Goal: Task Accomplishment & Management: Manage account settings

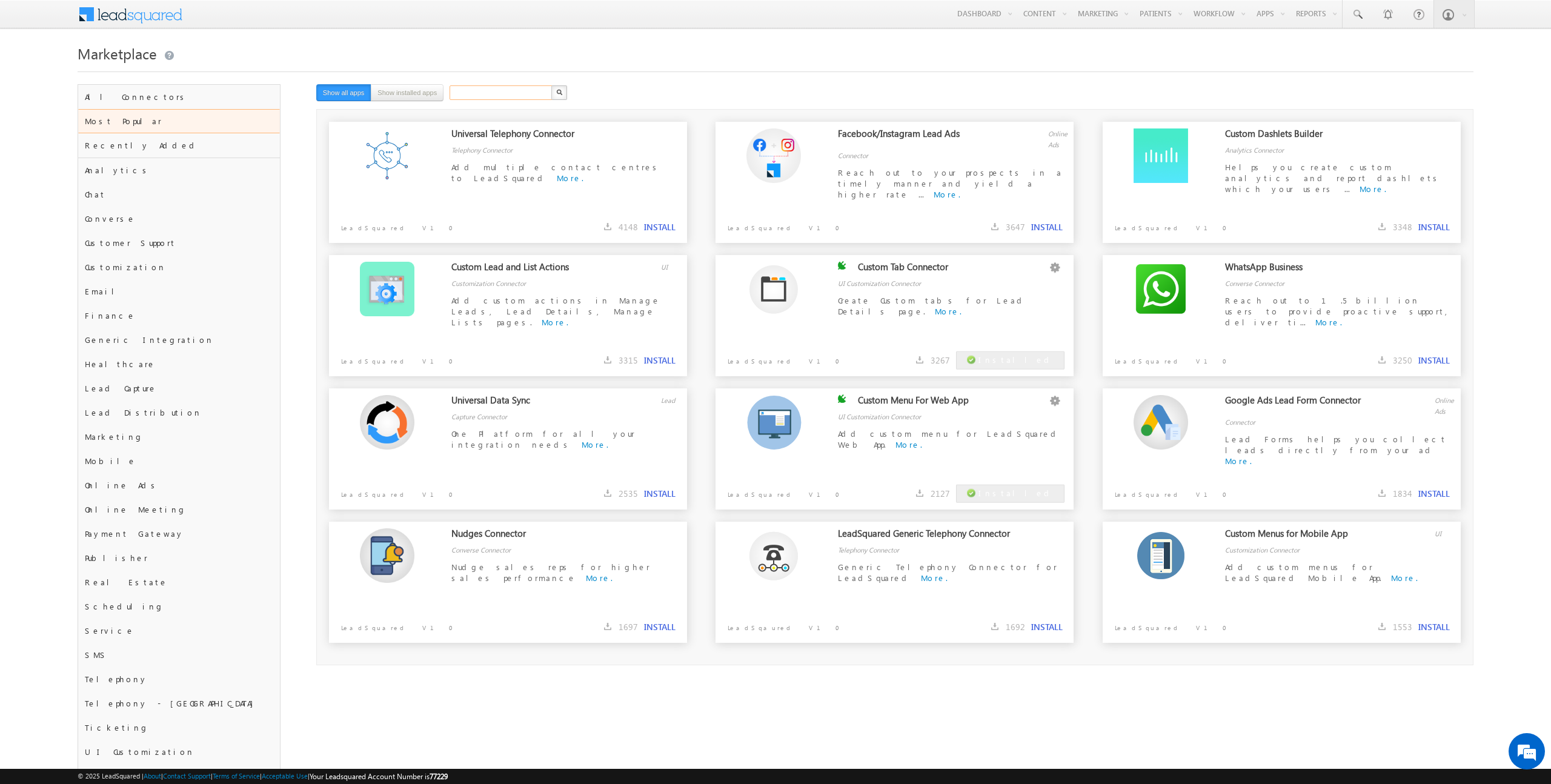
click at [499, 90] on input "text" at bounding box center [501, 93] width 103 height 15
click at [557, 97] on button "button" at bounding box center [559, 93] width 16 height 15
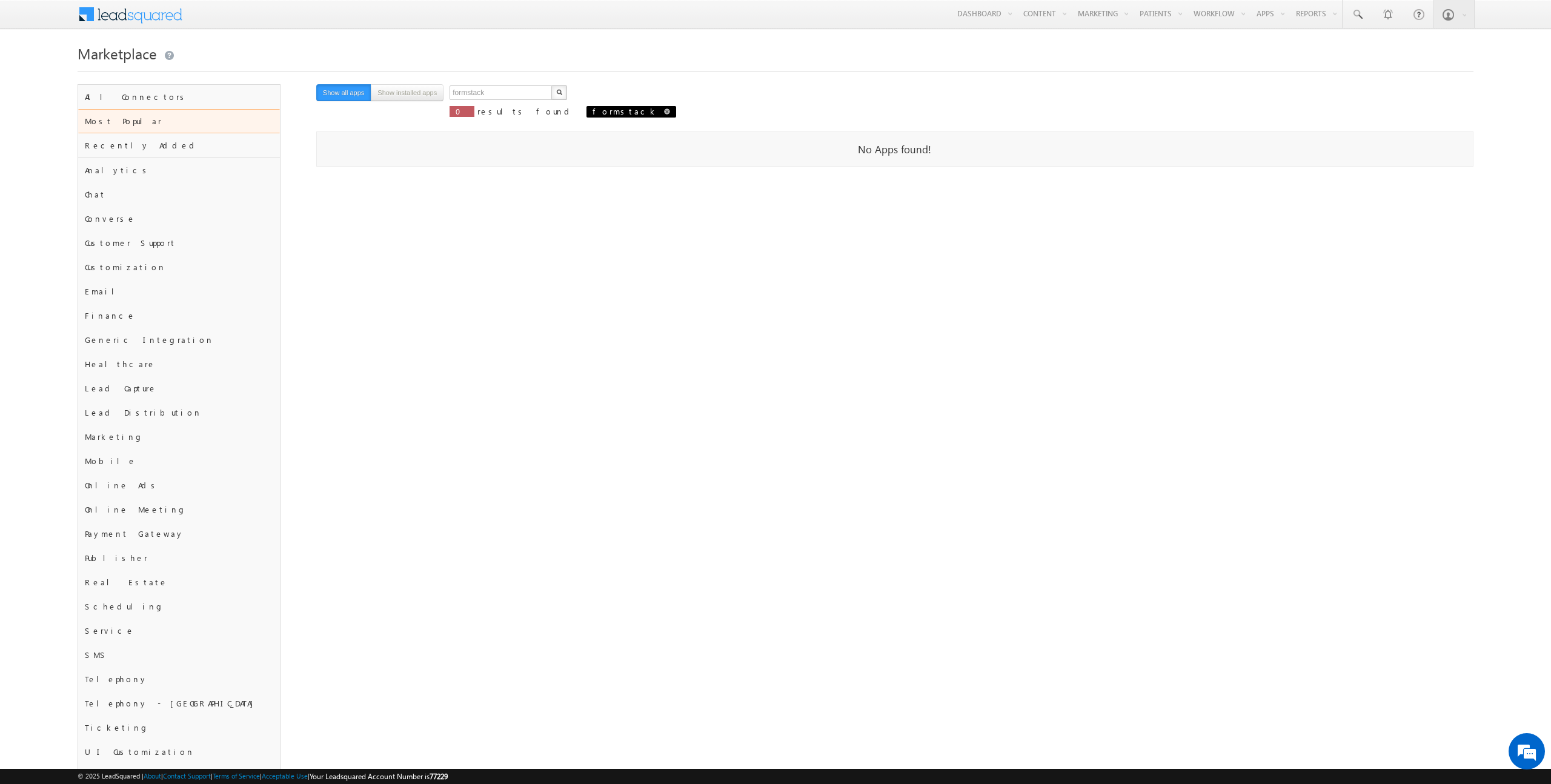
click at [664, 112] on span at bounding box center [666, 111] width 6 height 6
type input "Search"
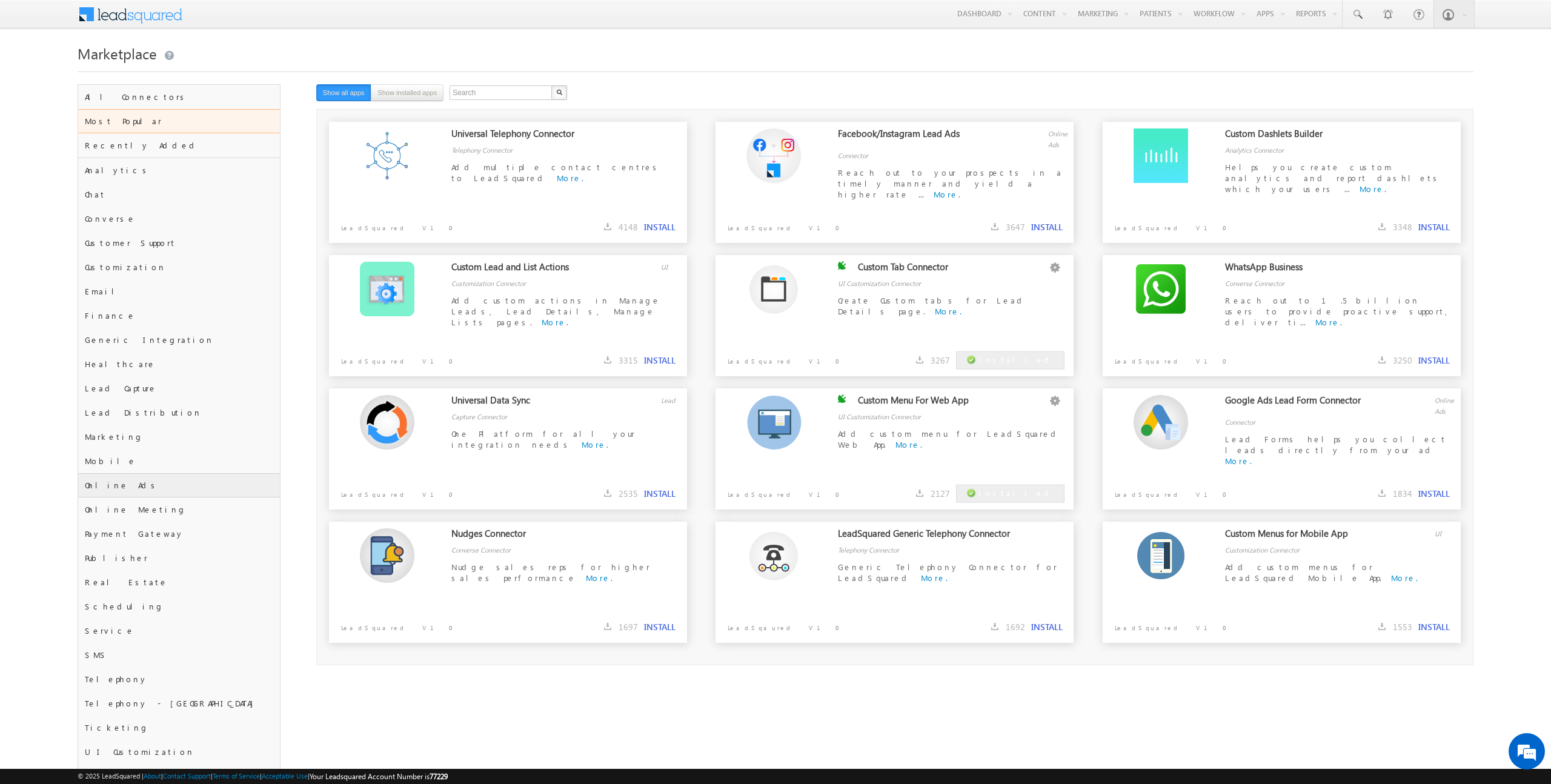
click at [151, 488] on div "Online Ads" at bounding box center [179, 485] width 202 height 25
click at [137, 380] on div "Lead Capture" at bounding box center [179, 388] width 202 height 25
click at [137, 386] on div "Lead Capture" at bounding box center [179, 388] width 202 height 25
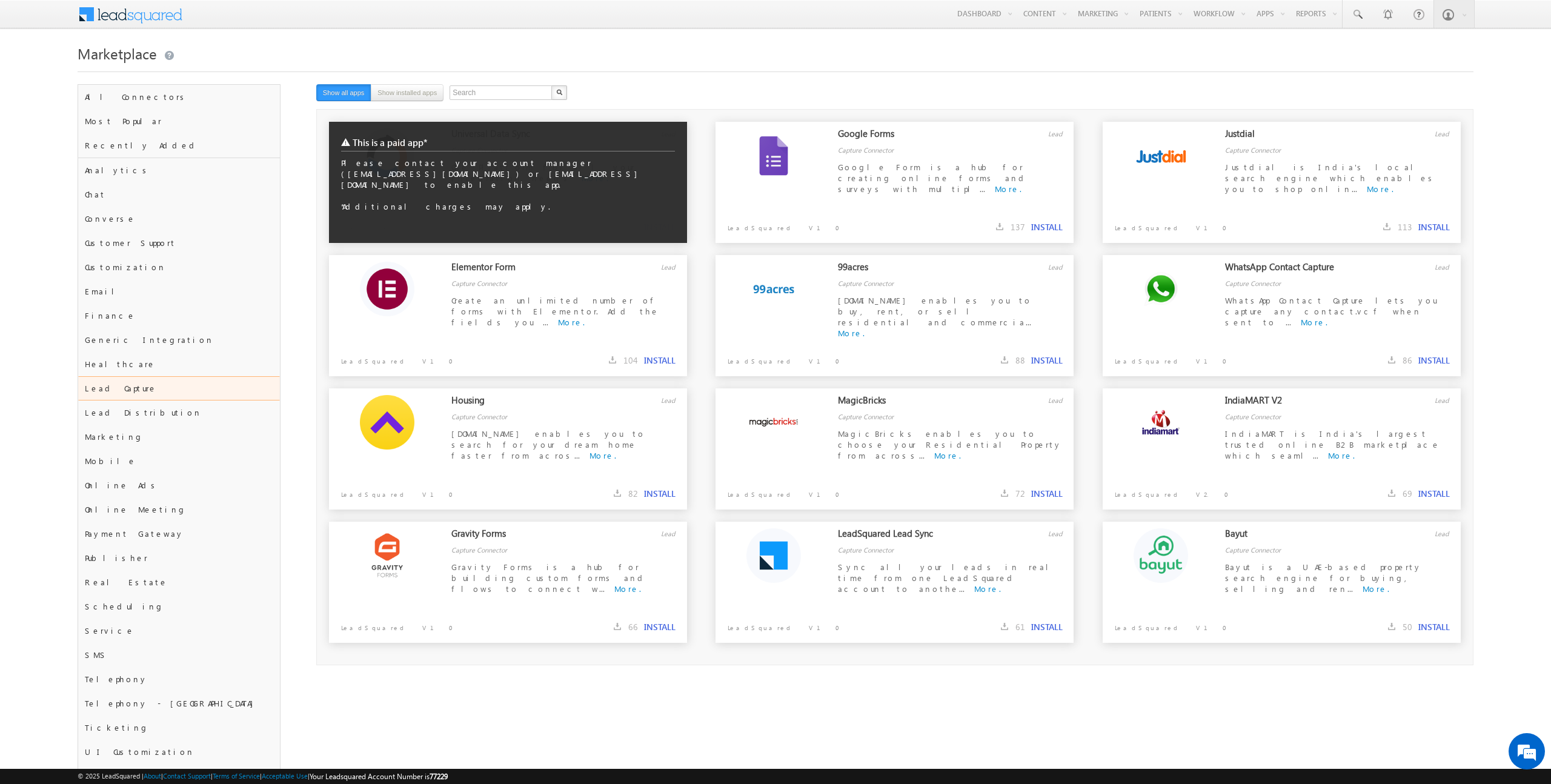
click at [567, 199] on div "This is a paid app* Please contact your account manager (tenantclone@leadsquare…" at bounding box center [507, 173] width 358 height 102
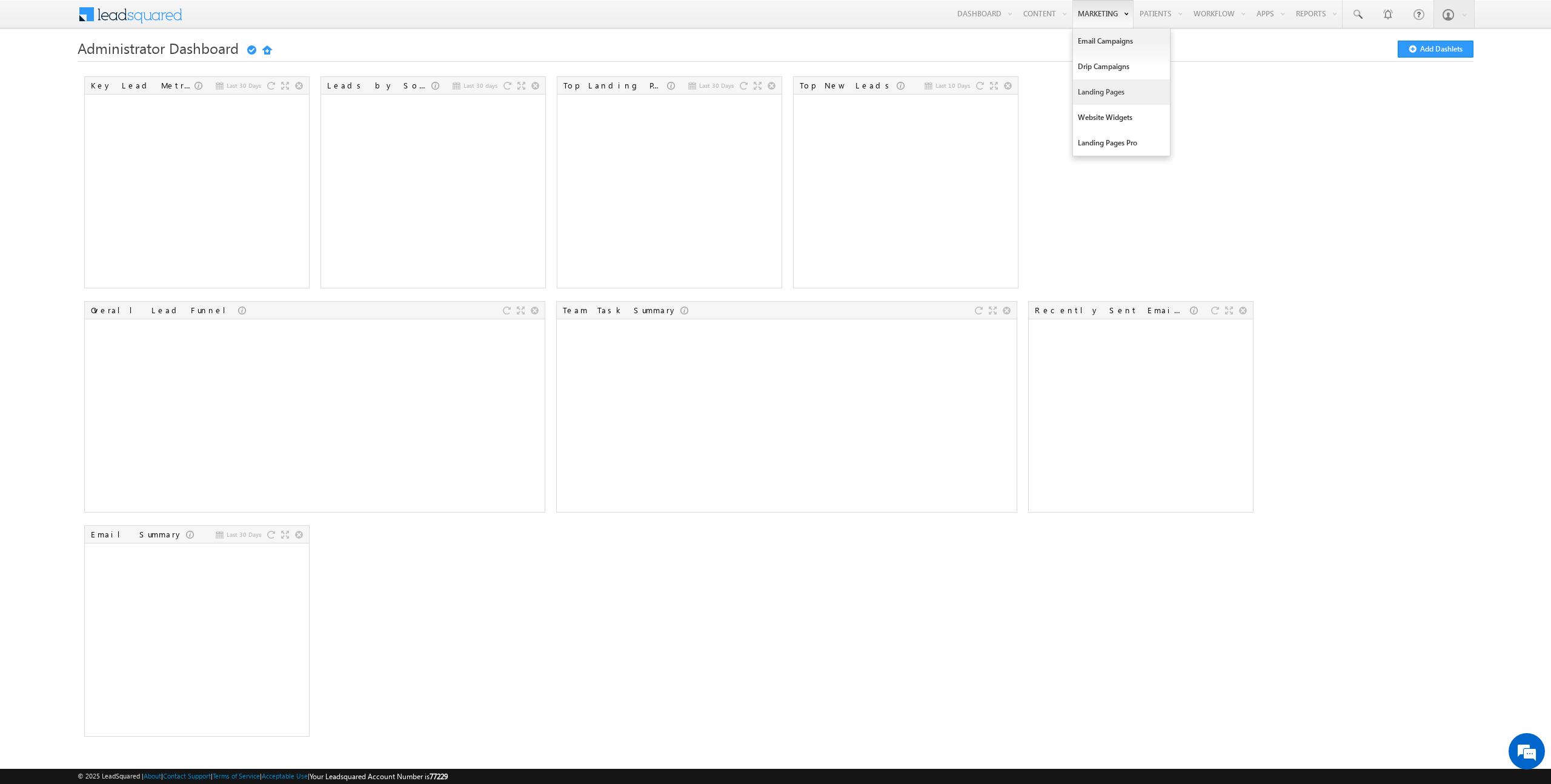
click at [1113, 97] on link "Landing Pages" at bounding box center [1121, 92] width 97 height 25
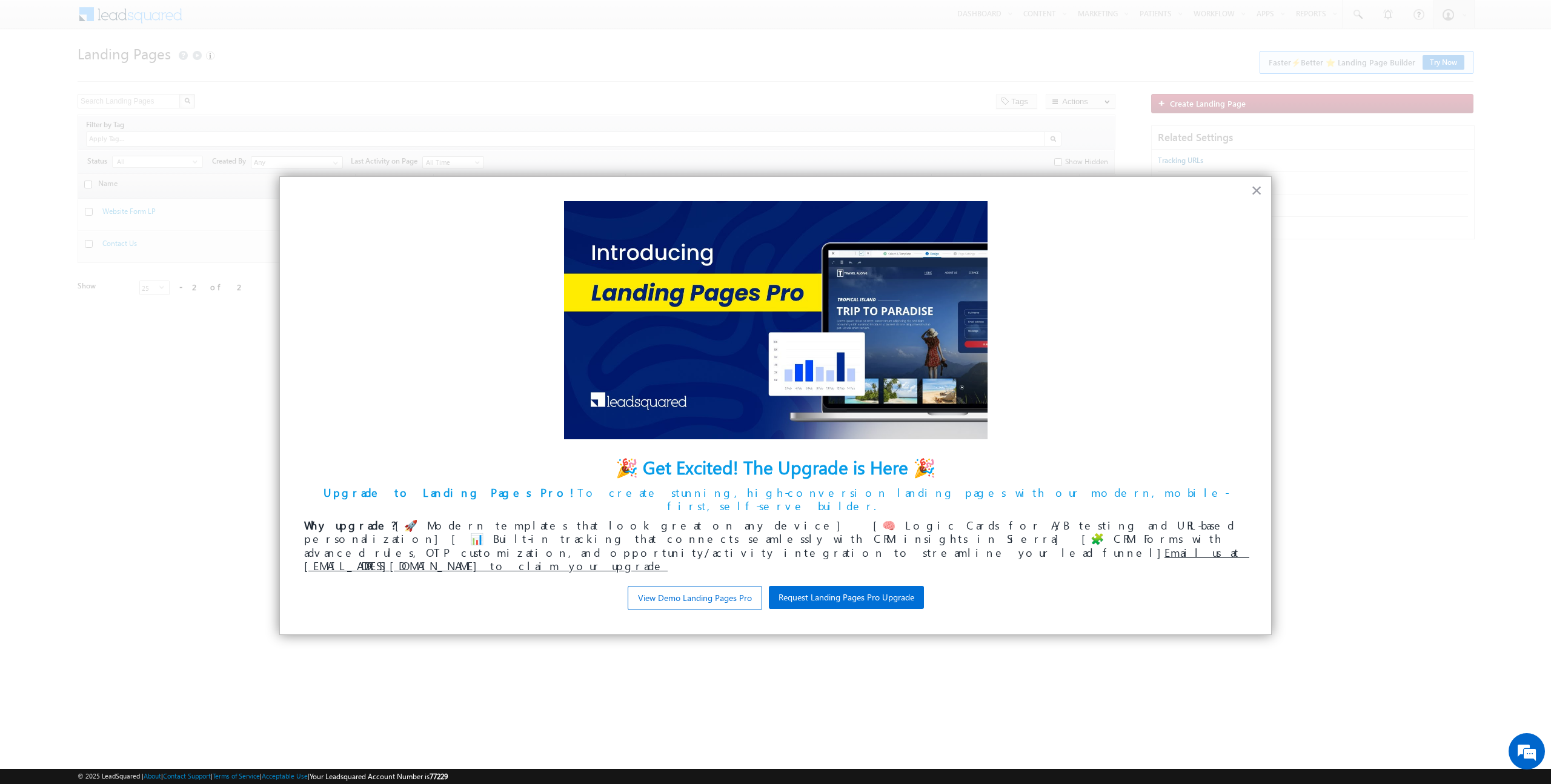
click at [823, 586] on button "Request Landing Pages Pro Upgrade" at bounding box center [846, 597] width 155 height 23
click at [1256, 193] on button "×" at bounding box center [1257, 190] width 11 height 20
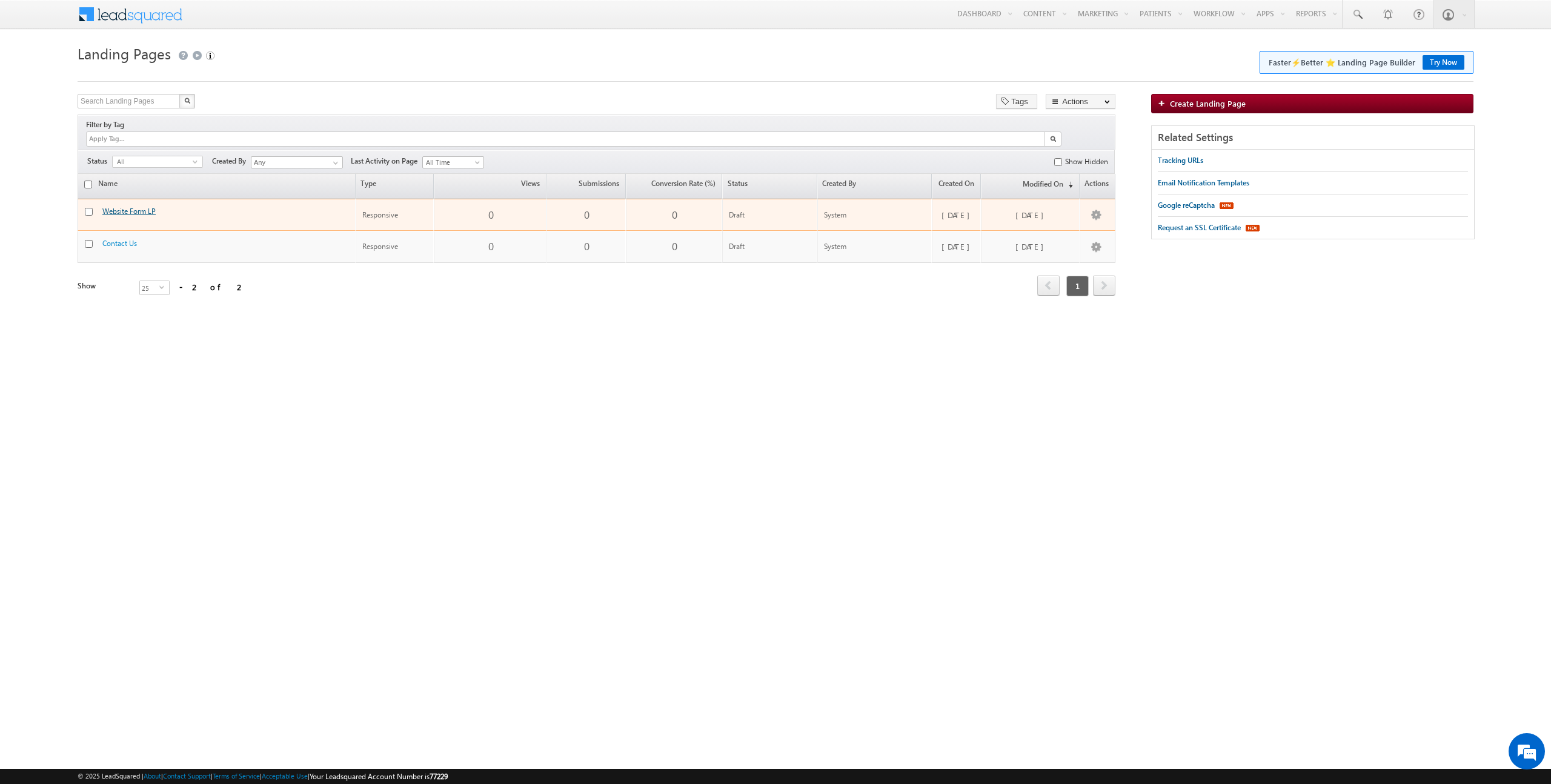
click at [119, 206] on link "Website Form LP" at bounding box center [129, 211] width 53 height 9
click at [120, 206] on link "Website Form LP" at bounding box center [129, 211] width 53 height 9
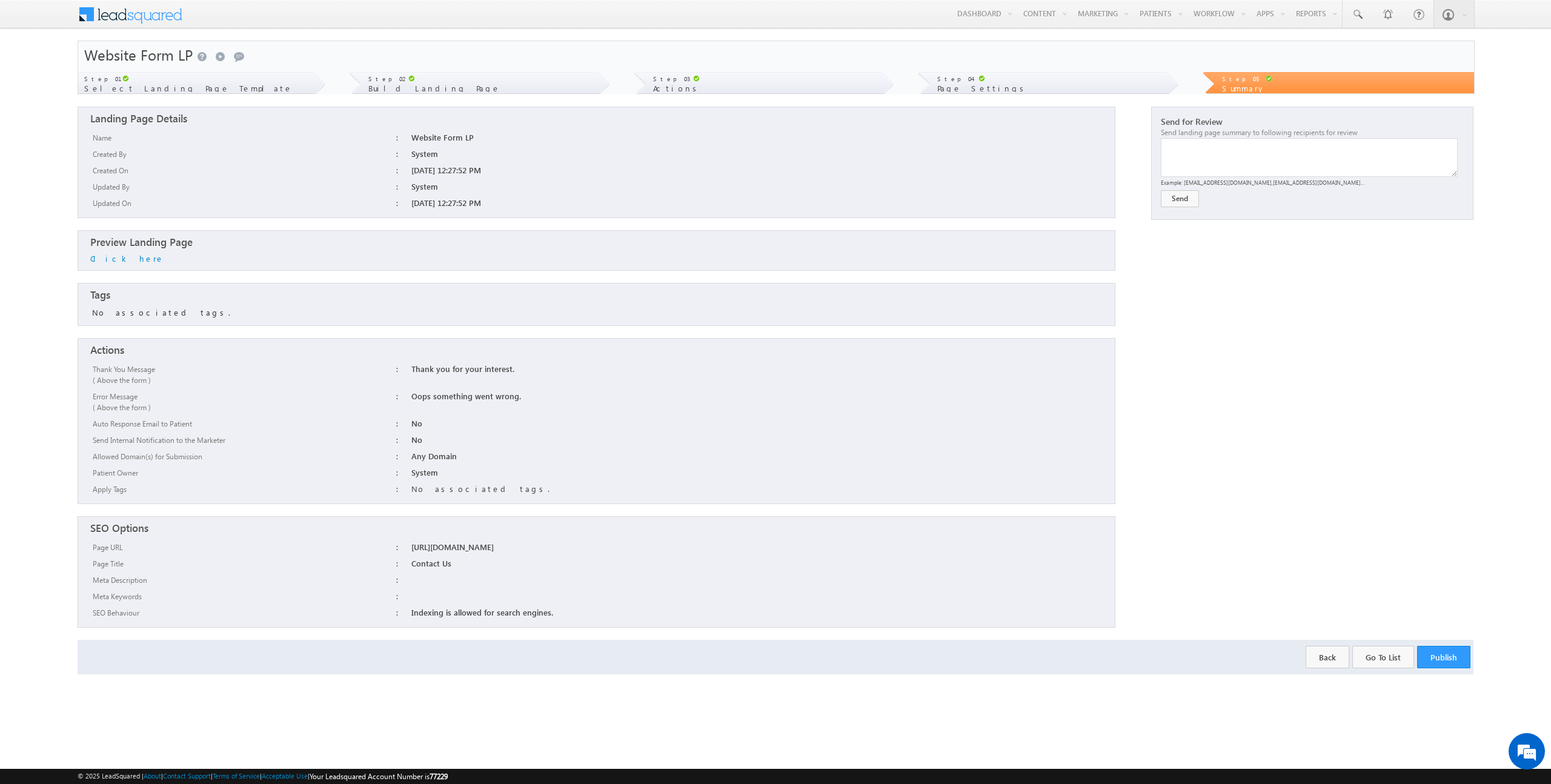
click at [715, 84] on div "Step 03 Actions" at bounding box center [764, 83] width 234 height 22
click at [1062, 87] on div "Step 04 Page Settings" at bounding box center [1048, 83] width 234 height 22
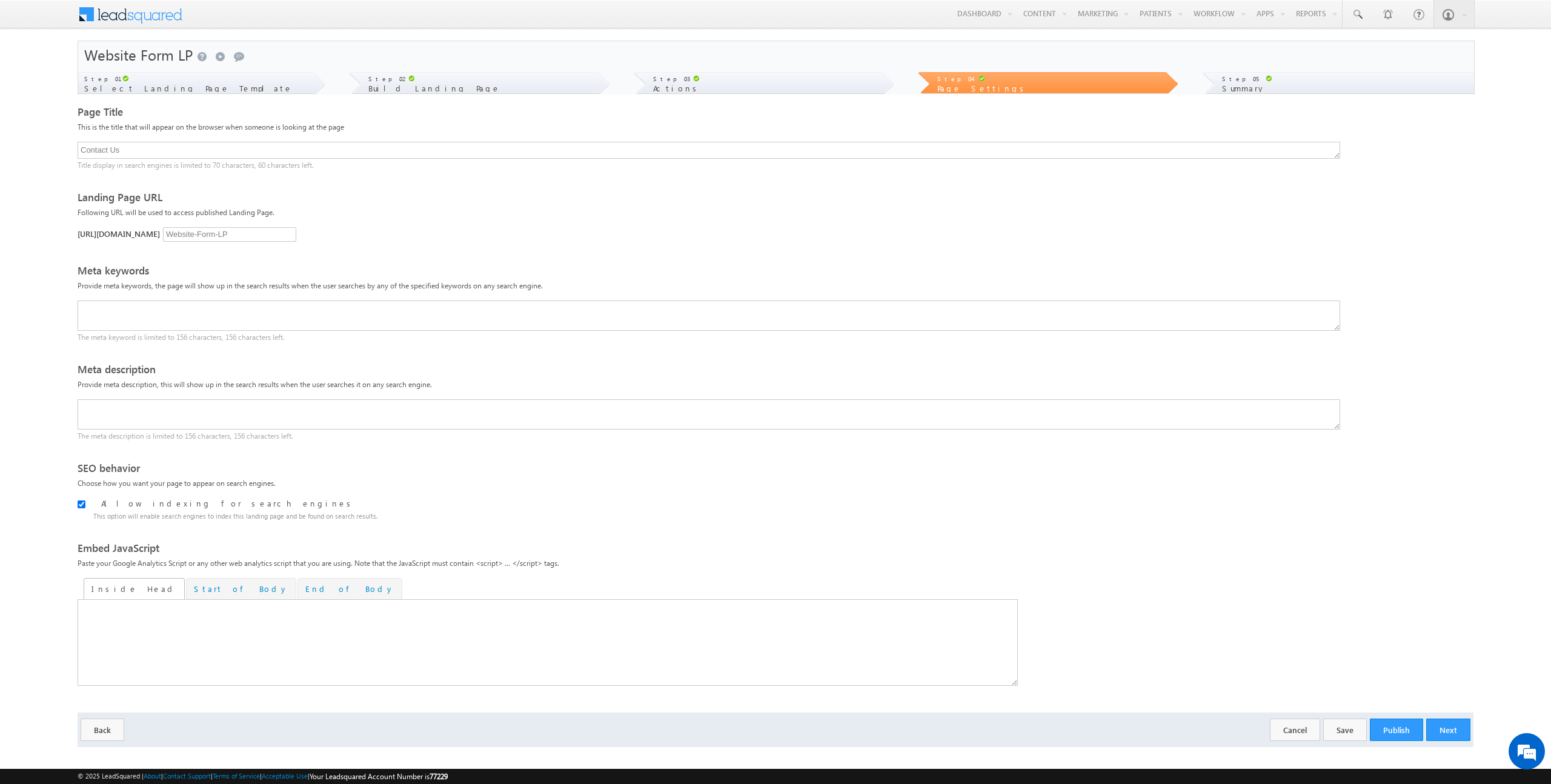
click at [406, 81] on div "Step 02" at bounding box center [483, 78] width 228 height 12
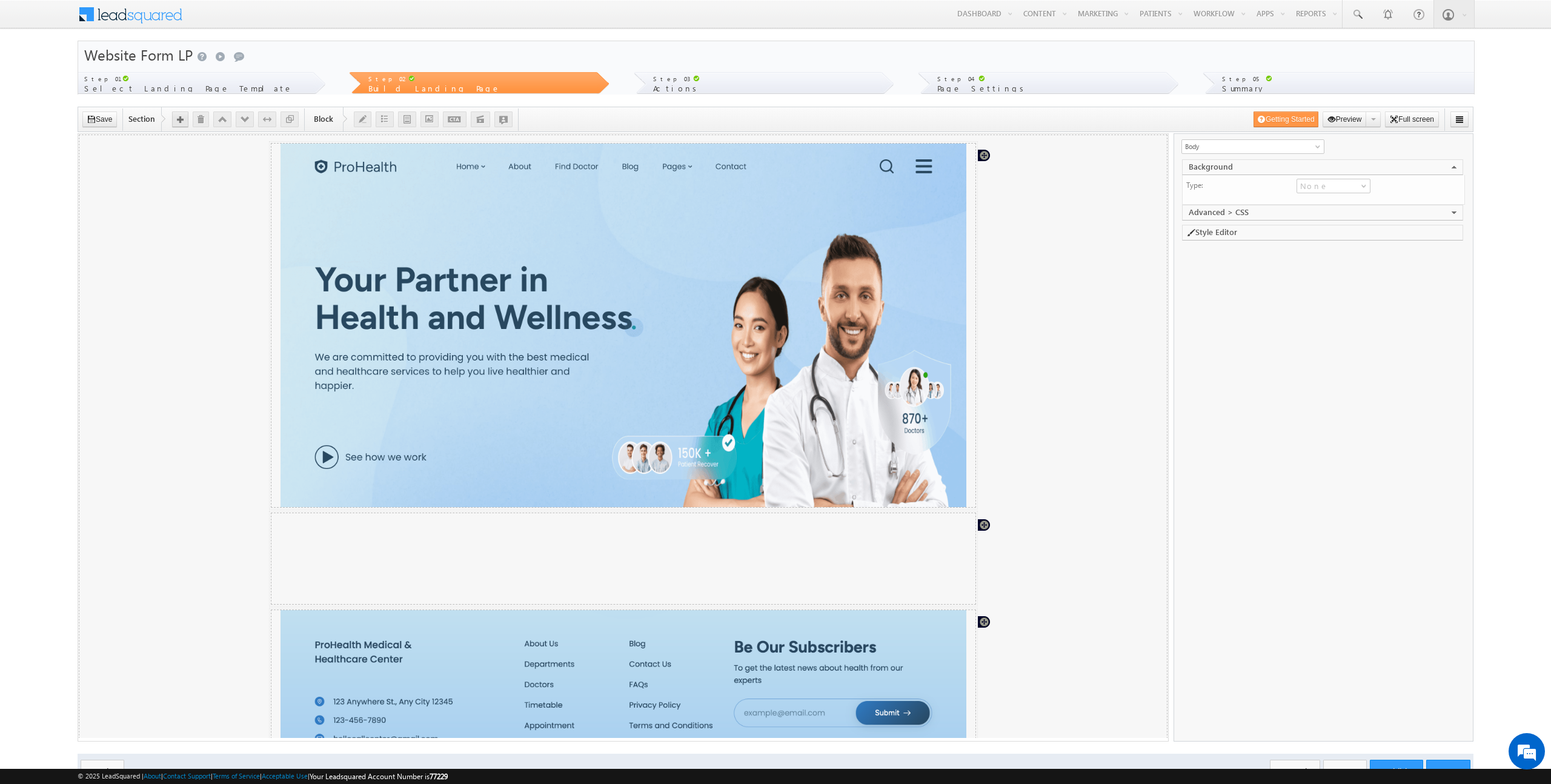
click at [183, 124] on button "button" at bounding box center [180, 119] width 16 height 16
click at [408, 121] on icon "button" at bounding box center [407, 119] width 8 height 8
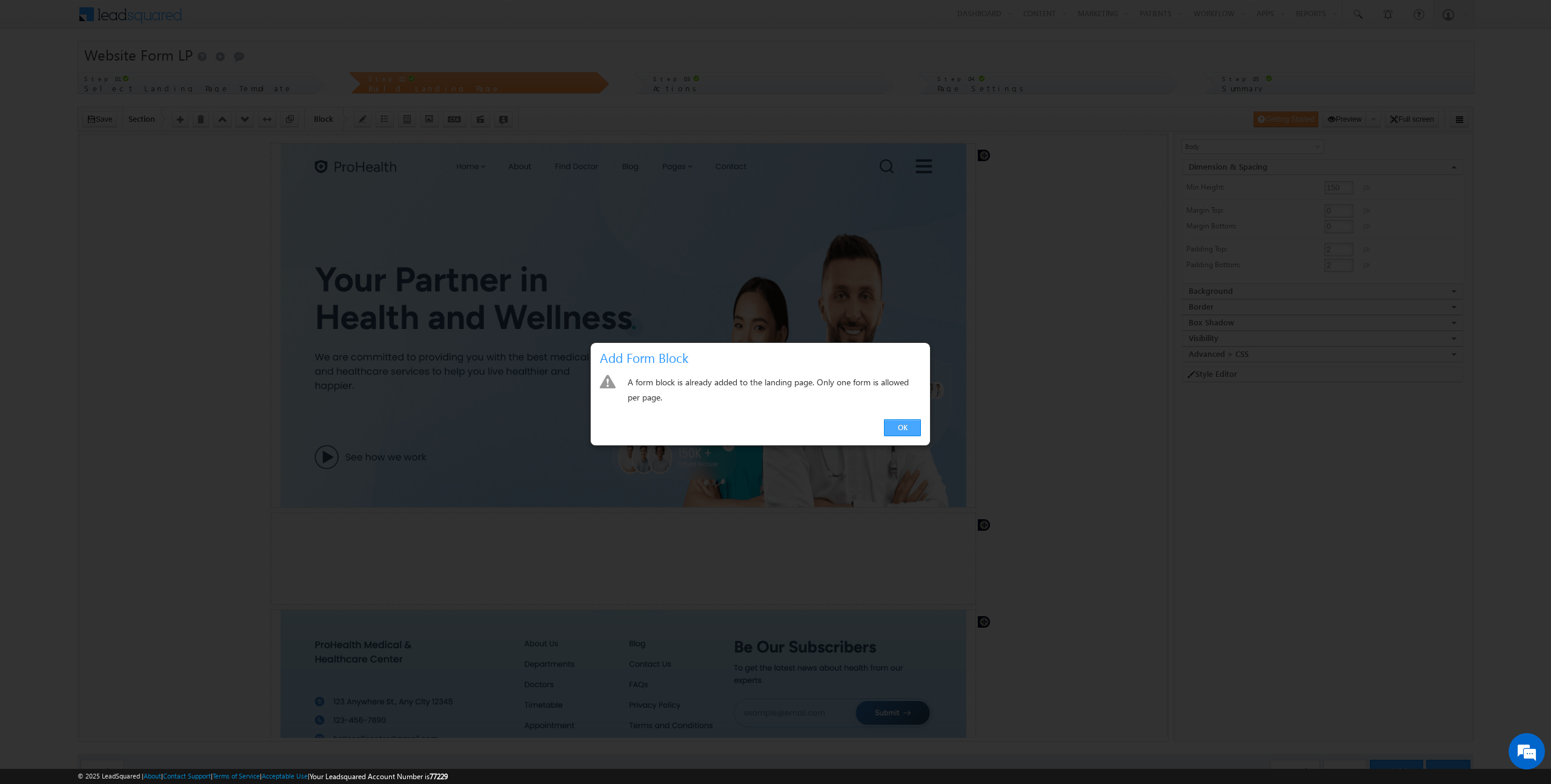
click at [894, 428] on link "OK" at bounding box center [902, 428] width 37 height 17
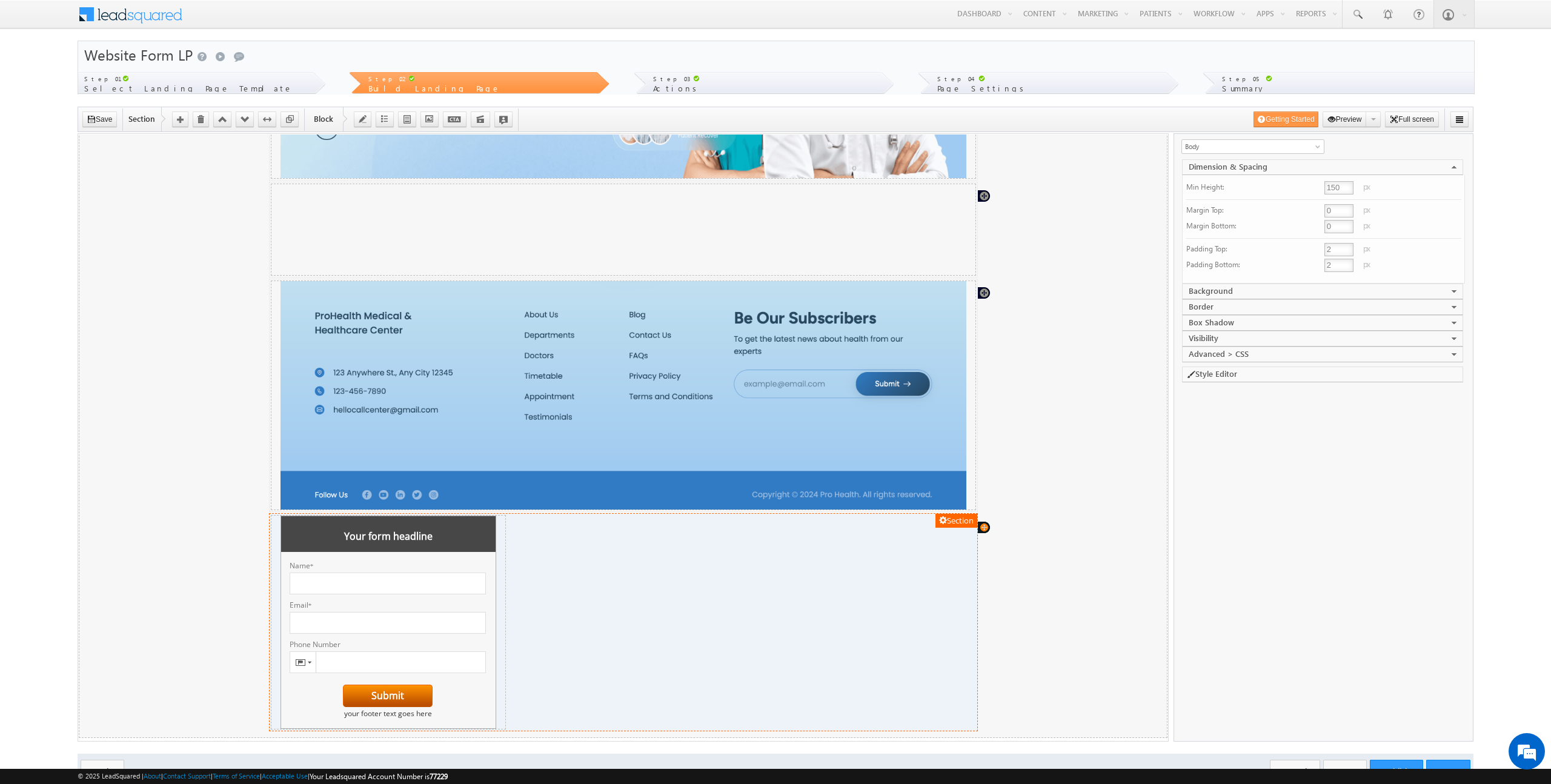
scroll to position [52, 0]
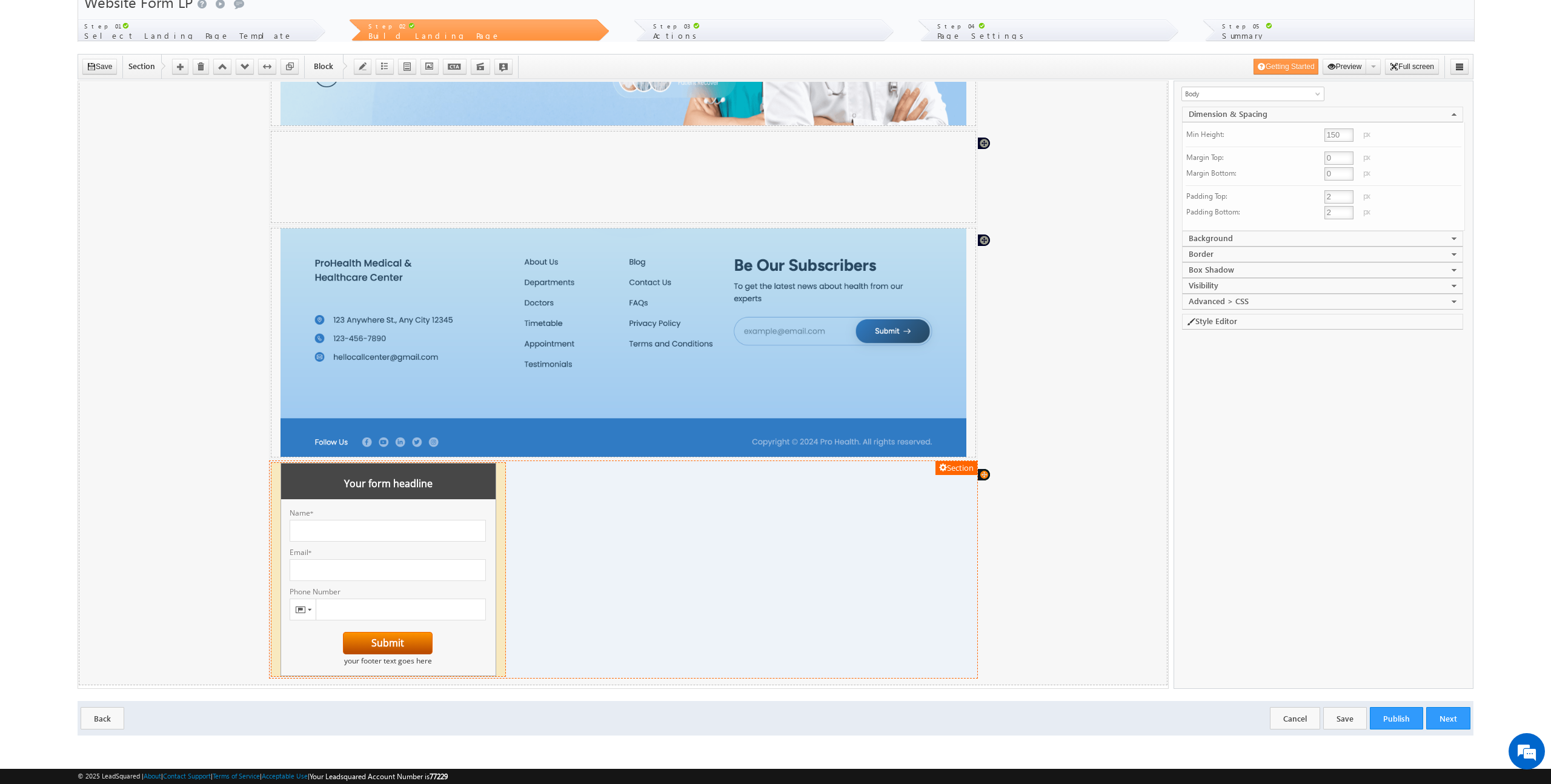
click at [347, 540] on input "Name *" at bounding box center [388, 530] width 197 height 22
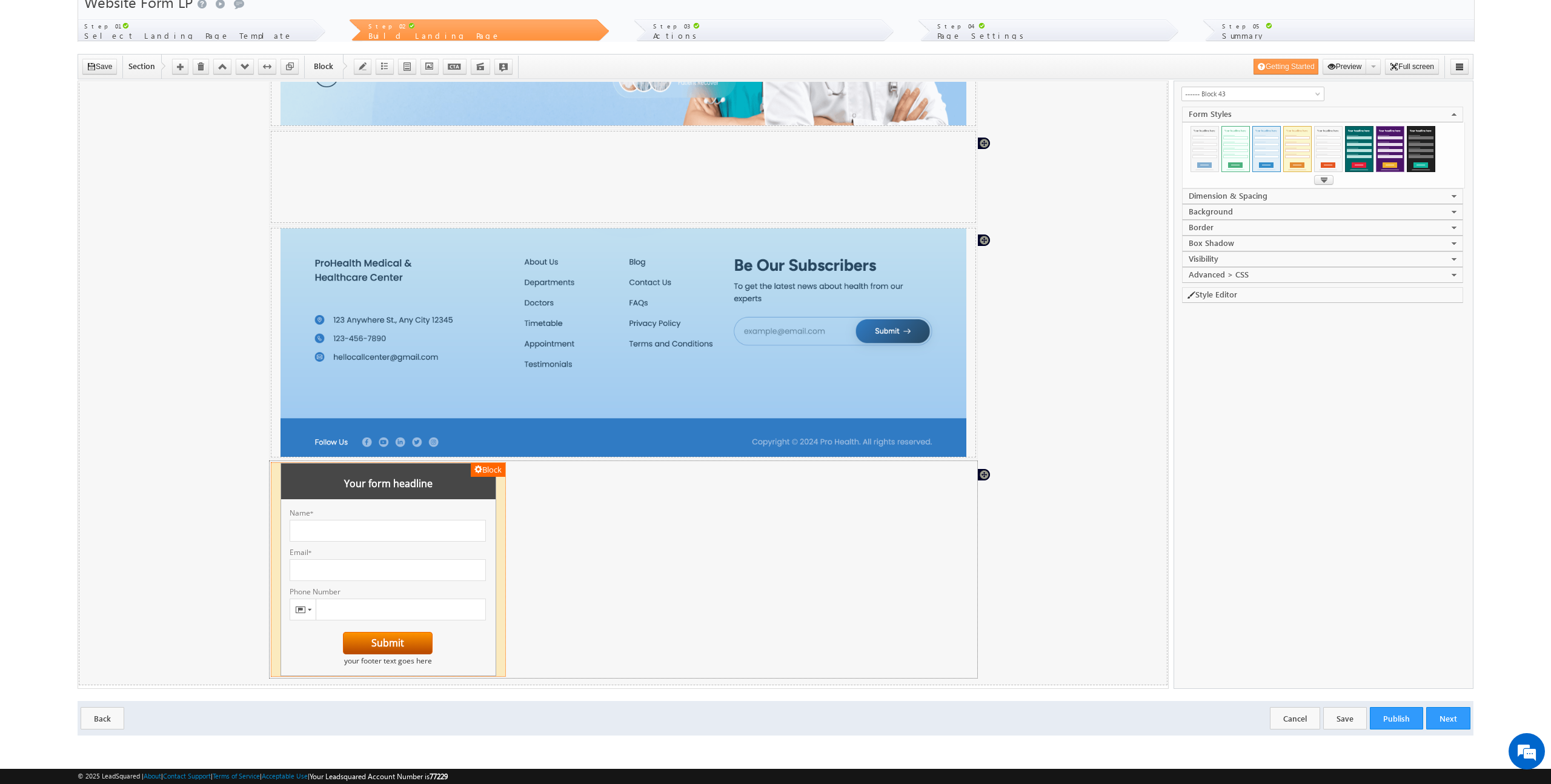
click at [354, 501] on div "Your form headline MXVAR[{OutputMessage}] MXVAR[{OutputErrorMessage}] Name * In…" at bounding box center [388, 569] width 215 height 213
click at [475, 468] on span "button" at bounding box center [478, 469] width 8 height 8
click at [483, 552] on link "Edit Form" at bounding box center [477, 552] width 57 height 13
select select "Open Sans"
type input "#787676"
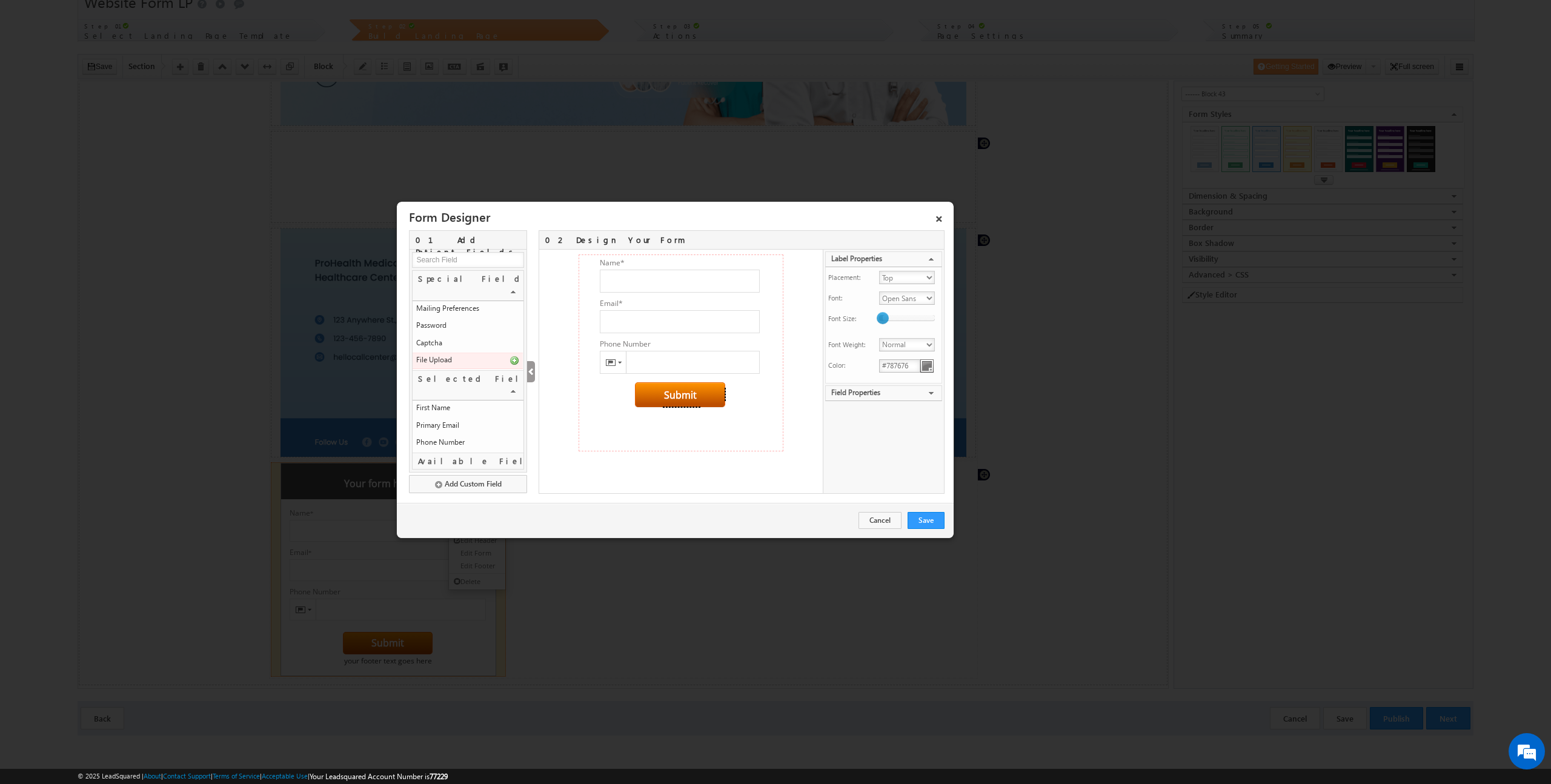
click at [458, 355] on div "File Upload" at bounding box center [461, 360] width 90 height 11
click at [515, 356] on icon at bounding box center [514, 360] width 9 height 9
click at [687, 441] on input "Submit" at bounding box center [680, 435] width 90 height 25
select select "center"
select select "Open Sans"
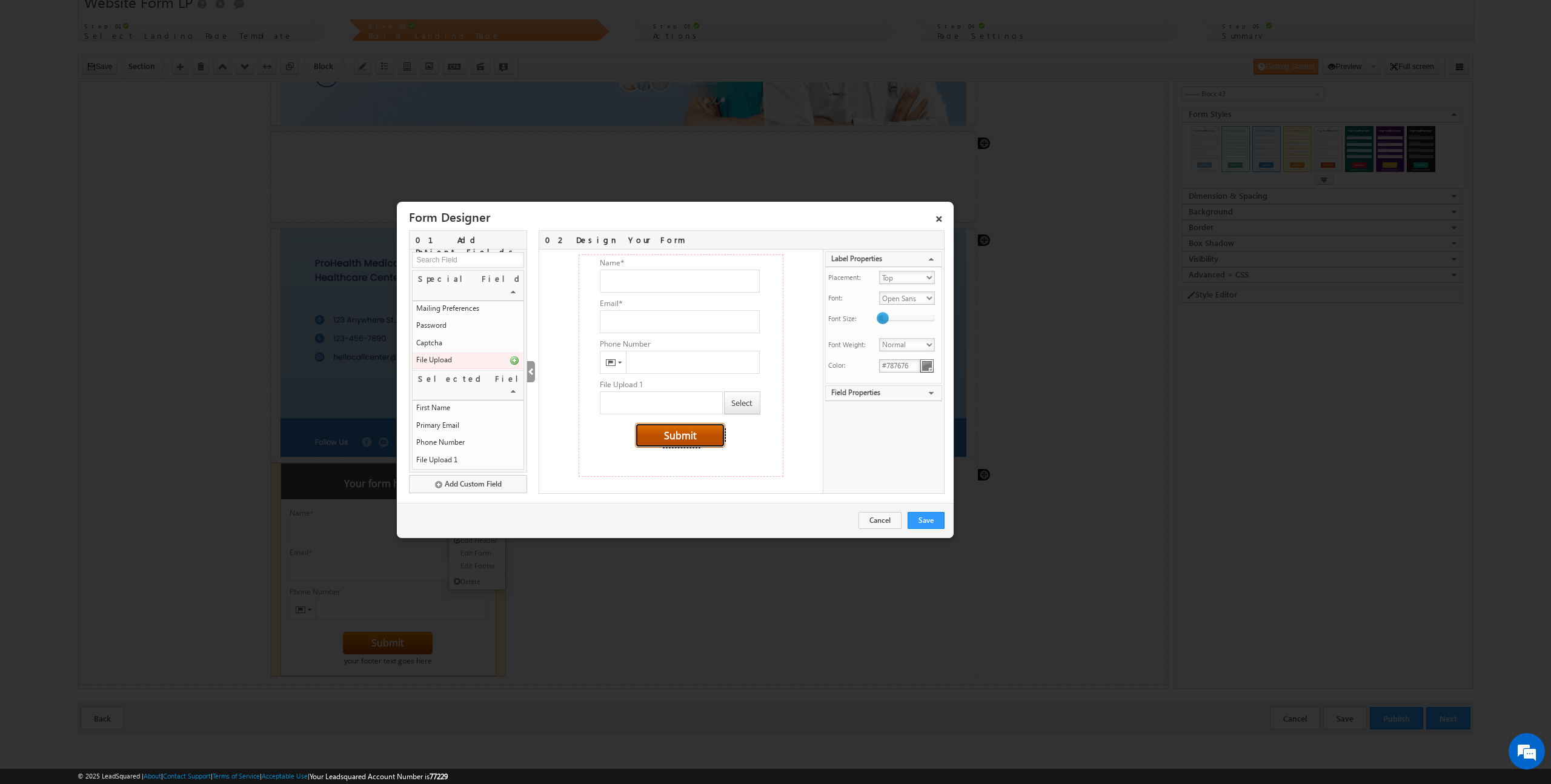
select select "bold"
type input "#FFFFFF"
type input "#EB6200"
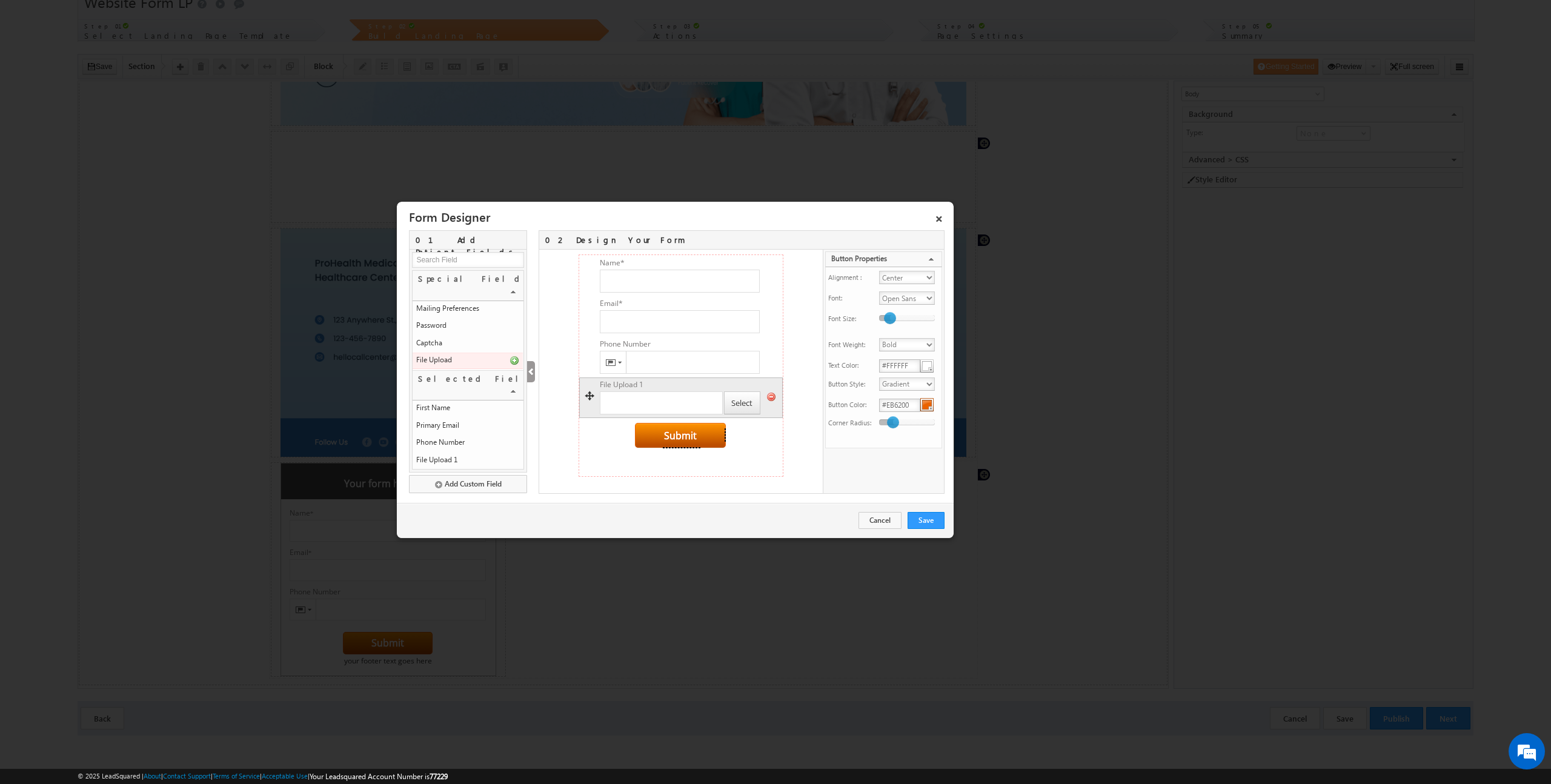
click at [646, 401] on div at bounding box center [681, 397] width 202 height 10
type input "File Upload 1"
click at [447, 255] on input at bounding box center [468, 260] width 112 height 16
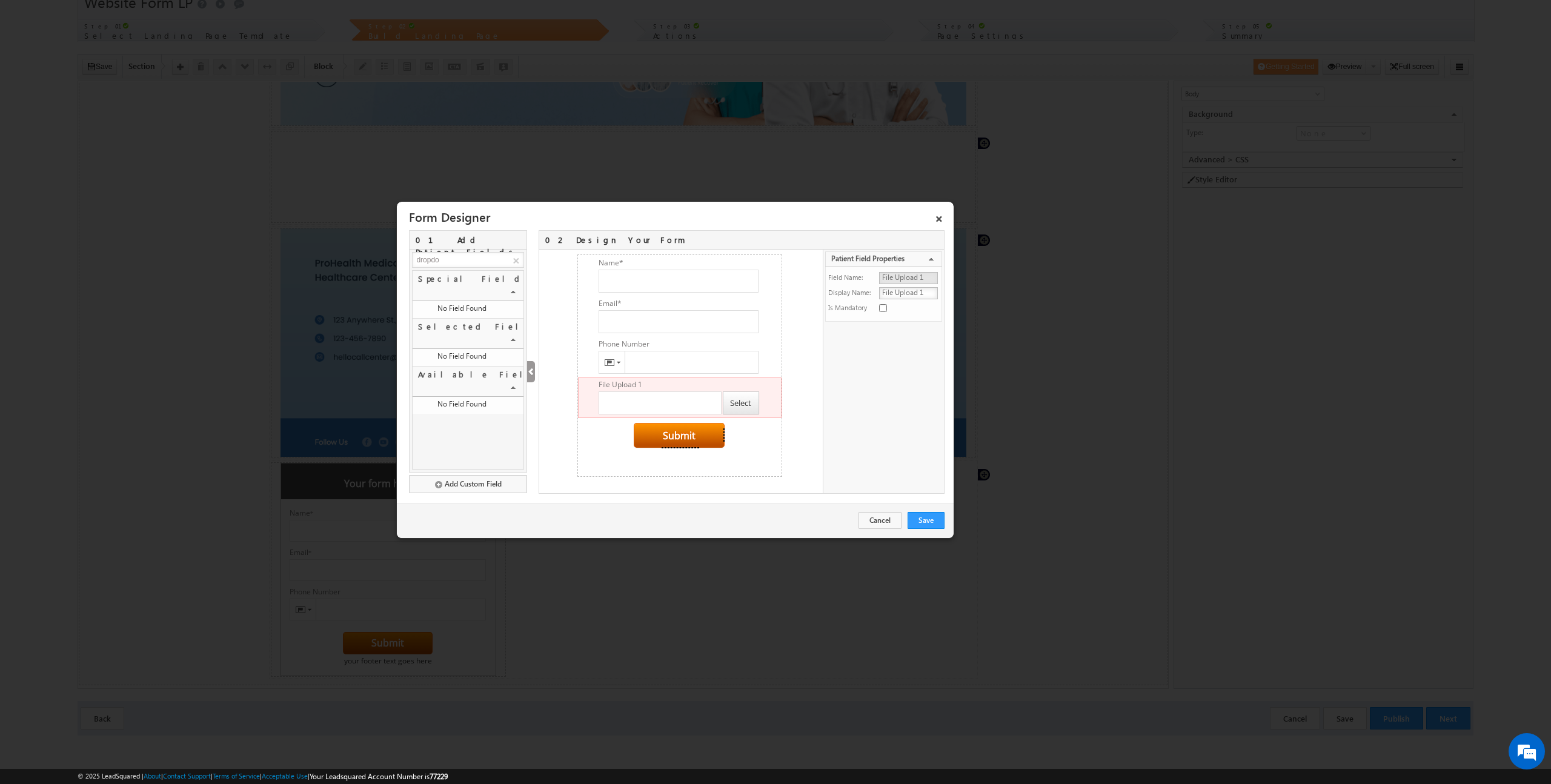
type input "dropdow"
type input "combo"
type input "box"
click at [450, 487] on button "Add Custom Field" at bounding box center [468, 484] width 118 height 18
type input "50"
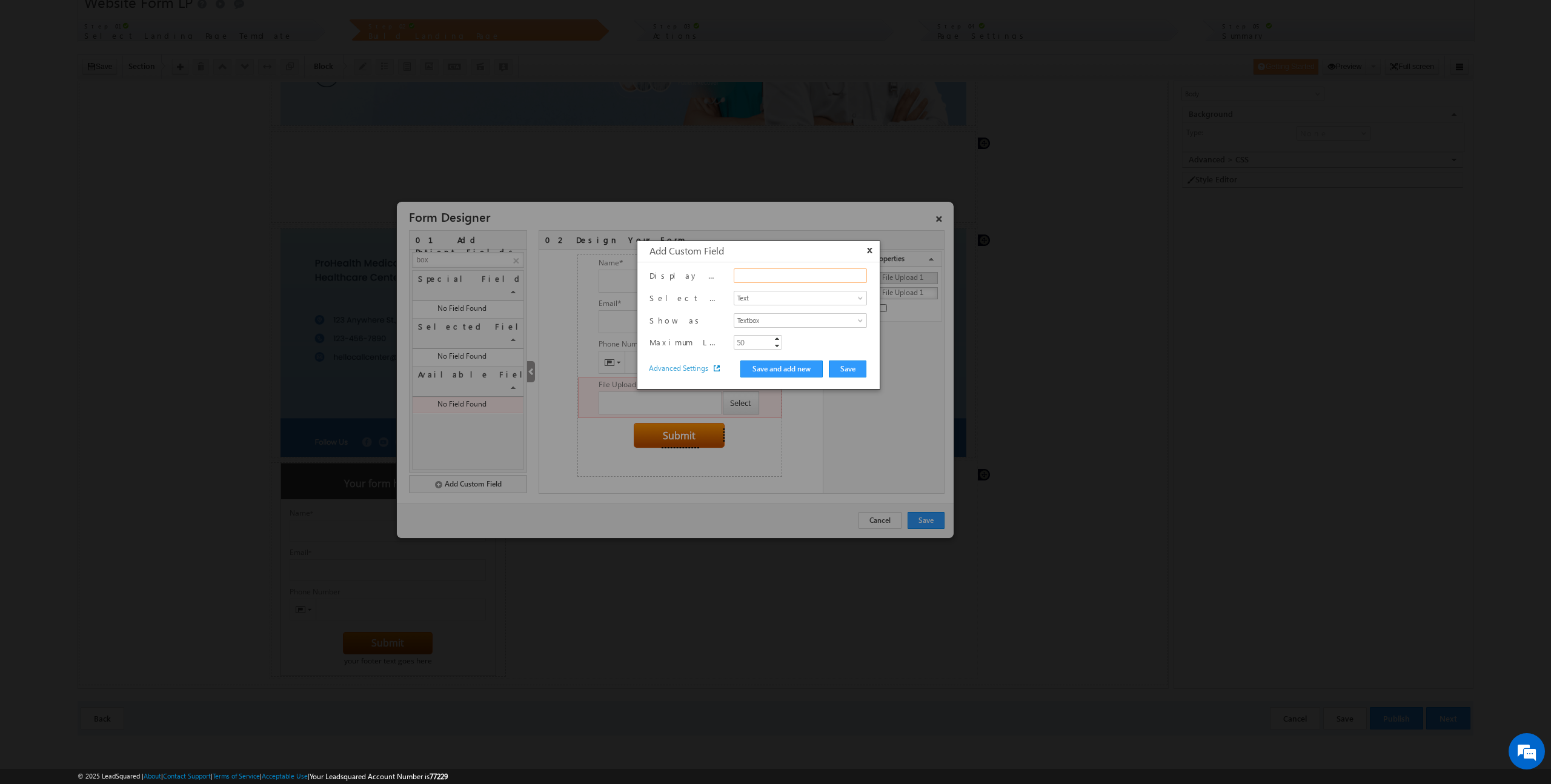
click at [801, 275] on input "text" at bounding box center [800, 276] width 134 height 15
type input "Insurance"
type input "256"
click at [810, 308] on div "Select Data type Text Number Email Phone Website Date Dropdown Multi-select Dro…" at bounding box center [759, 301] width 218 height 20
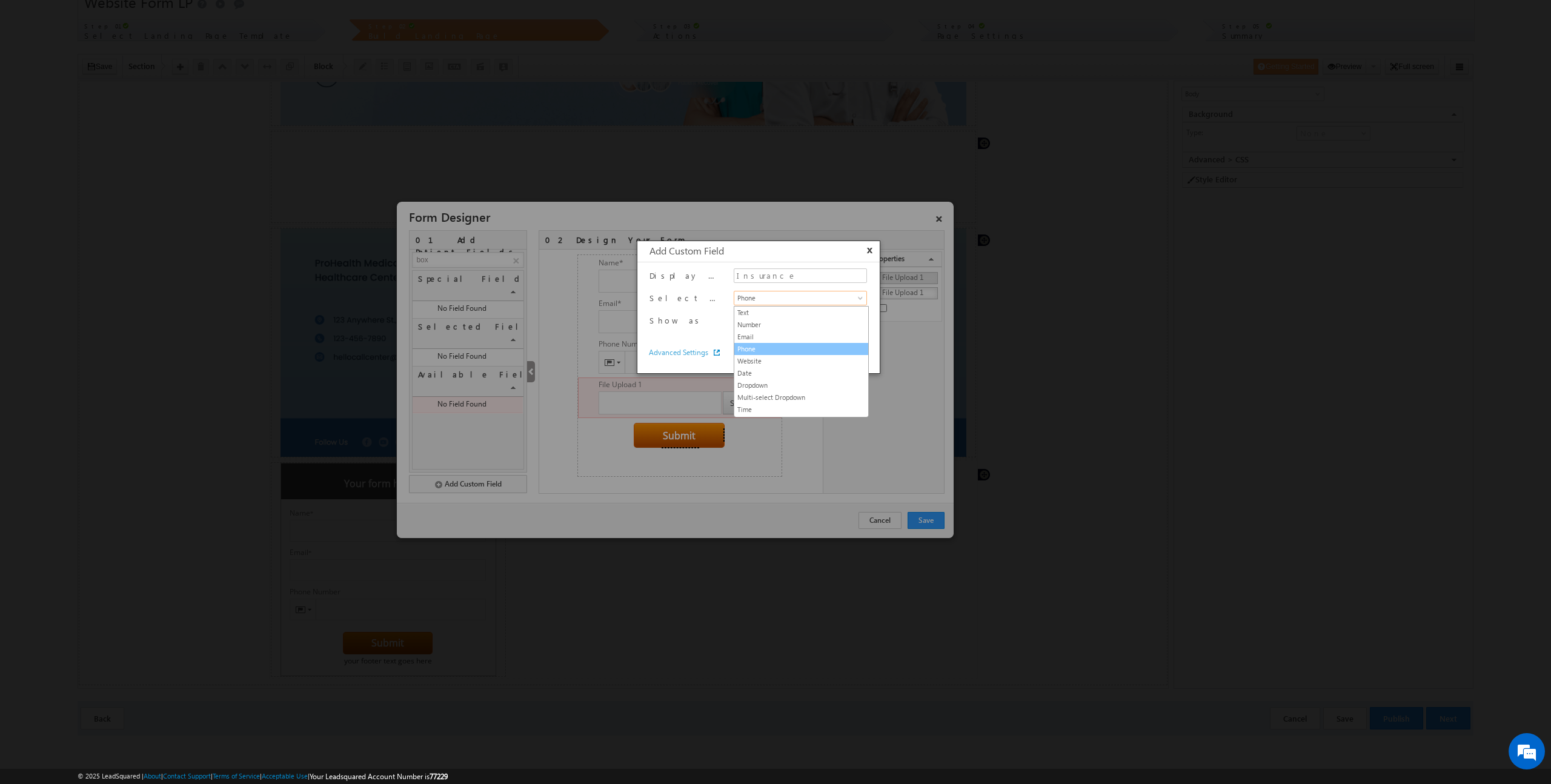
click at [808, 303] on span "Phone" at bounding box center [793, 297] width 118 height 11
click at [801, 383] on link "Dropdown" at bounding box center [800, 385] width 134 height 11
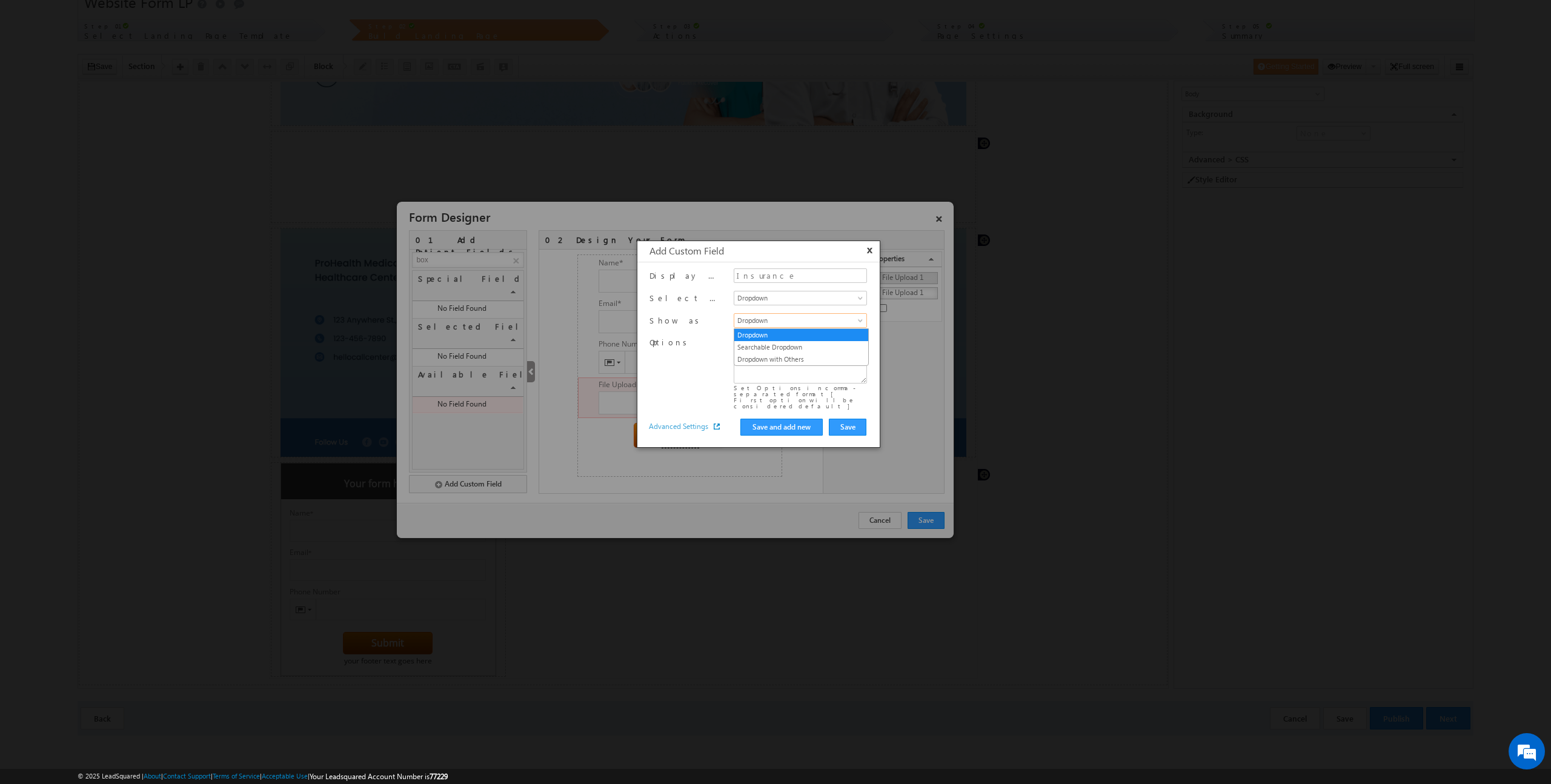
click at [783, 323] on span "Dropdown" at bounding box center [793, 319] width 118 height 11
click at [697, 366] on div "Options Set Options in comma-separated format [ First option will be considered…" at bounding box center [759, 372] width 218 height 74
click at [707, 421] on span "Advanced Settings" at bounding box center [684, 426] width 71 height 11
click at [806, 304] on link "Dropdown" at bounding box center [800, 298] width 134 height 15
click at [805, 301] on span "Dropdown" at bounding box center [793, 297] width 118 height 11
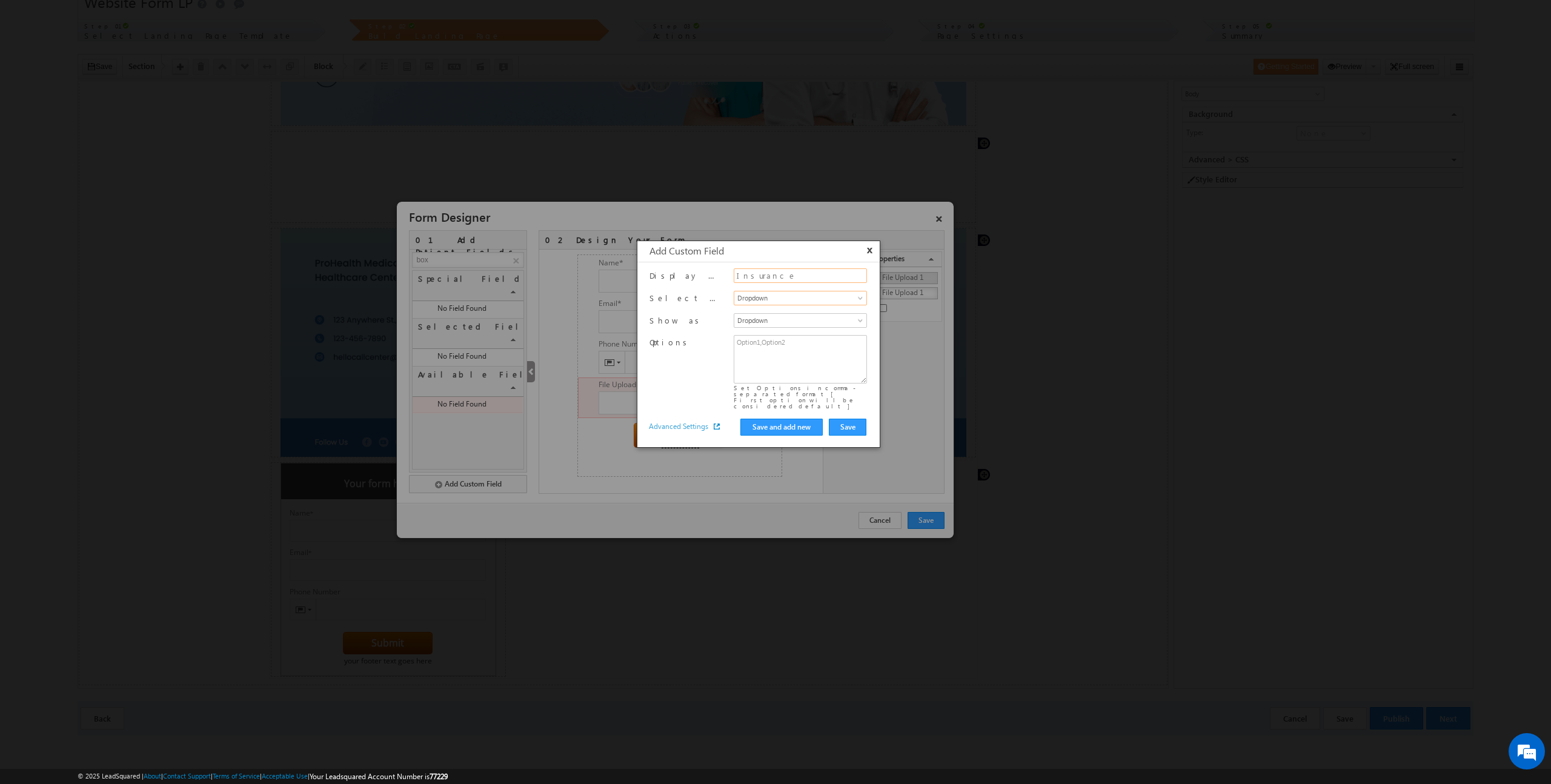
click at [784, 279] on input "Insurance" at bounding box center [800, 276] width 134 height 15
click at [797, 324] on span "Dropdown" at bounding box center [793, 319] width 118 height 11
click at [699, 315] on label "Show as" at bounding box center [689, 319] width 79 height 11
click at [868, 251] on button "x" at bounding box center [871, 249] width 8 height 9
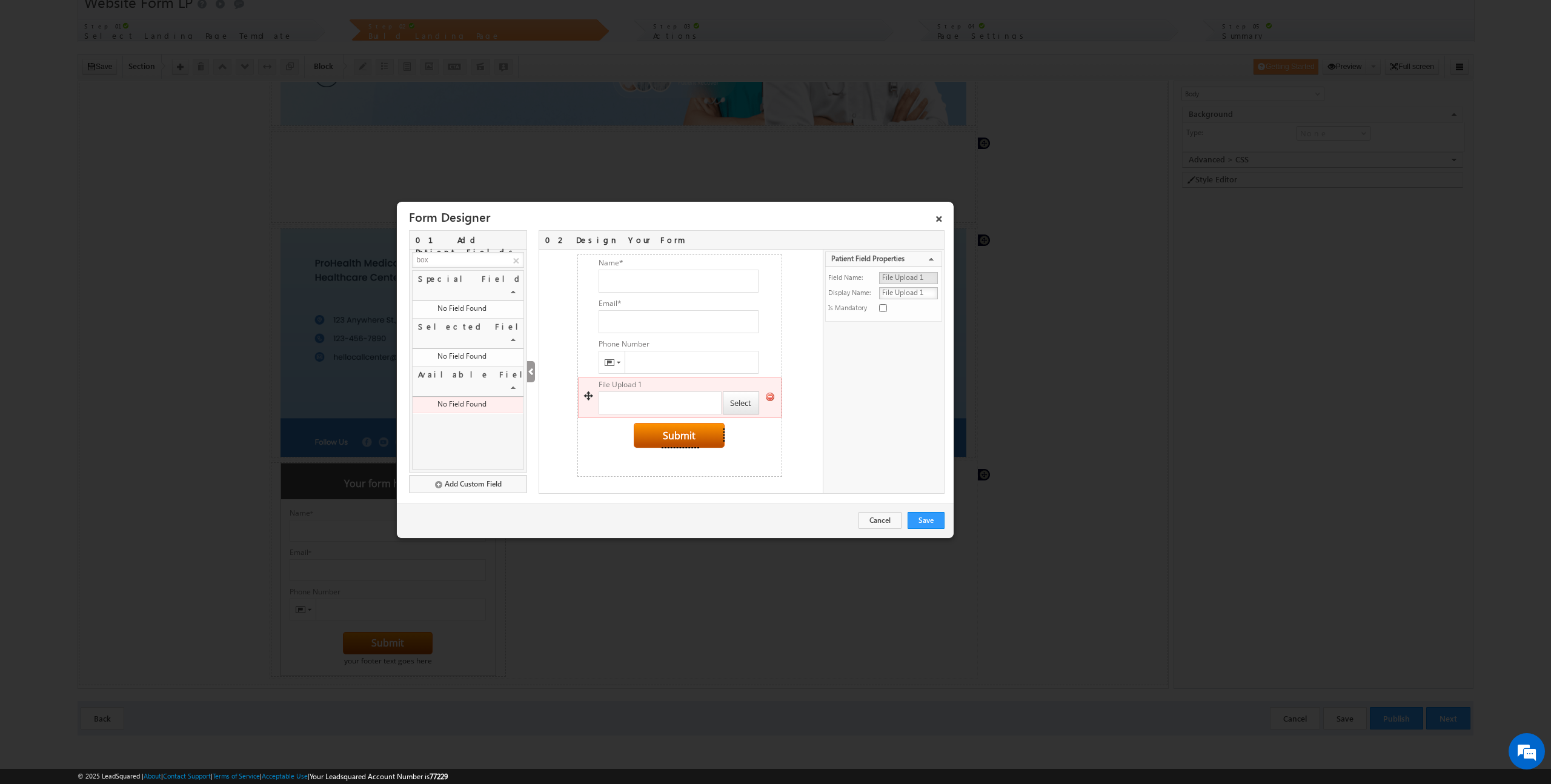
click at [681, 401] on div at bounding box center [679, 397] width 202 height 10
click at [484, 487] on button "Add Custom Field" at bounding box center [468, 484] width 118 height 18
type input "50"
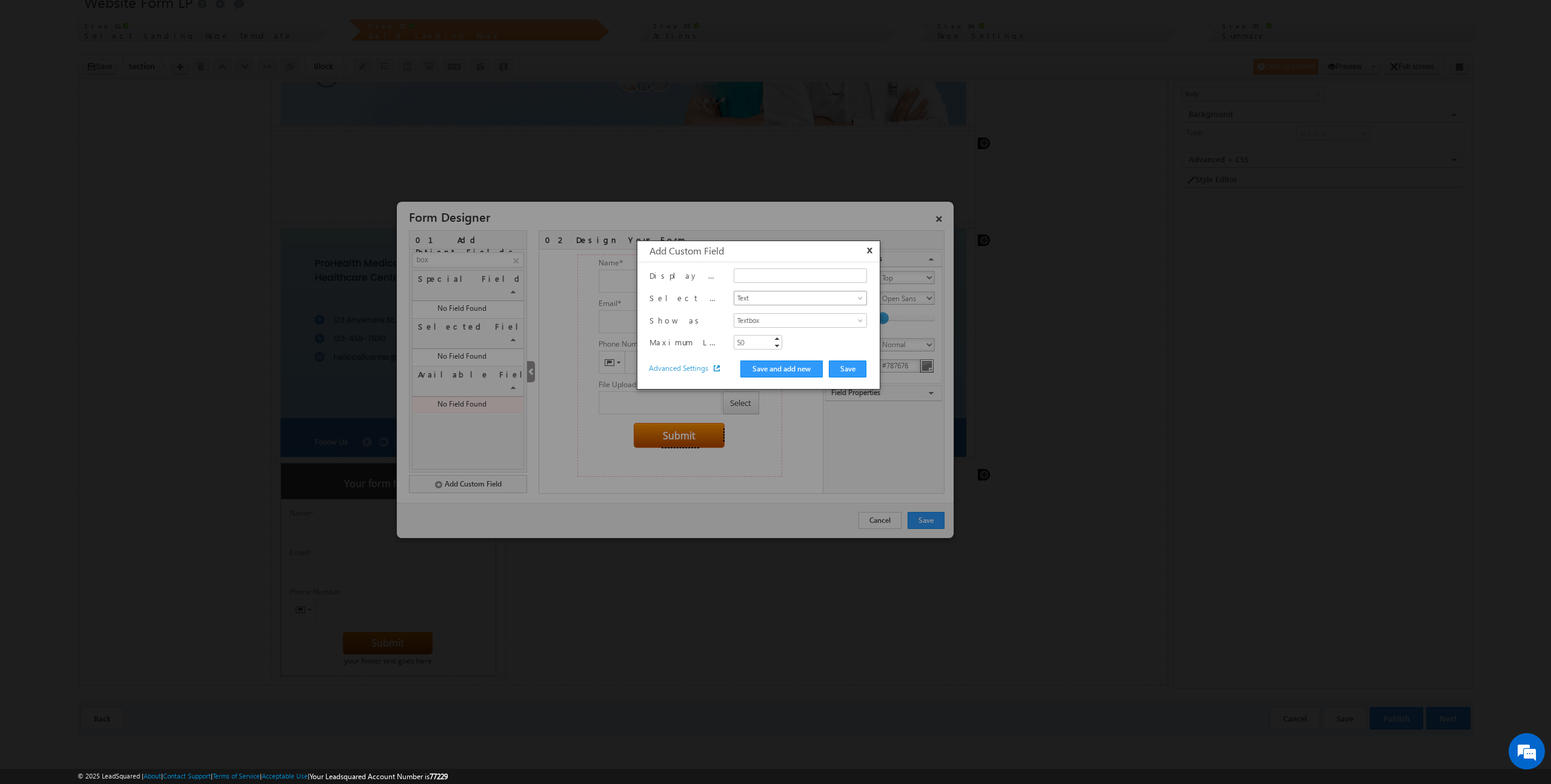
click at [803, 300] on span "Text" at bounding box center [793, 297] width 118 height 11
click at [831, 273] on input "text" at bounding box center [800, 276] width 134 height 15
click at [870, 250] on button "x" at bounding box center [871, 249] width 8 height 9
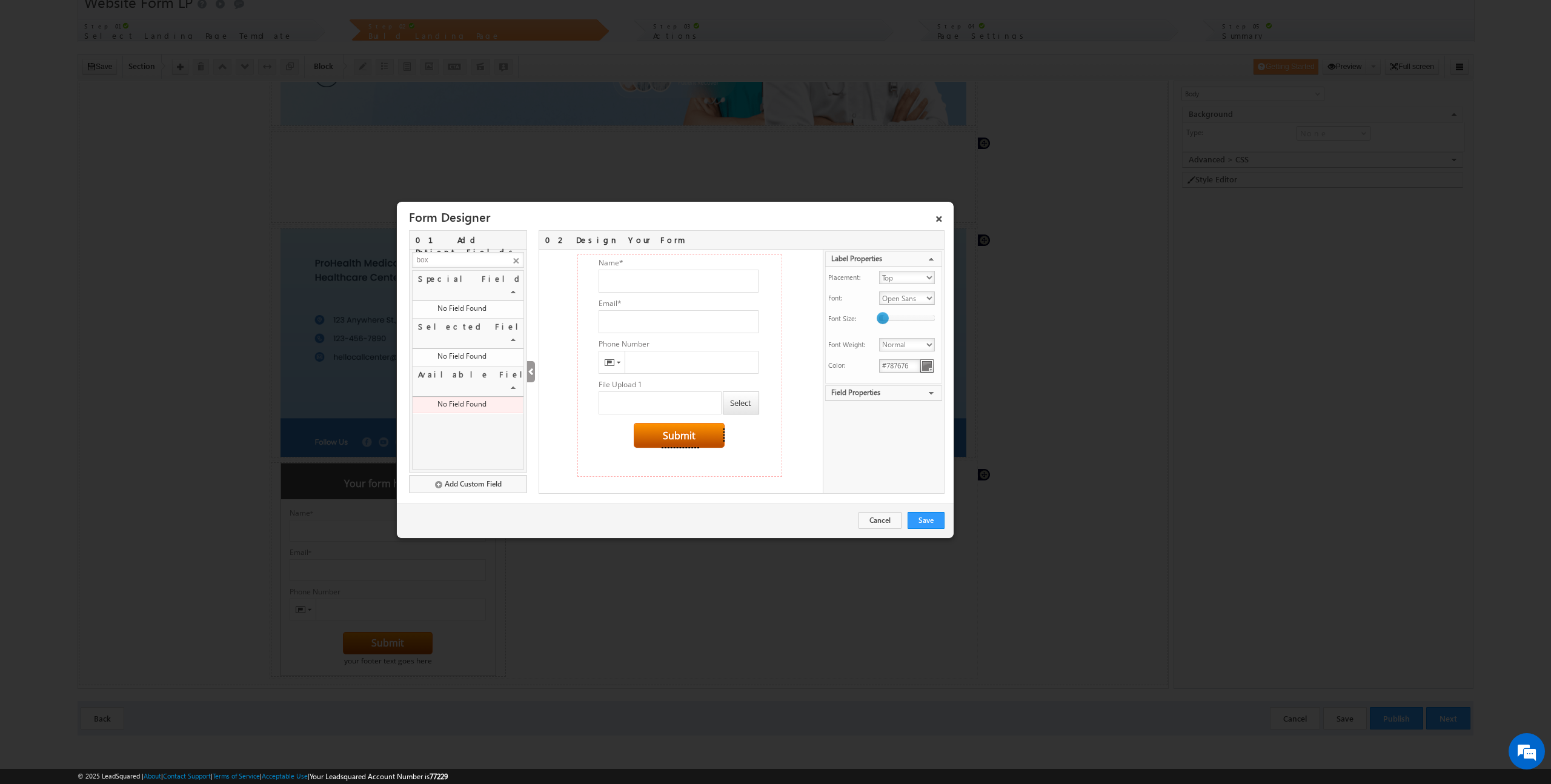
click at [513, 259] on link "×" at bounding box center [517, 255] width 10 height 10
click at [491, 349] on div "Insurance Verification Status" at bounding box center [461, 354] width 90 height 11
click at [514, 350] on icon at bounding box center [514, 354] width 9 height 9
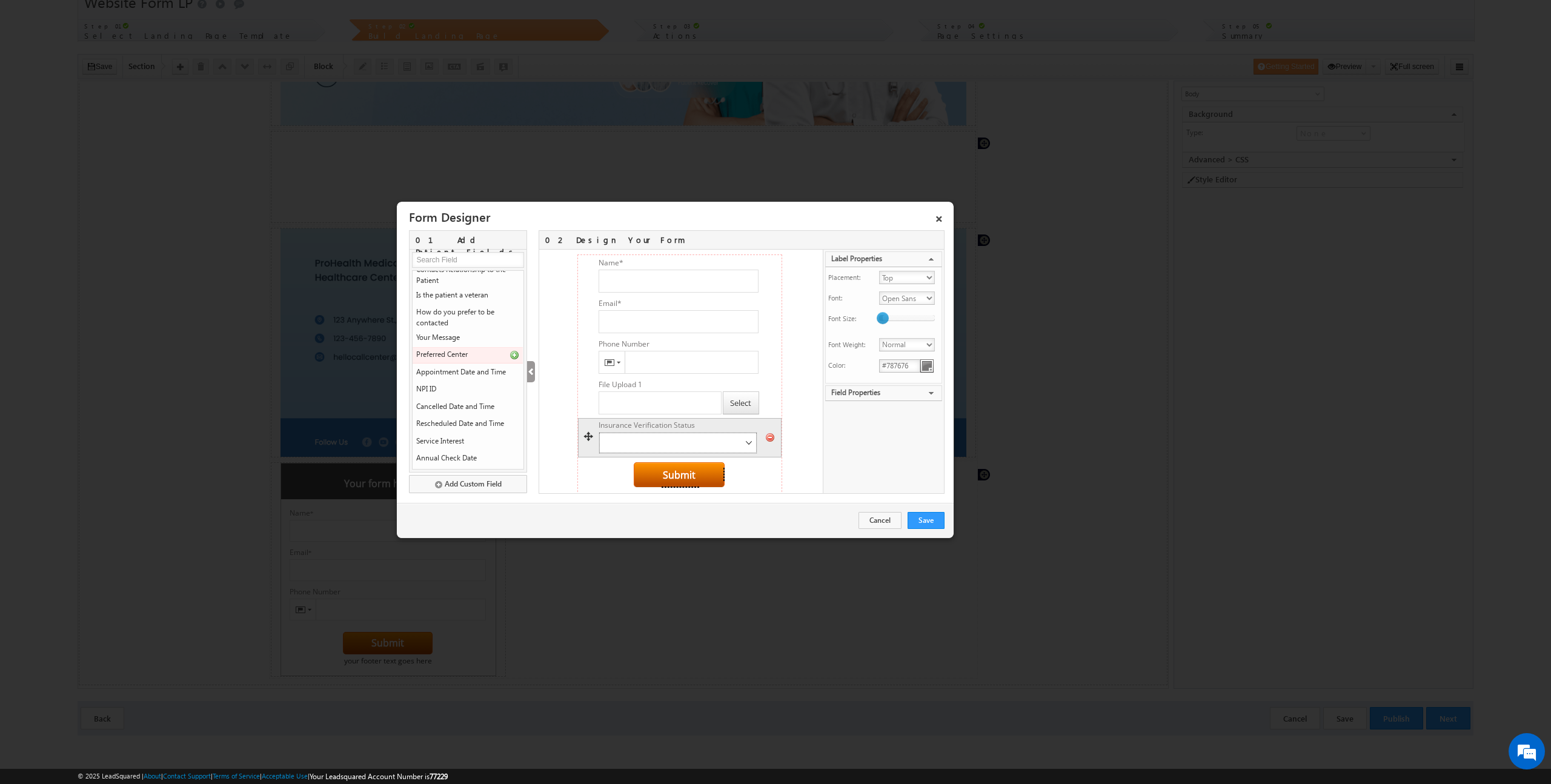
click at [731, 442] on select "Insurance Verification Completed Insurance Verification Pending Insurance Out o…" at bounding box center [678, 442] width 159 height 22
type input "Insurance Verification Status"
click at [599, 432] on select "Insurance Verification Completed Insurance Verification Pending Insurance Out o…" at bounding box center [678, 442] width 159 height 22
click at [457, 259] on input at bounding box center [468, 260] width 112 height 16
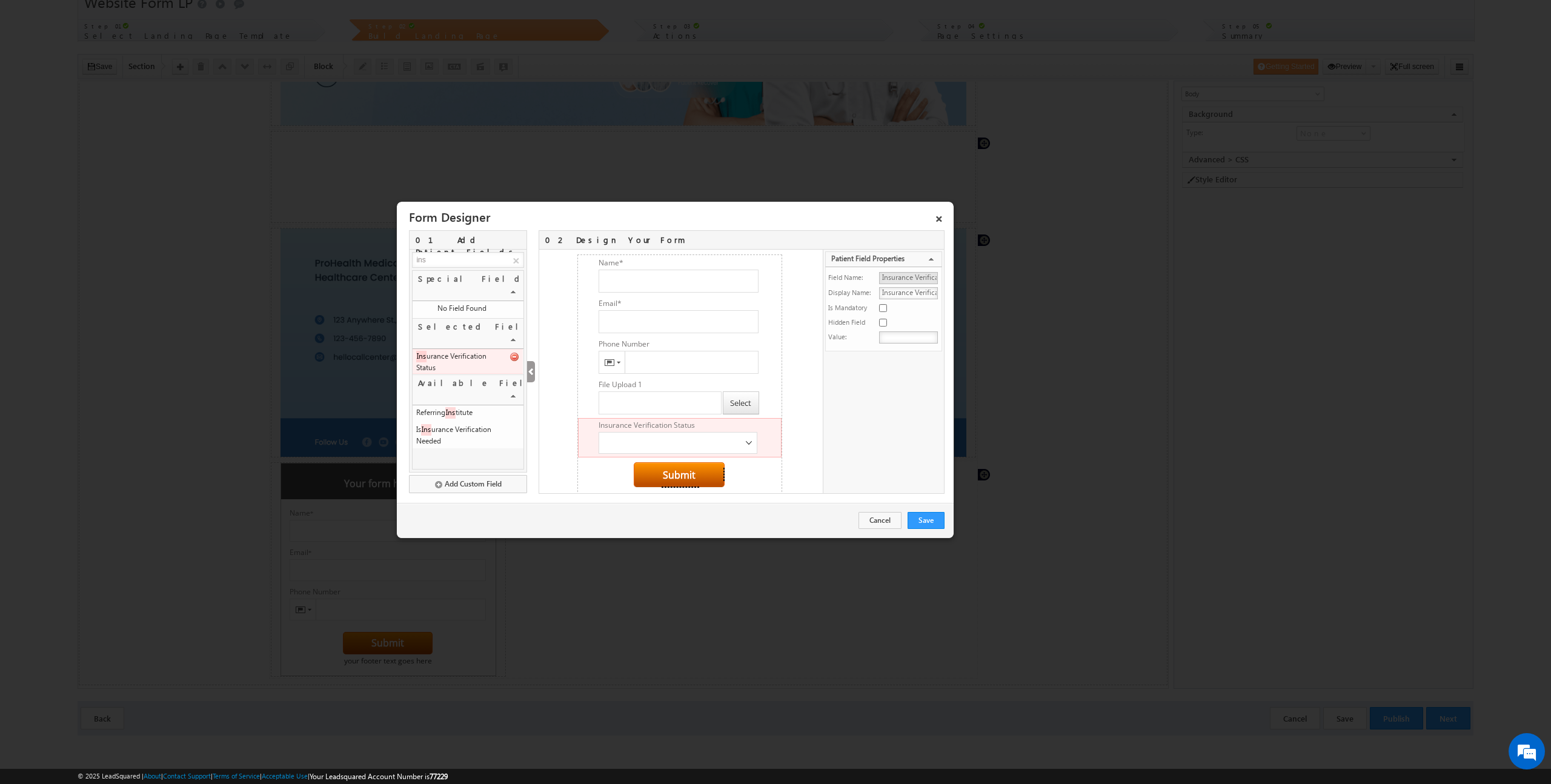
scroll to position [0, 0]
type input "insurance"
click at [883, 521] on link "Cancel" at bounding box center [880, 520] width 43 height 17
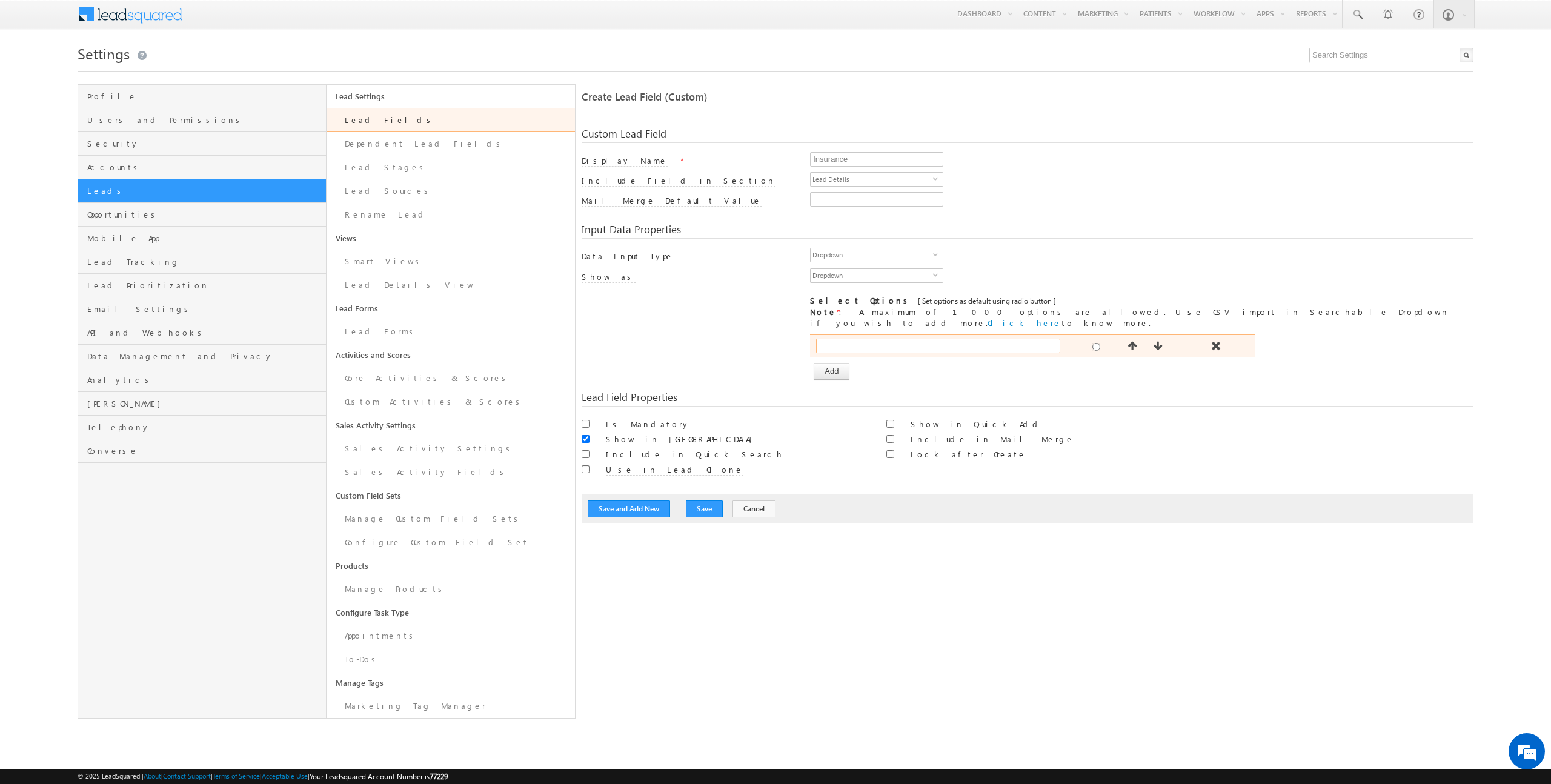
click at [876, 338] on input "text" at bounding box center [938, 346] width 244 height 15
click at [846, 338] on input "text" at bounding box center [938, 346] width 244 height 15
type input "UHC, CIGNA, BLueCross, BlueShield, Aetna"
click at [625, 501] on button "Save and Add New" at bounding box center [628, 509] width 83 height 17
click at [696, 501] on button "Save" at bounding box center [704, 509] width 37 height 17
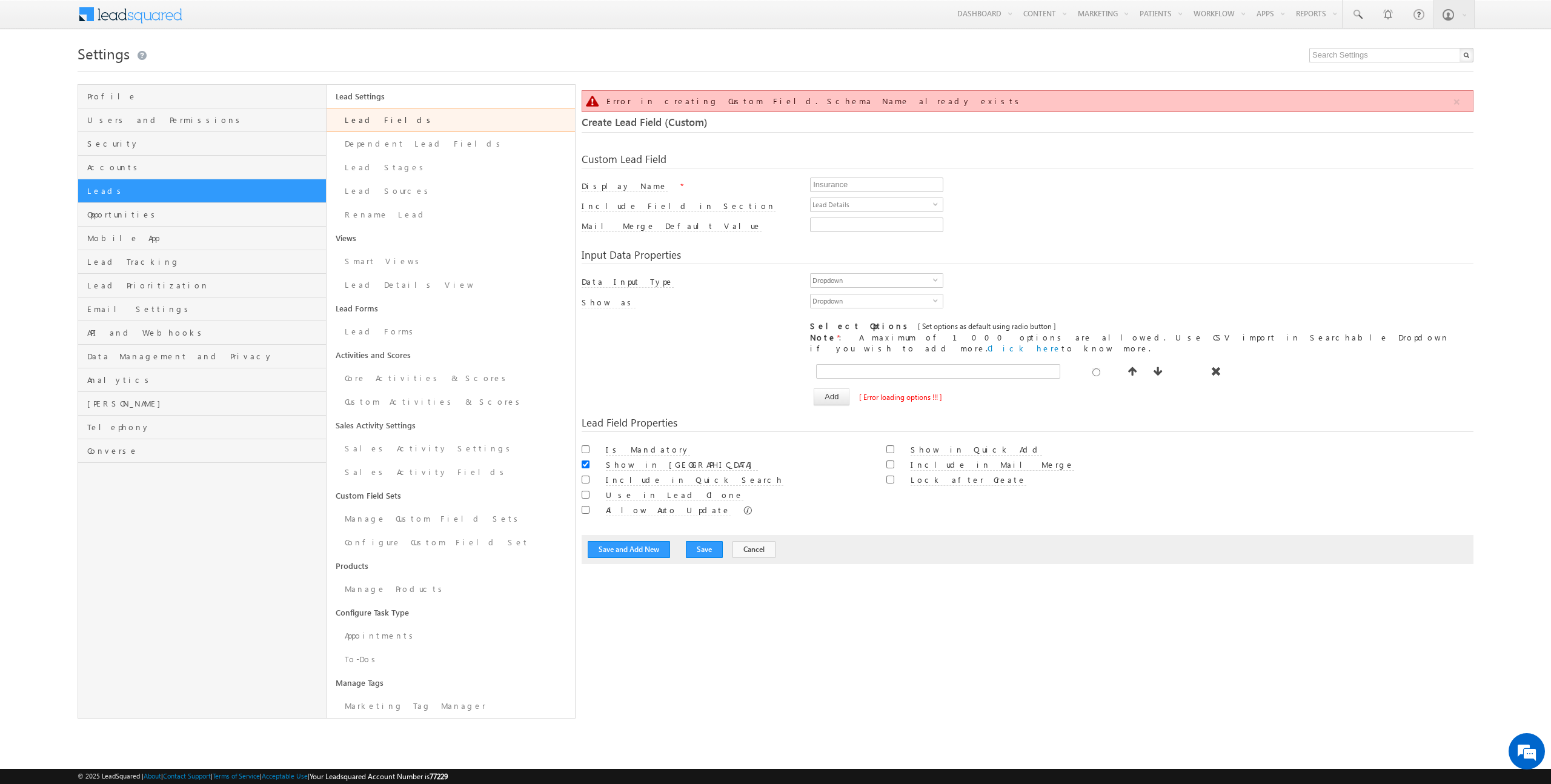
click at [878, 392] on span "[ Error loading options !!! ]" at bounding box center [900, 397] width 83 height 11
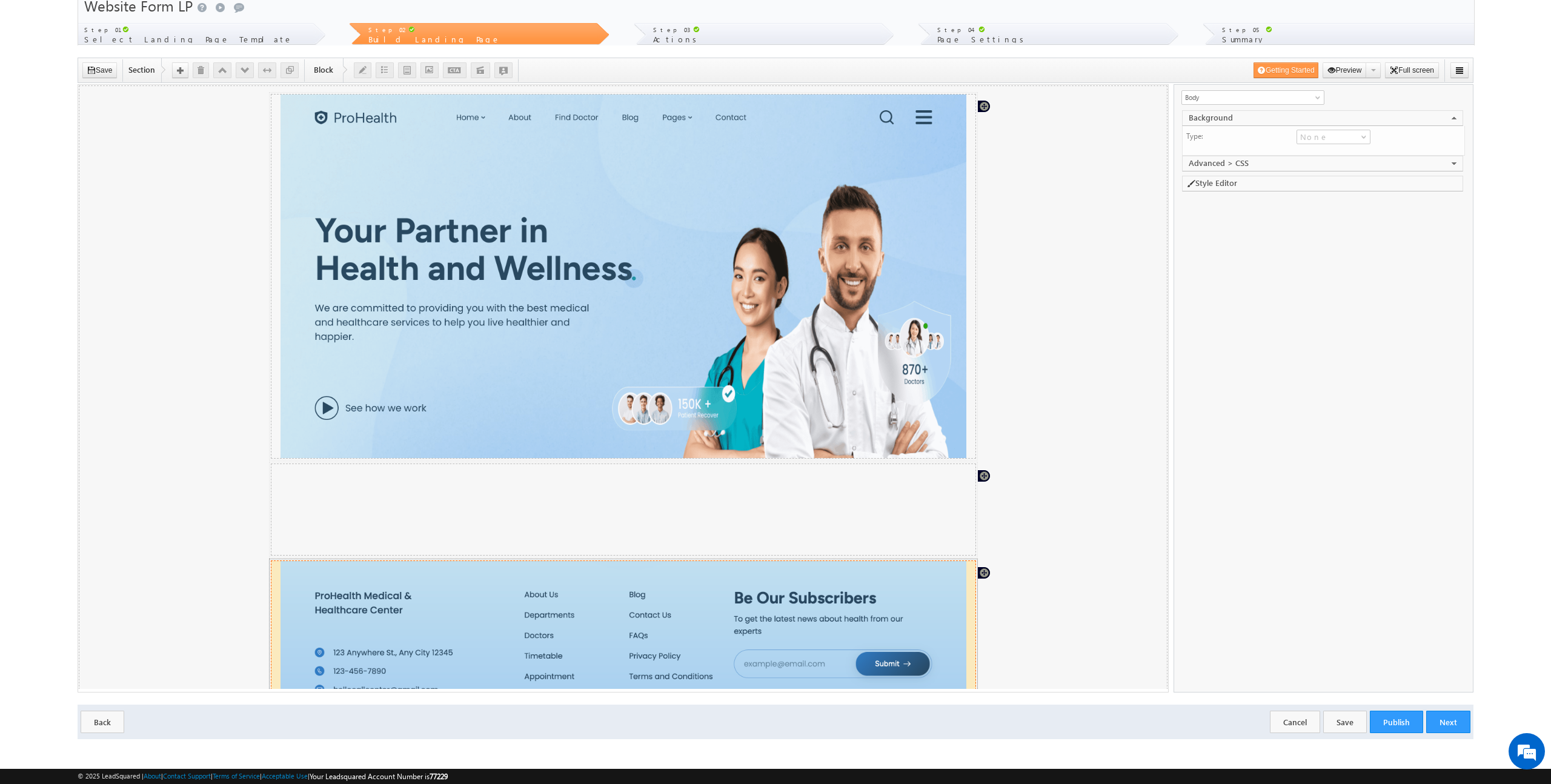
scroll to position [110, 0]
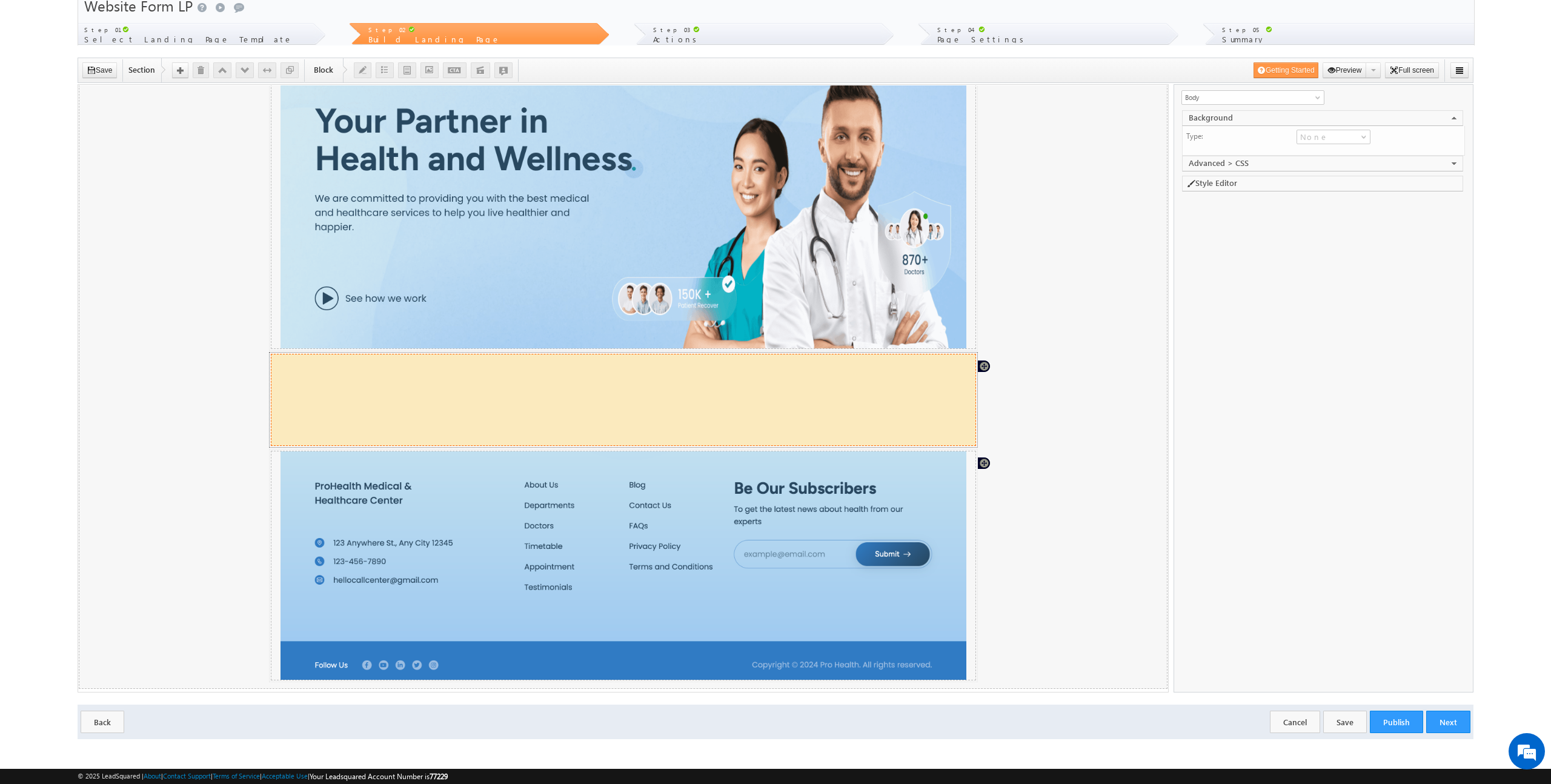
click at [450, 401] on div at bounding box center [623, 399] width 686 height 91
click at [410, 69] on icon "button" at bounding box center [407, 70] width 8 height 8
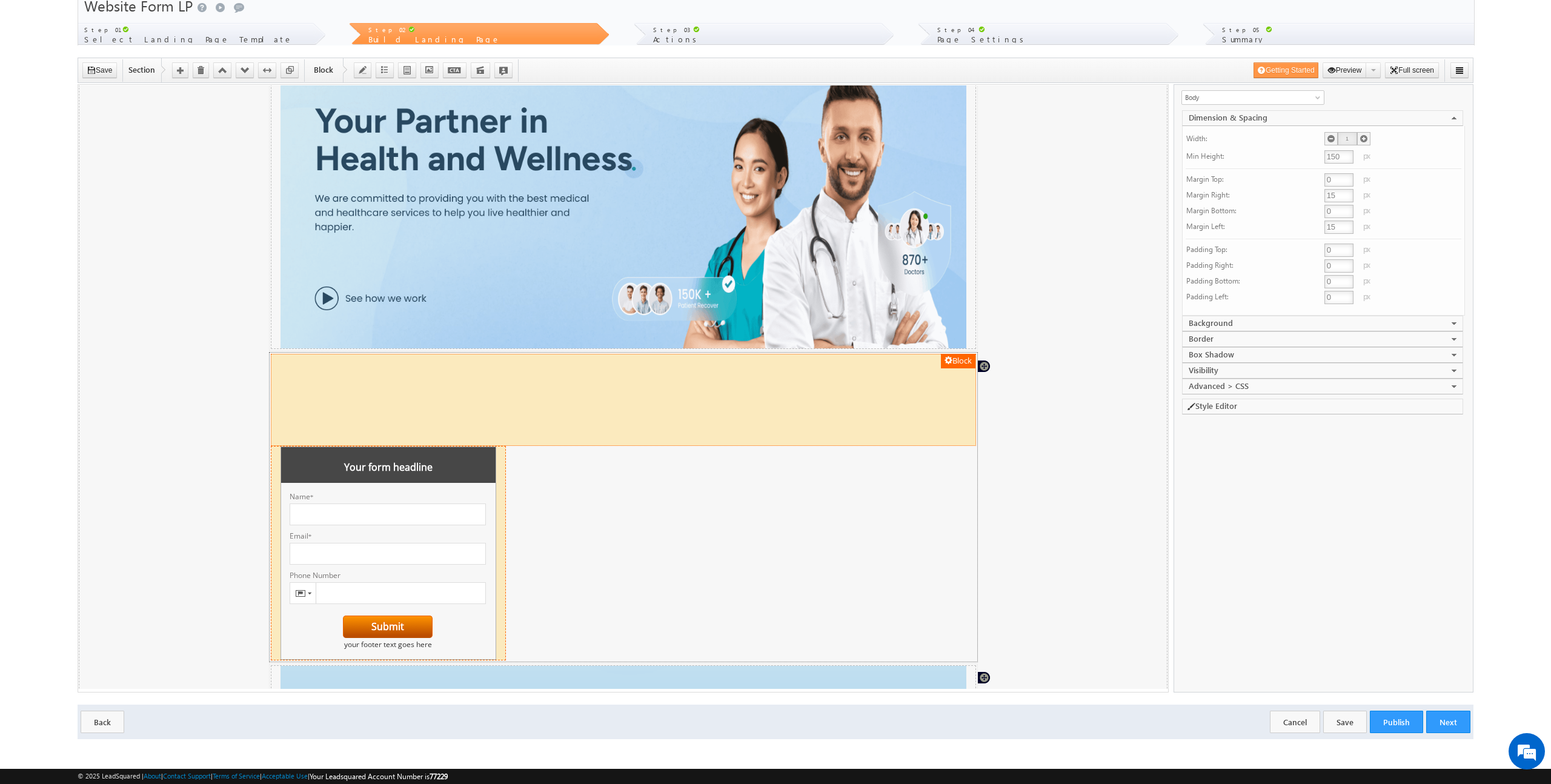
click at [312, 632] on div "Submit" at bounding box center [388, 626] width 197 height 25
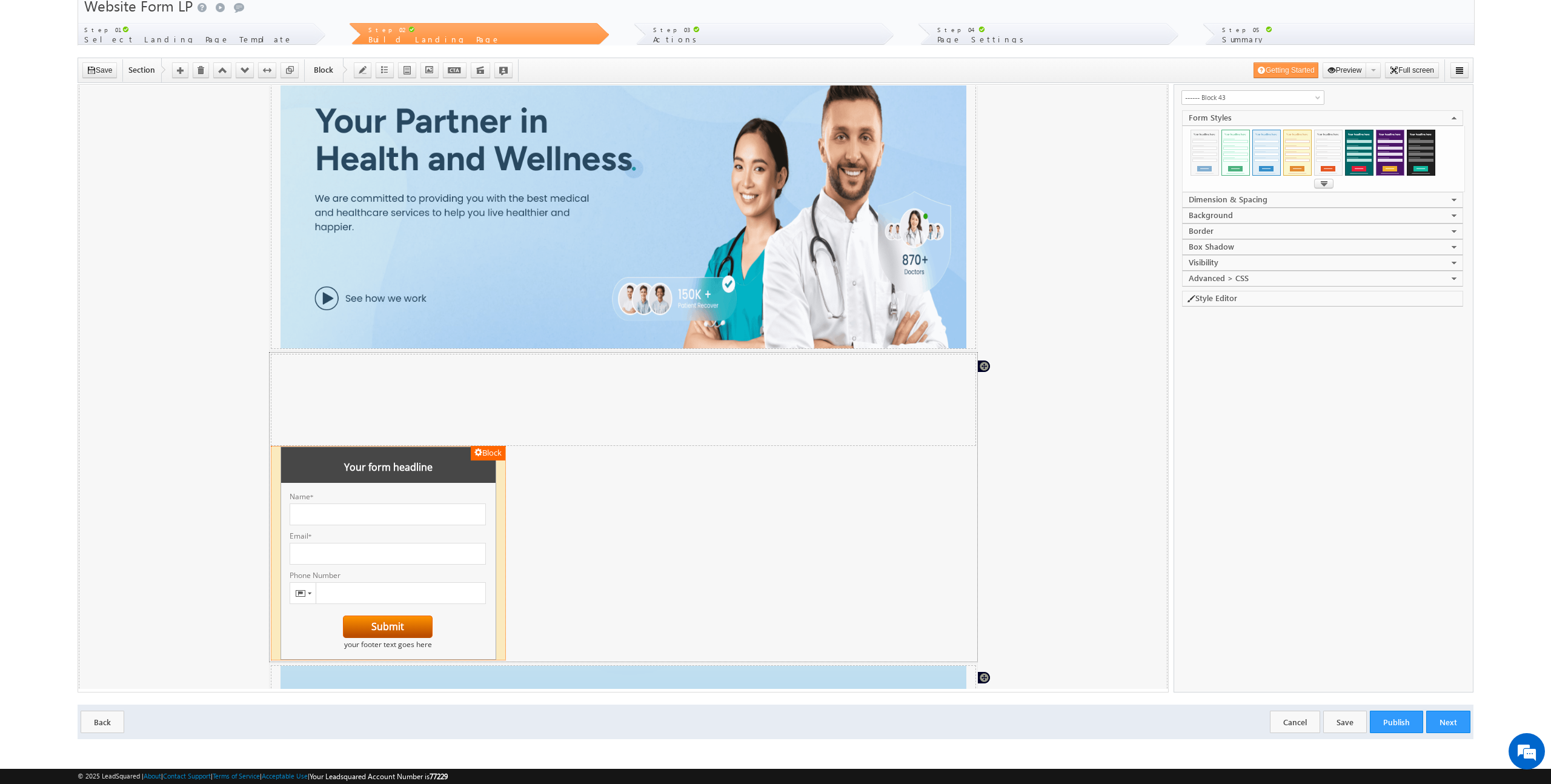
click at [486, 451] on button "Block" at bounding box center [488, 452] width 34 height 15
click at [487, 452] on button "Block" at bounding box center [488, 452] width 34 height 15
click at [477, 452] on span "button" at bounding box center [478, 451] width 8 height 8
click at [480, 538] on link "Edit Form" at bounding box center [477, 536] width 57 height 13
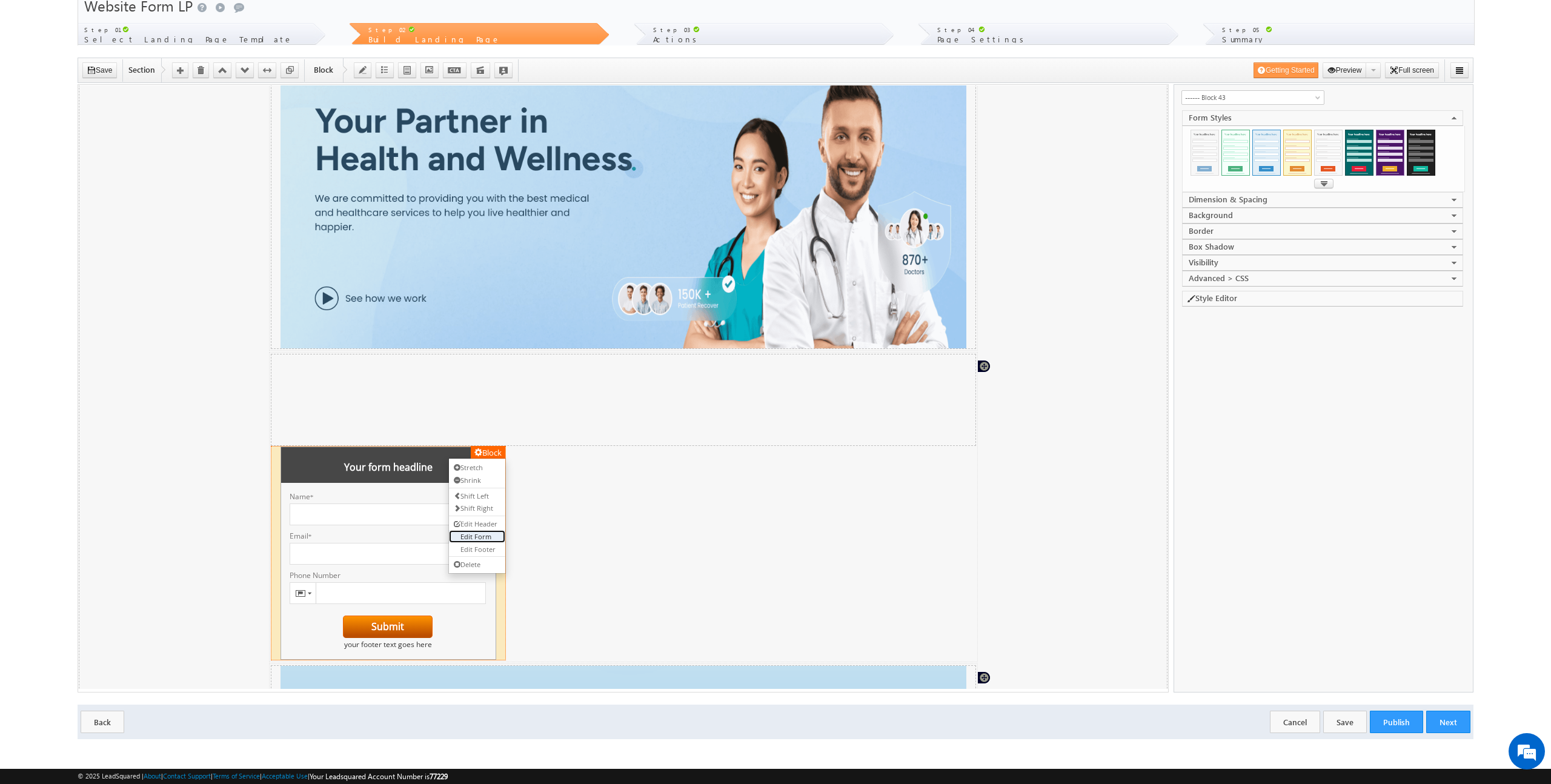
select select "Open Sans"
type input "#787676"
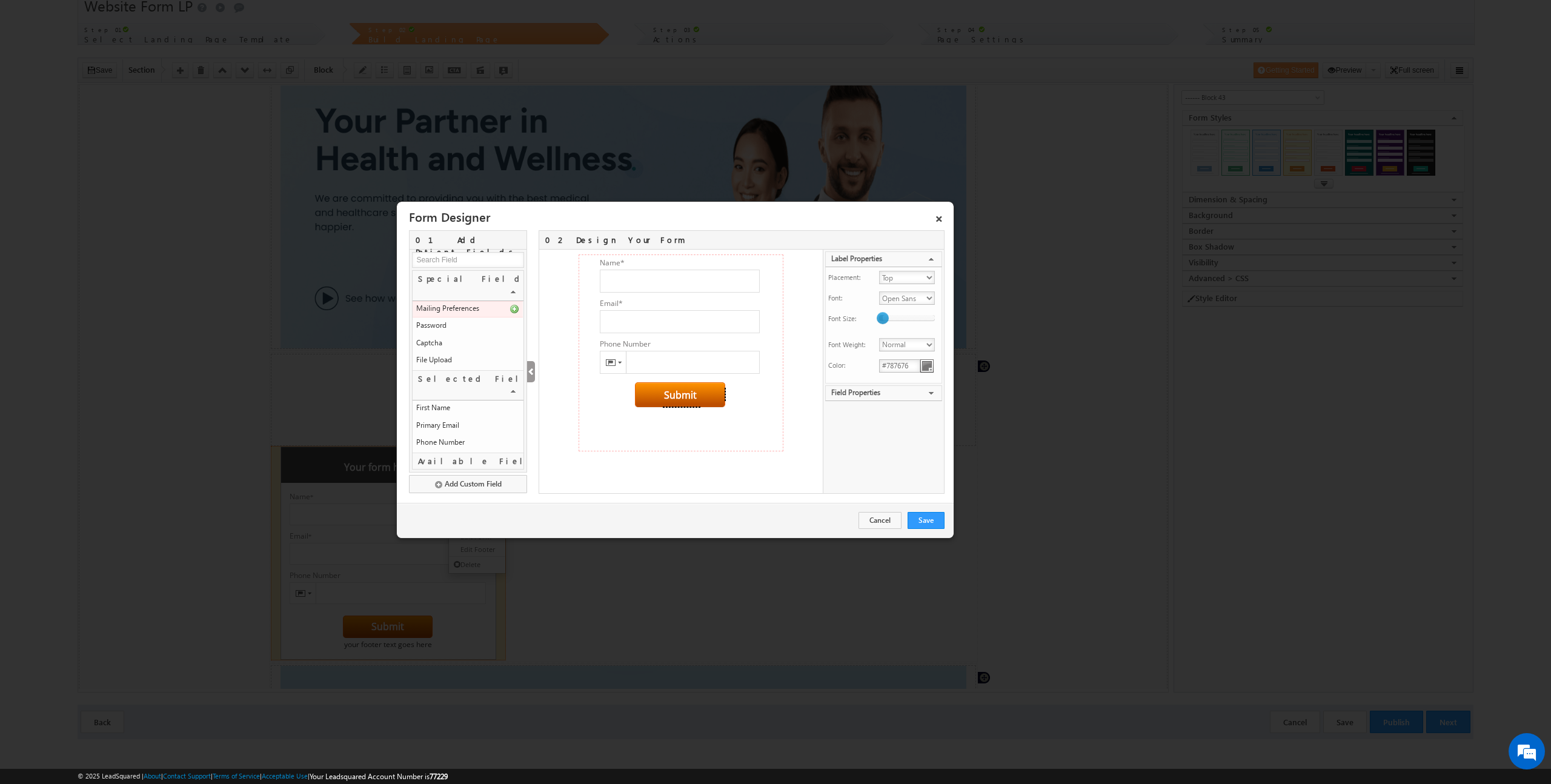
click at [456, 255] on input at bounding box center [468, 260] width 112 height 16
click at [937, 219] on link "×" at bounding box center [938, 216] width 20 height 21
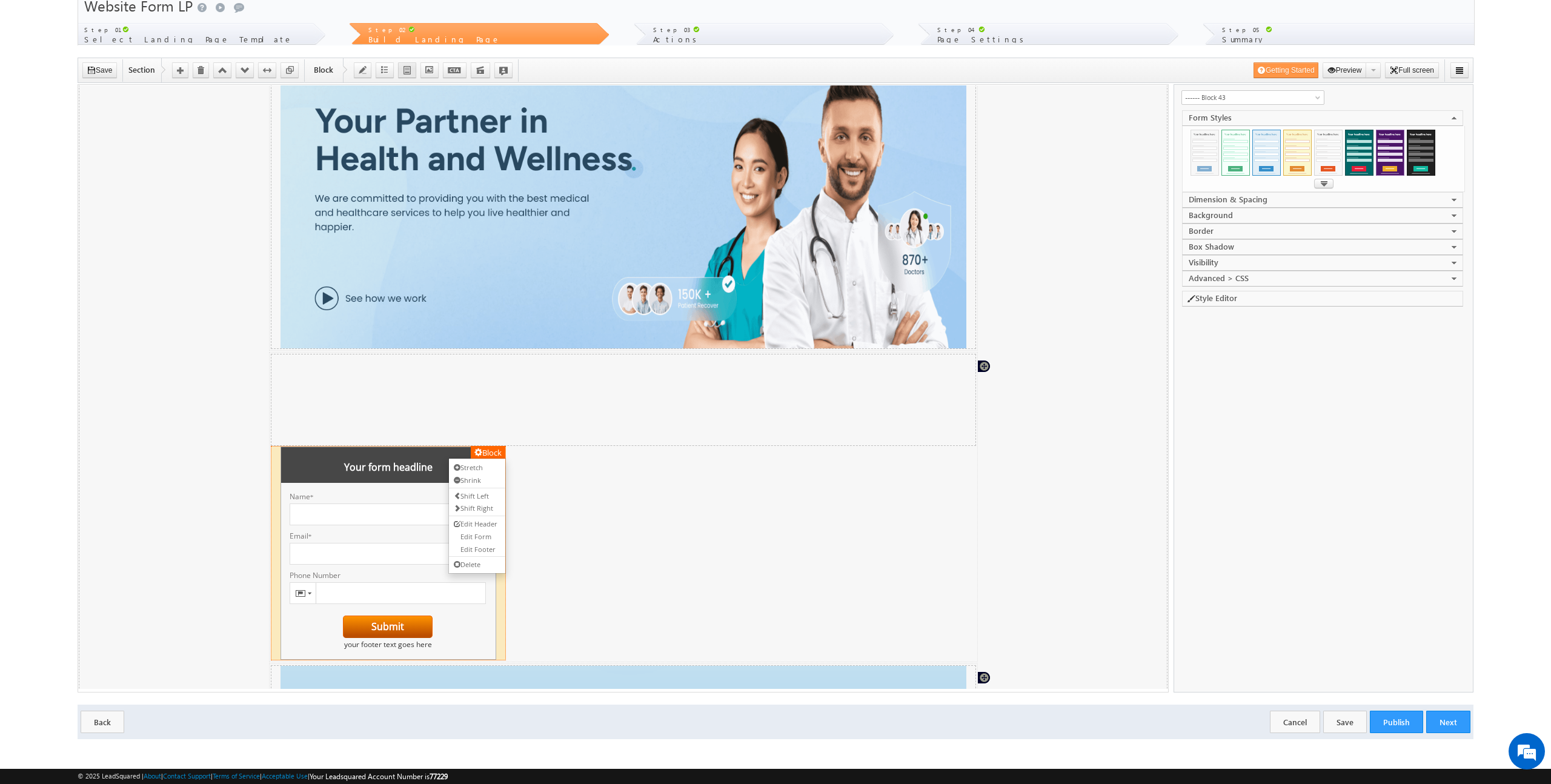
click at [410, 70] on icon "button" at bounding box center [407, 70] width 8 height 8
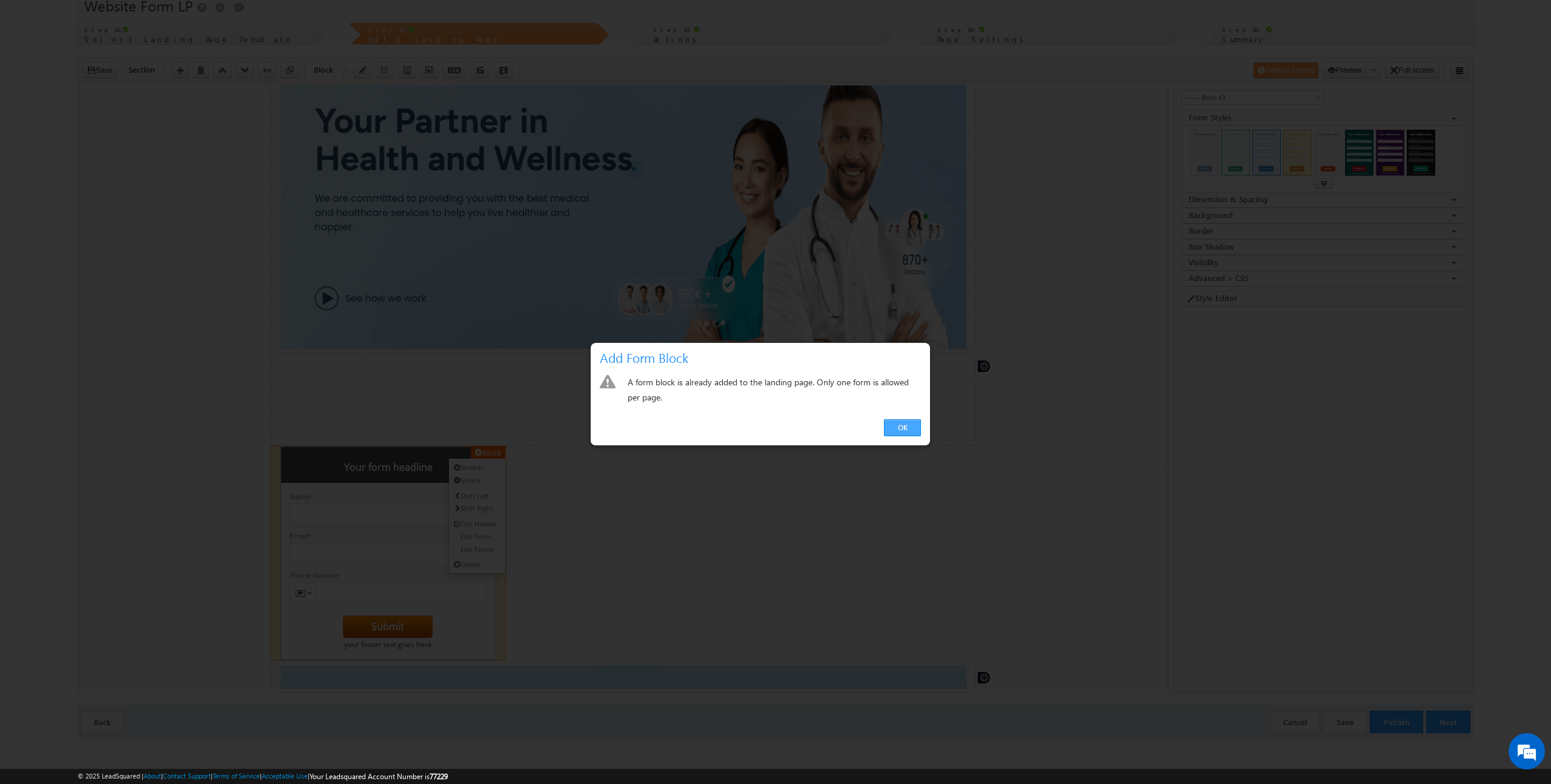
click at [907, 429] on link "OK" at bounding box center [902, 428] width 37 height 17
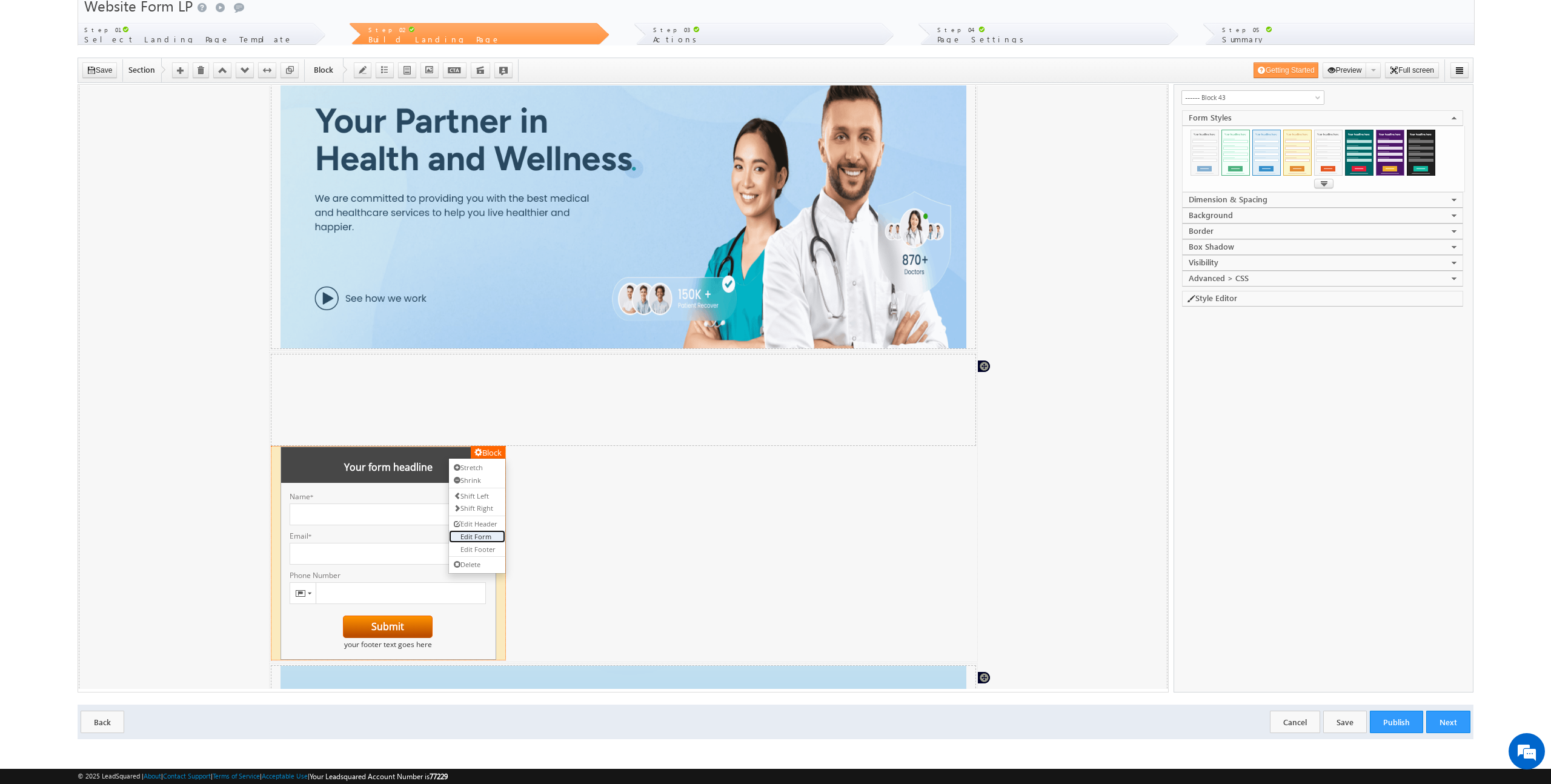
click at [482, 535] on link "Edit Form" at bounding box center [477, 536] width 57 height 13
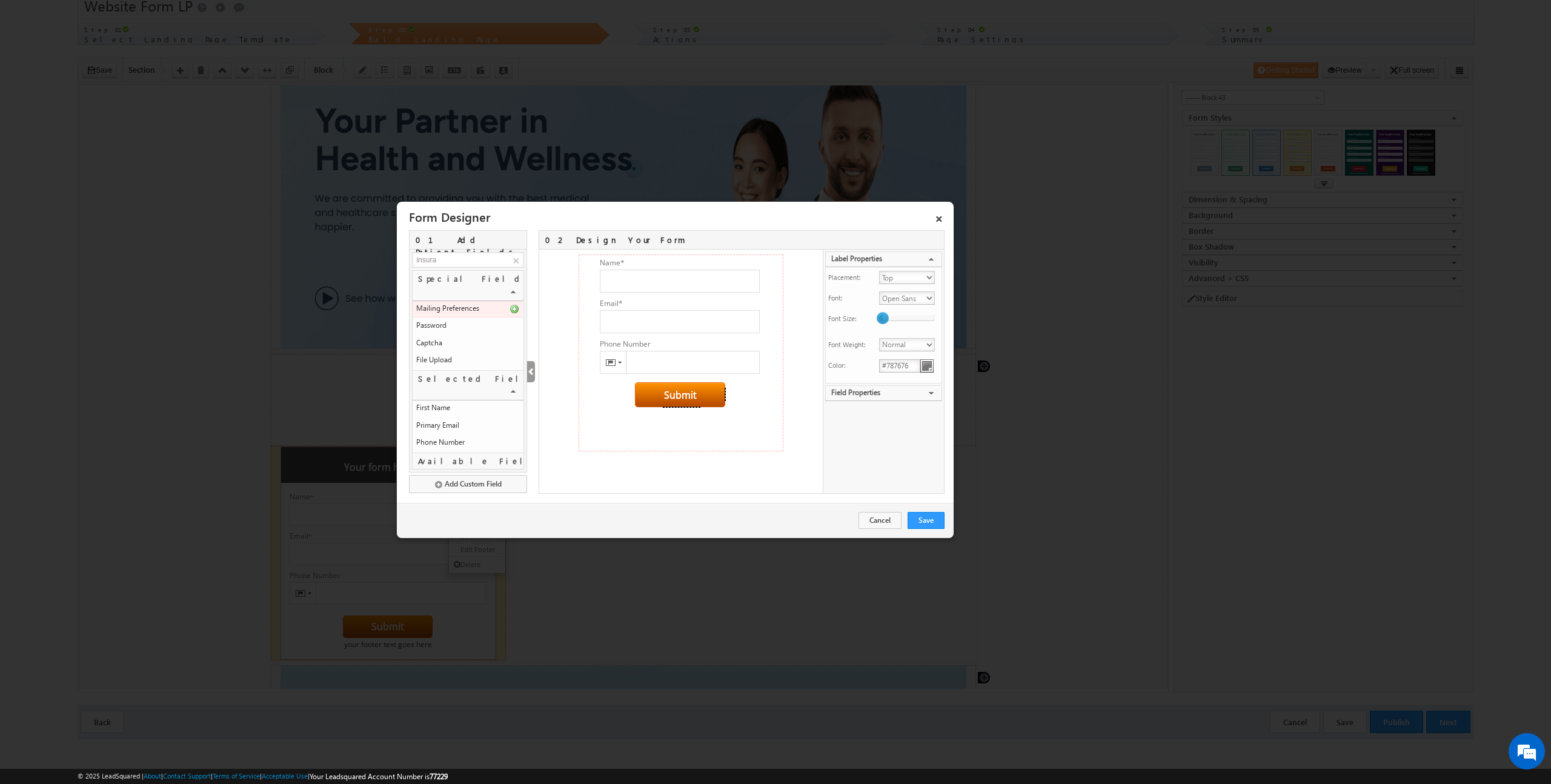
click at [464, 261] on input "insura" at bounding box center [468, 260] width 112 height 16
type input "insuranc"
click at [930, 215] on link "×" at bounding box center [938, 216] width 20 height 21
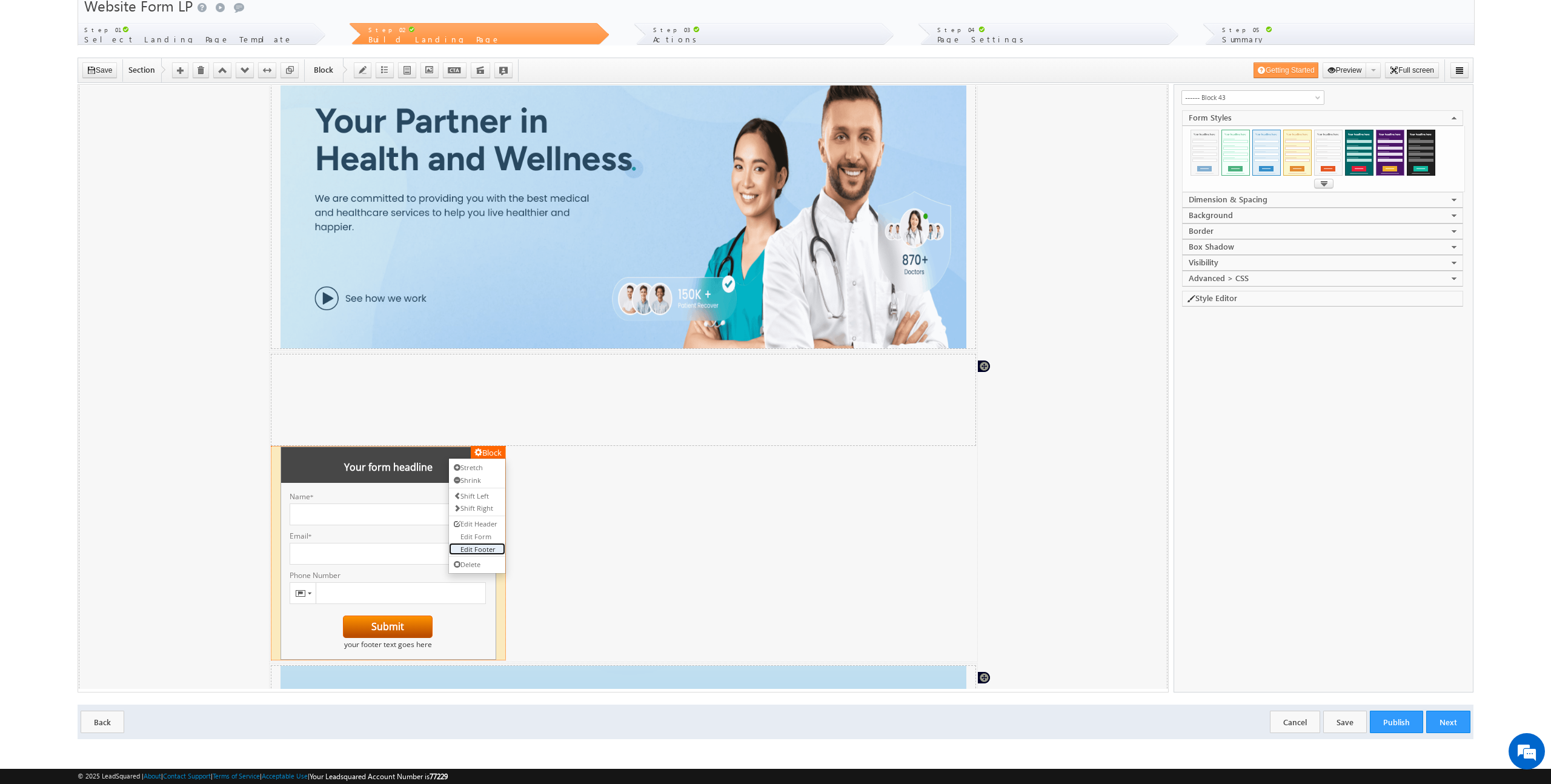
click at [486, 545] on link "Edit Footer" at bounding box center [477, 549] width 57 height 13
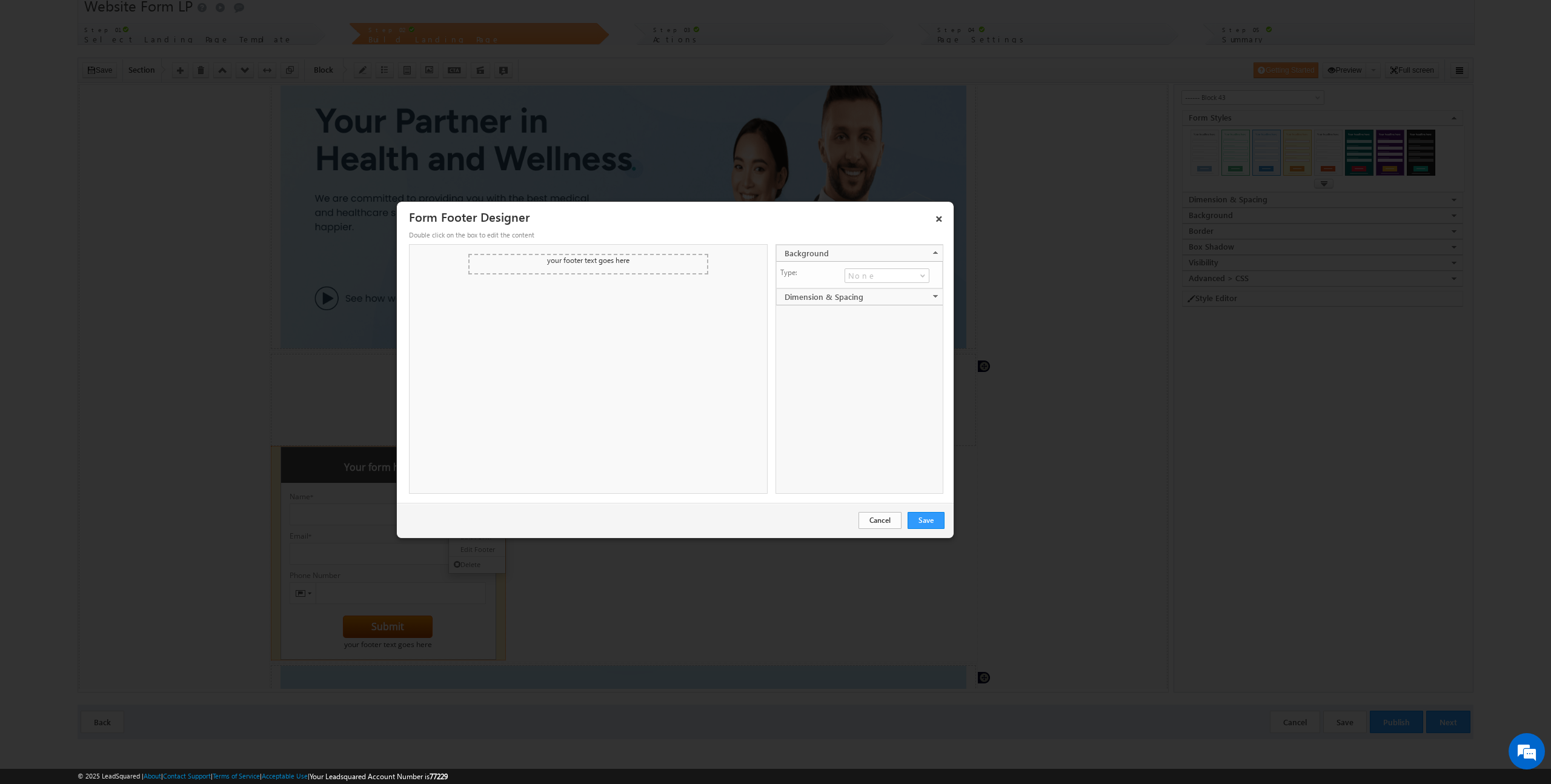
click at [873, 526] on link "Cancel" at bounding box center [880, 520] width 43 height 17
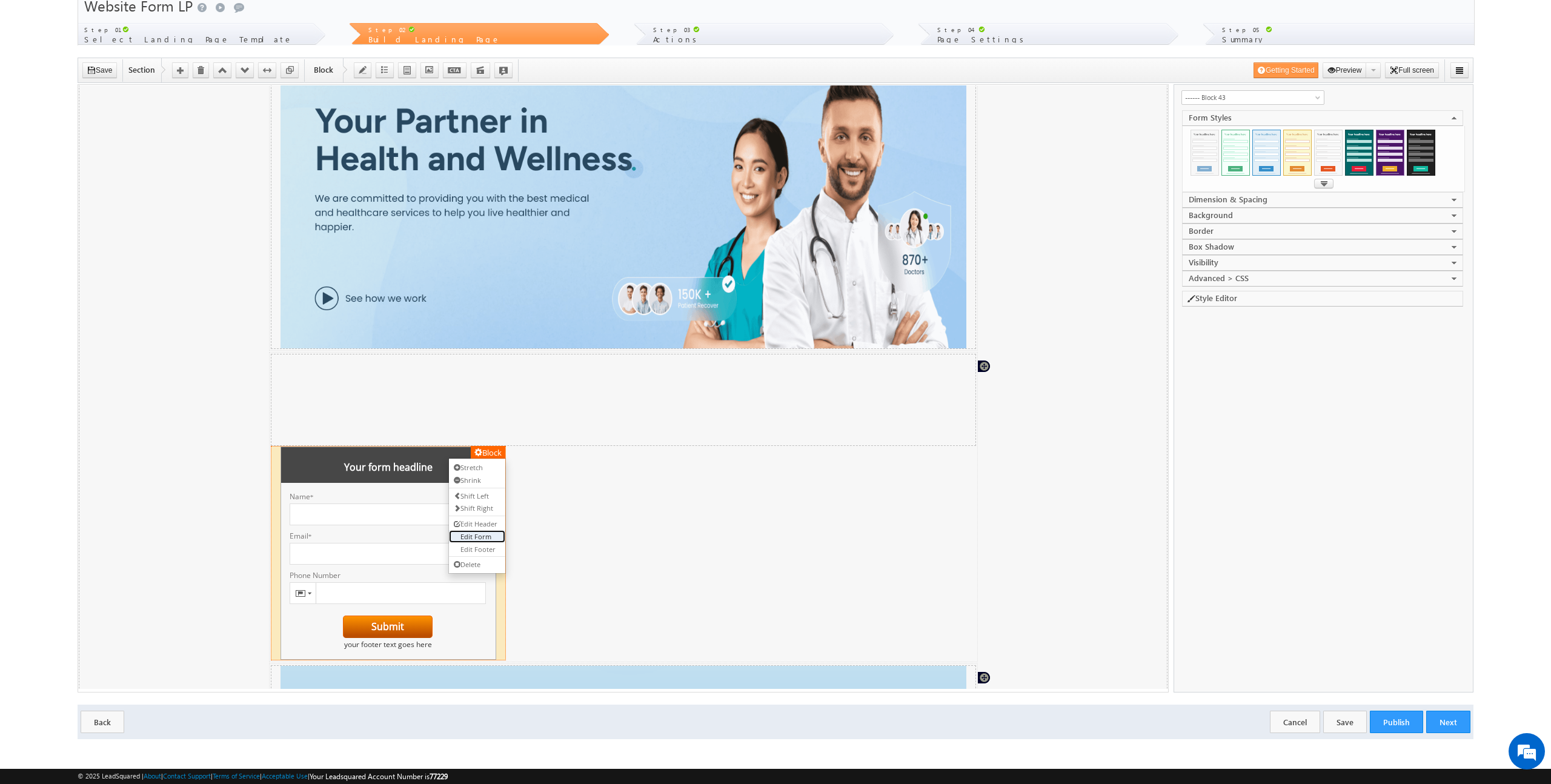
click at [477, 533] on link "Edit Form" at bounding box center [477, 536] width 57 height 13
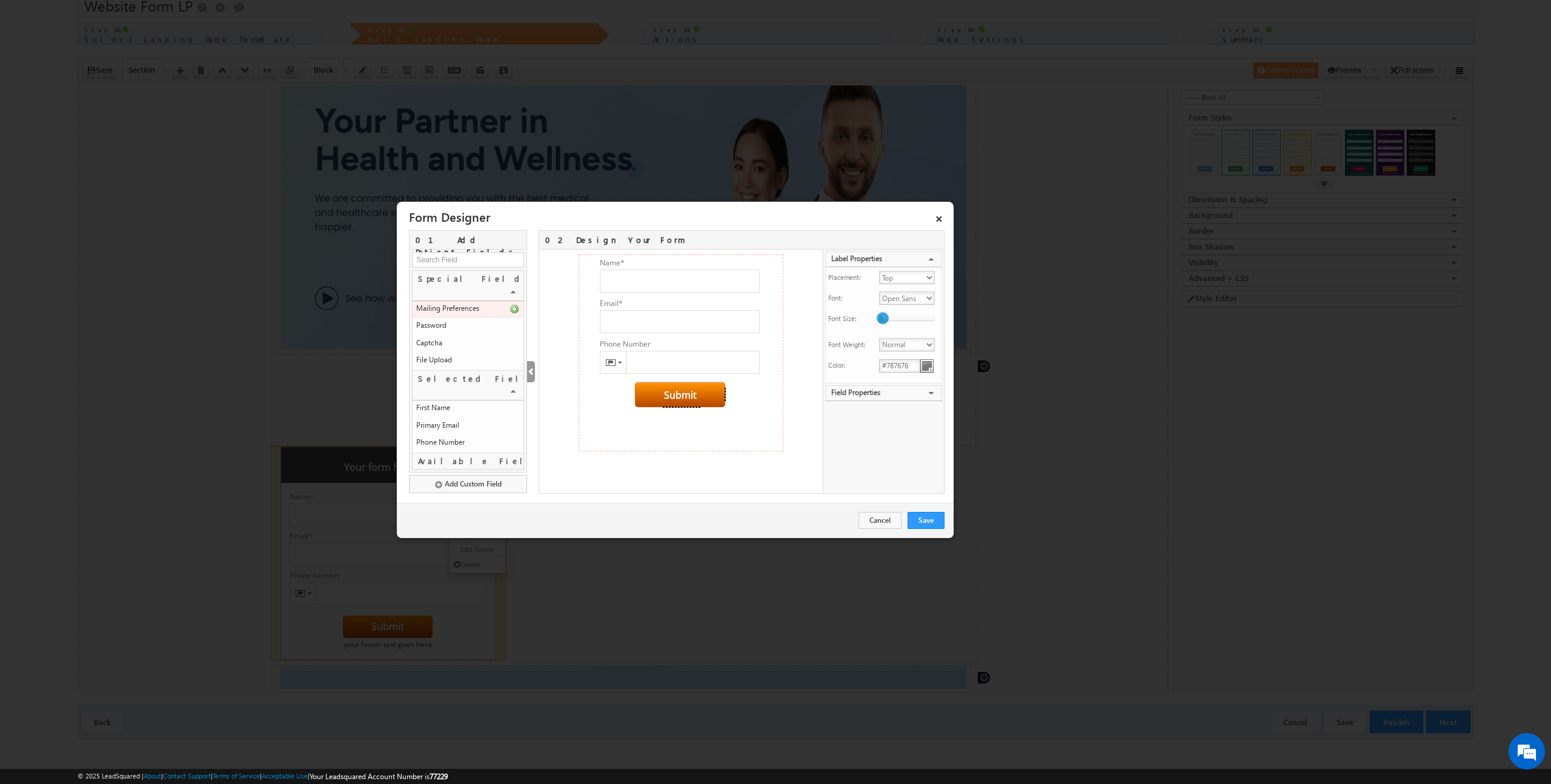
click at [464, 265] on input at bounding box center [468, 260] width 112 height 16
type input "insurance"
click at [474, 487] on button "Add Custom Field" at bounding box center [468, 484] width 118 height 18
type input "50"
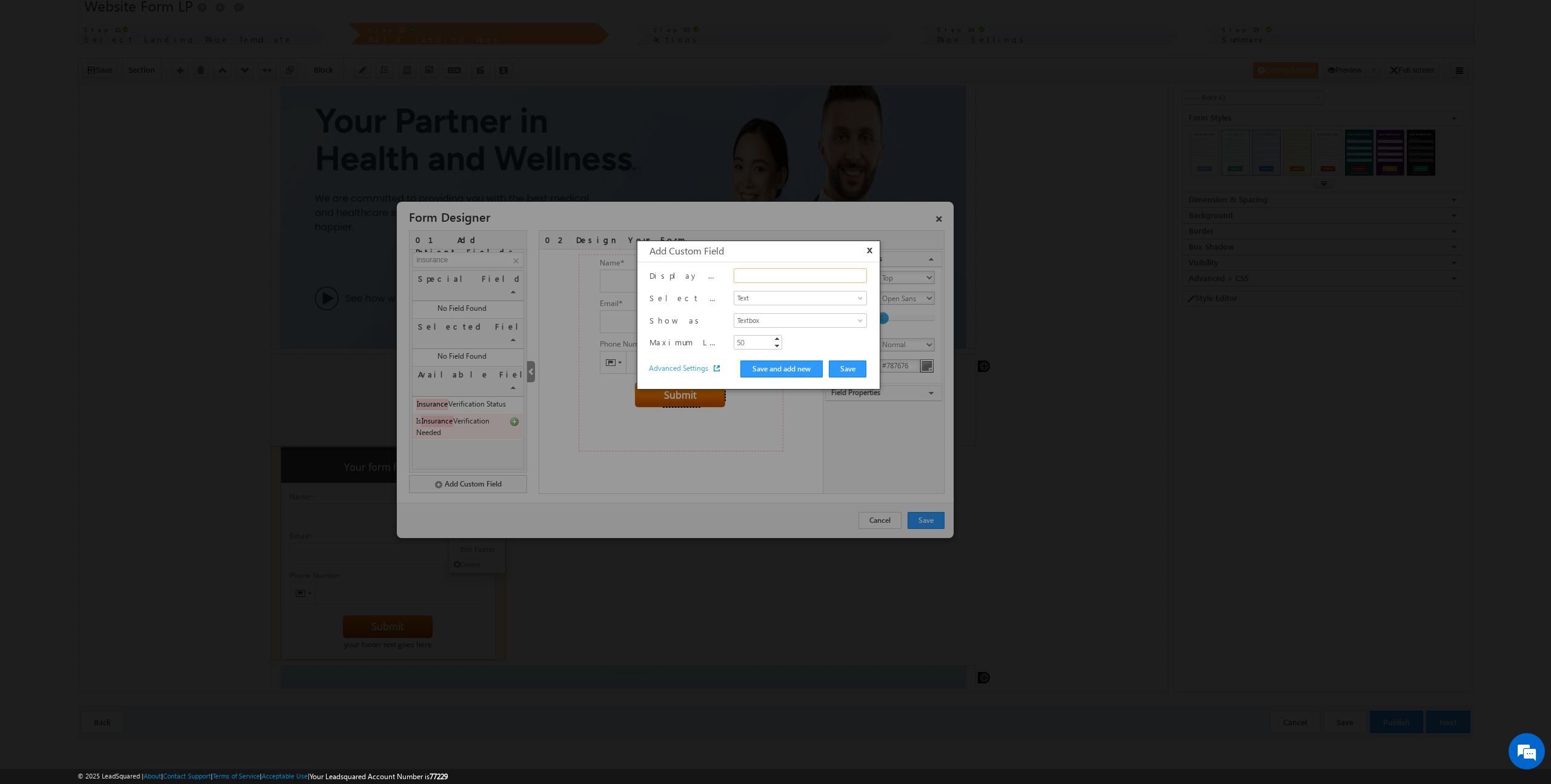
click at [773, 279] on input "text" at bounding box center [800, 276] width 134 height 15
click at [868, 249] on button "x" at bounding box center [871, 249] width 8 height 9
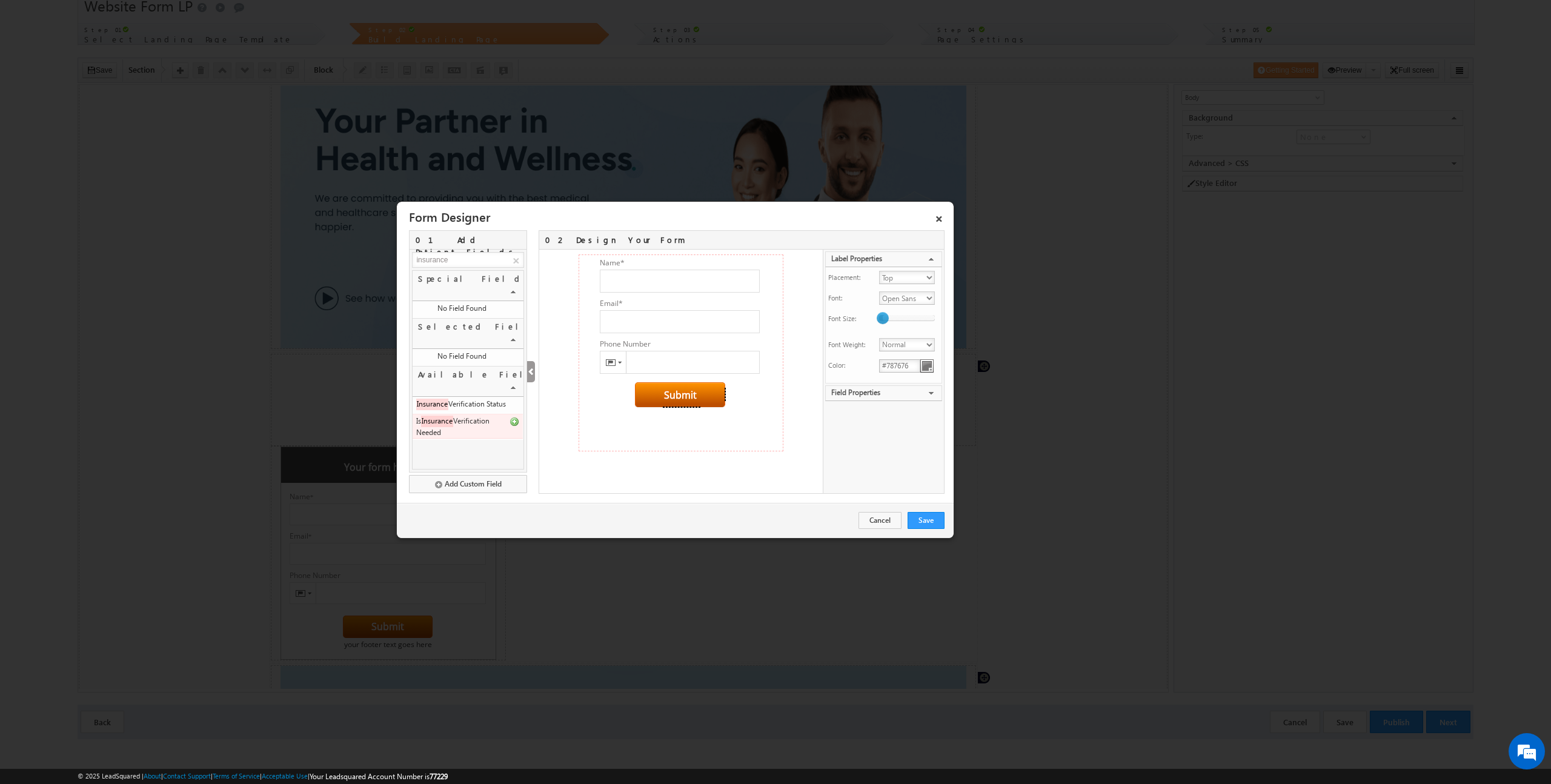
click at [193, 135] on div at bounding box center [775, 392] width 1551 height 784
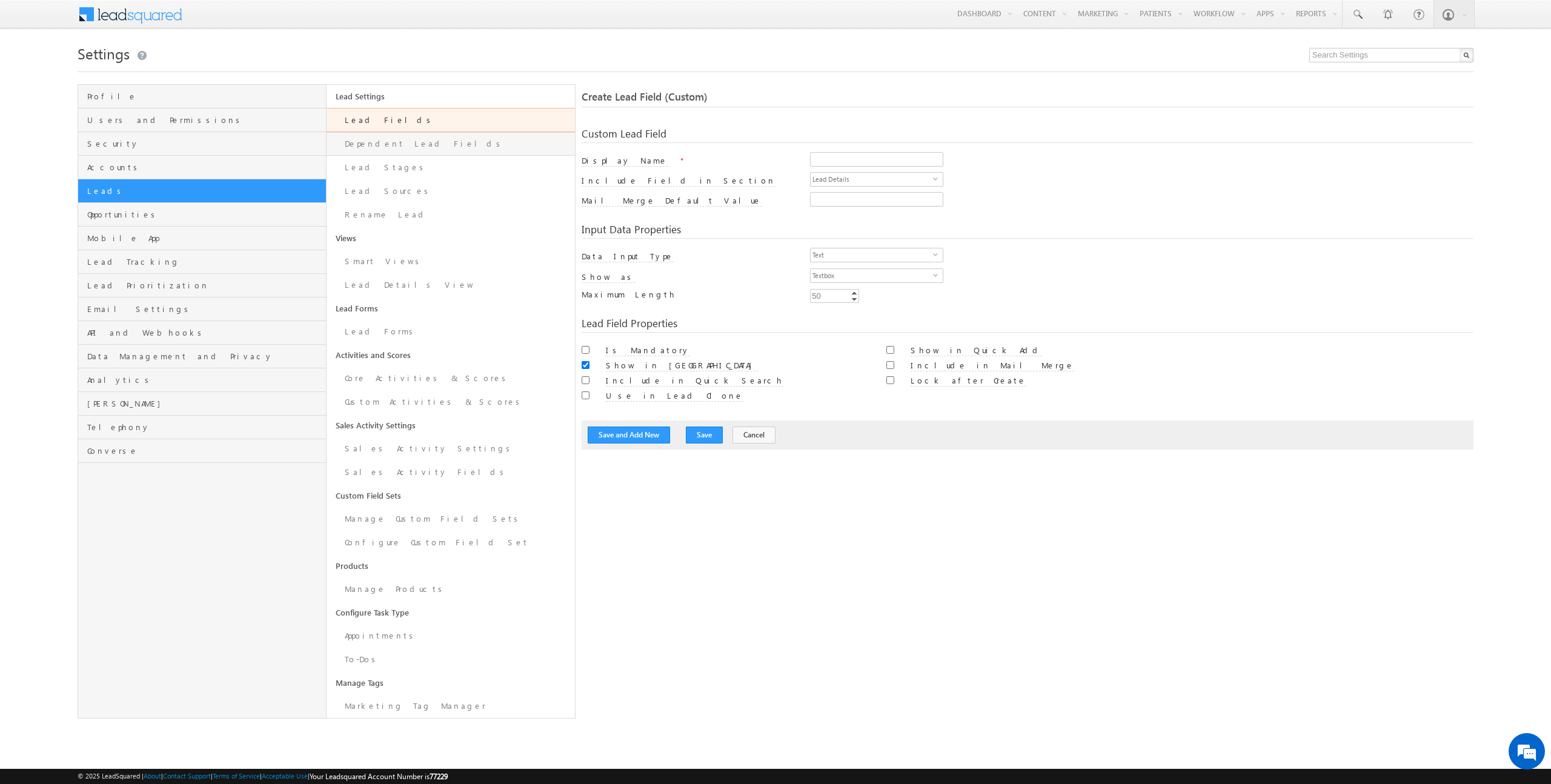
click at [417, 141] on link "Dependent Lead Fields" at bounding box center [451, 143] width 248 height 24
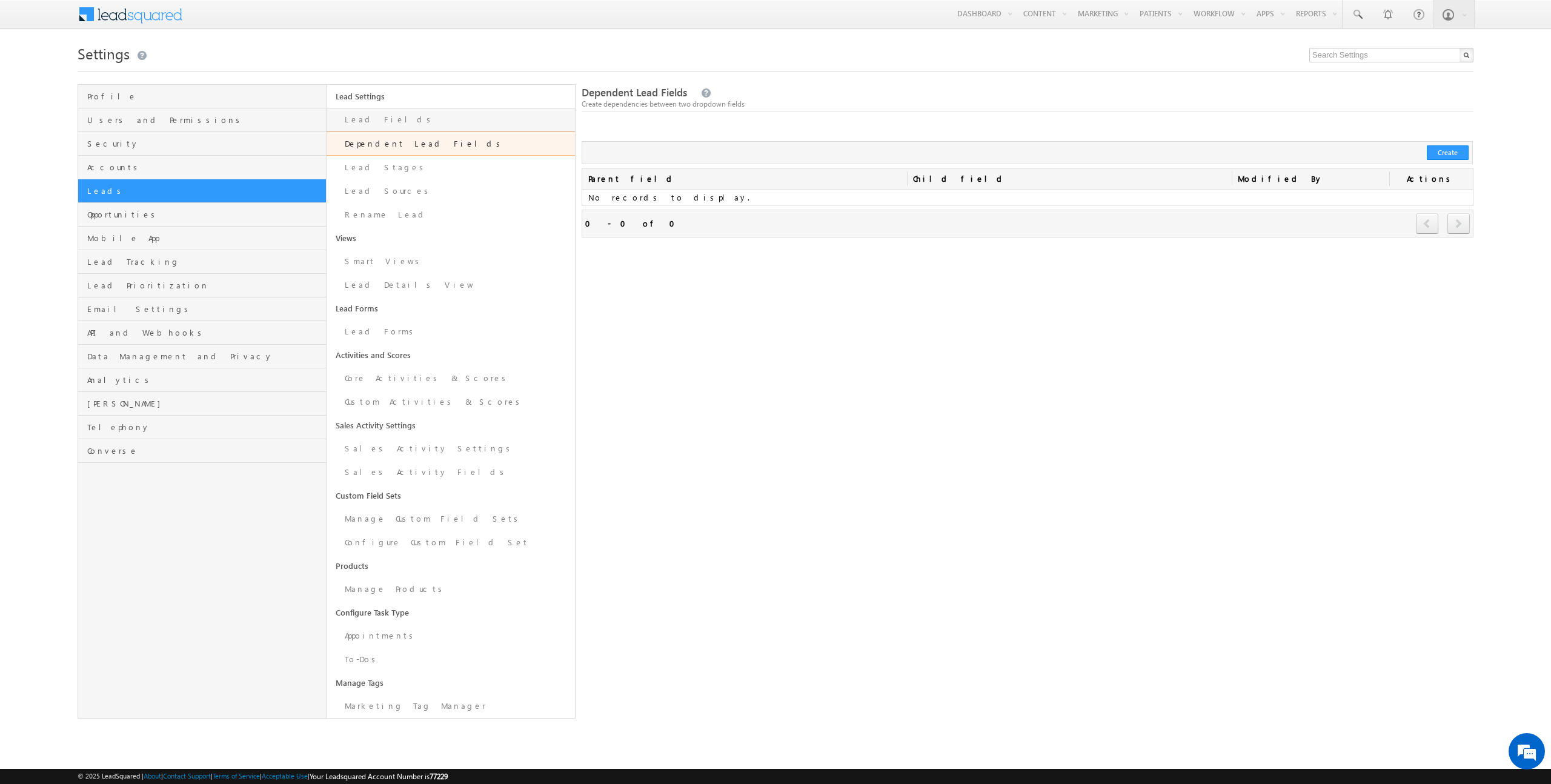
click at [421, 125] on link "Lead Fields" at bounding box center [451, 120] width 248 height 24
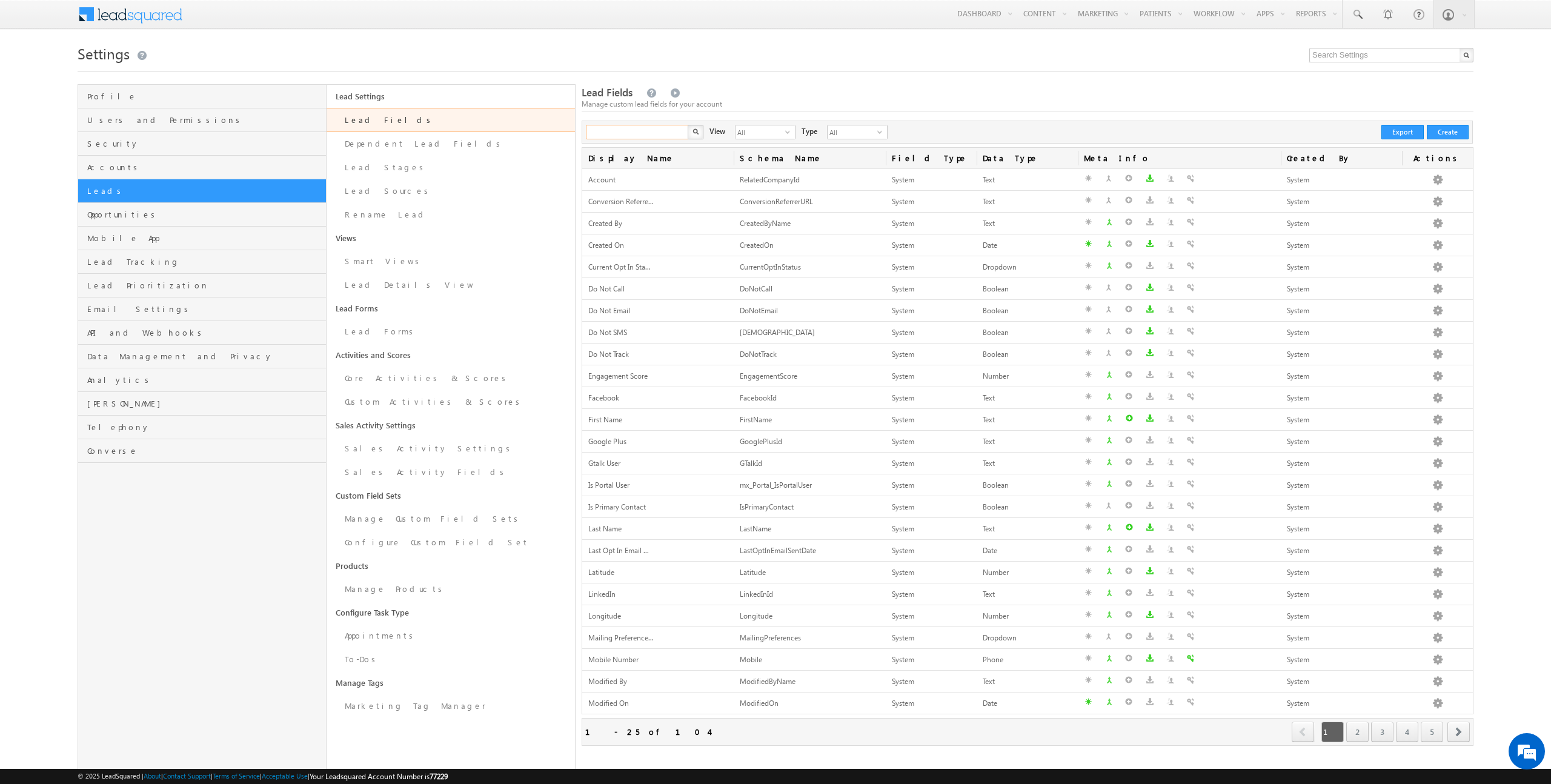
click at [639, 131] on input "text" at bounding box center [637, 132] width 103 height 15
type input "insurance"
click at [697, 131] on img "button" at bounding box center [695, 131] width 6 height 6
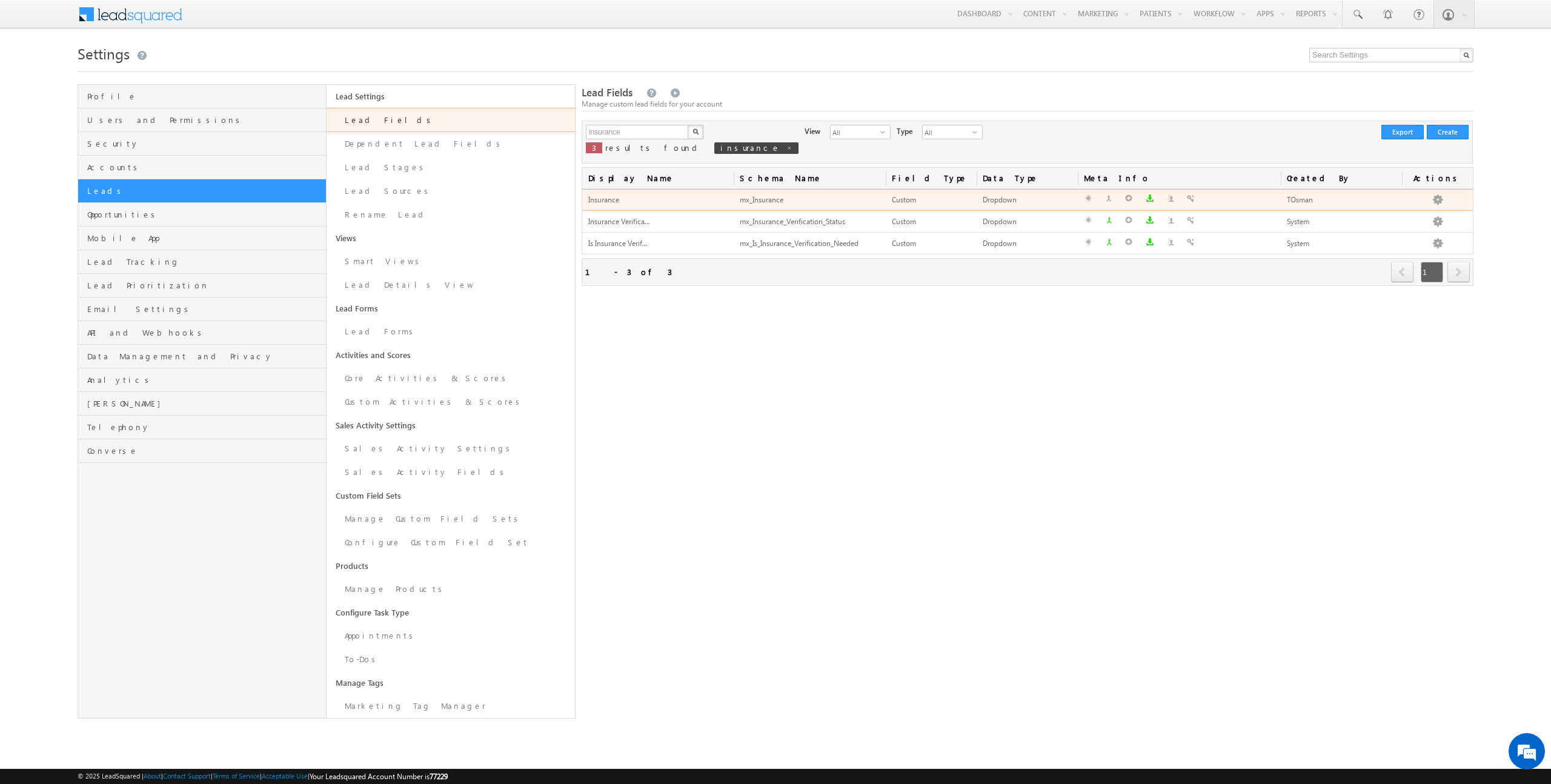
click at [677, 201] on div "Insurance" at bounding box center [658, 201] width 140 height 13
click at [445, 145] on link "Dependent Lead Fields" at bounding box center [451, 143] width 248 height 24
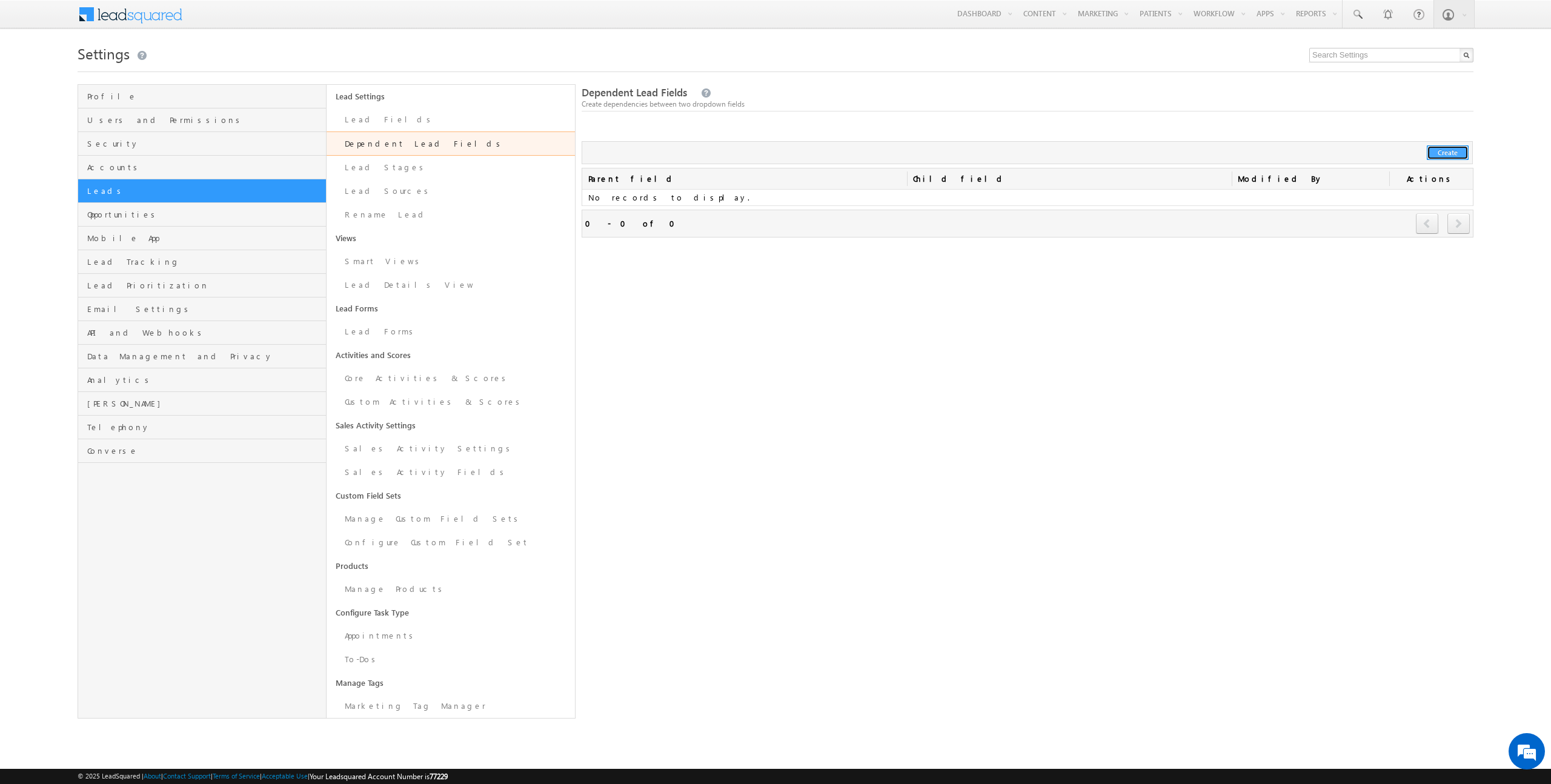
click at [1448, 155] on button "Create" at bounding box center [1447, 152] width 42 height 15
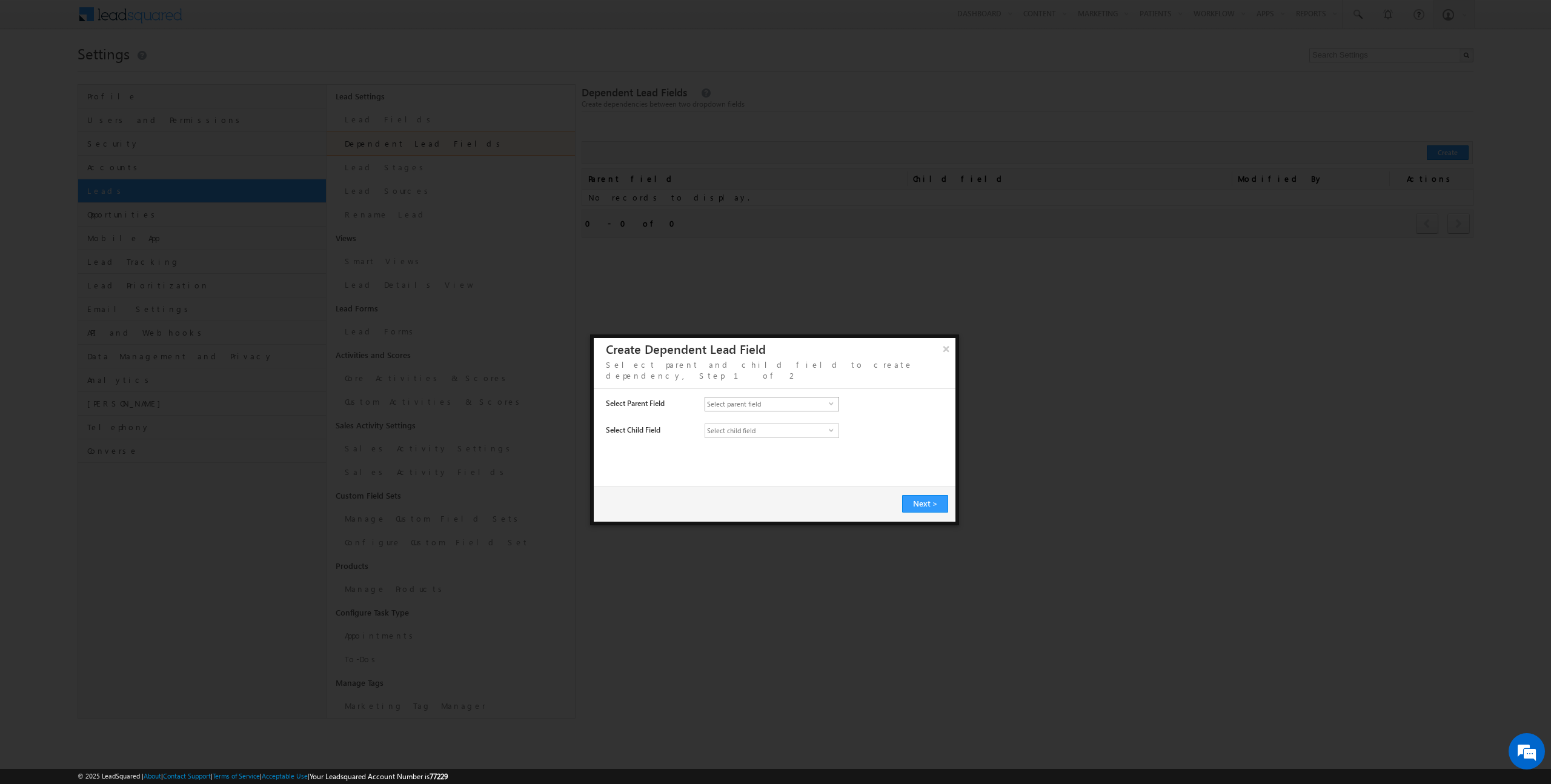
click at [773, 397] on span "Select parent field" at bounding box center [767, 404] width 124 height 13
click at [775, 424] on span "Select child field" at bounding box center [767, 431] width 124 height 13
click at [869, 437] on div at bounding box center [862, 442] width 315 height 9
click at [795, 397] on span "Insurance" at bounding box center [767, 404] width 124 height 13
click at [777, 513] on li "Insurance Verification Status" at bounding box center [772, 516] width 134 height 12
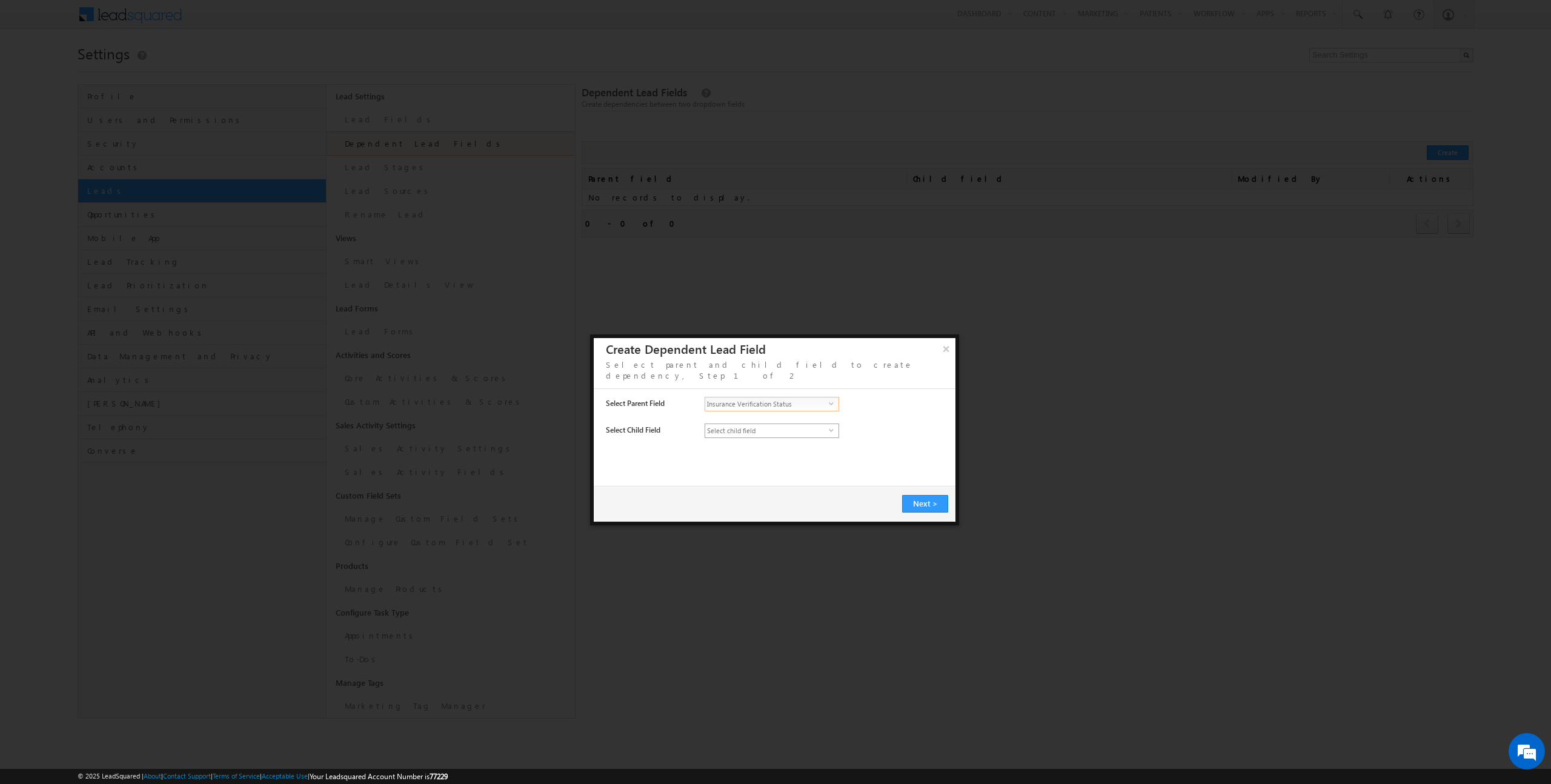
click at [784, 424] on span "Select child field" at bounding box center [767, 431] width 124 height 13
click at [778, 525] on li "Insurance" at bounding box center [772, 530] width 134 height 12
click at [933, 496] on button "Next >" at bounding box center [925, 503] width 46 height 17
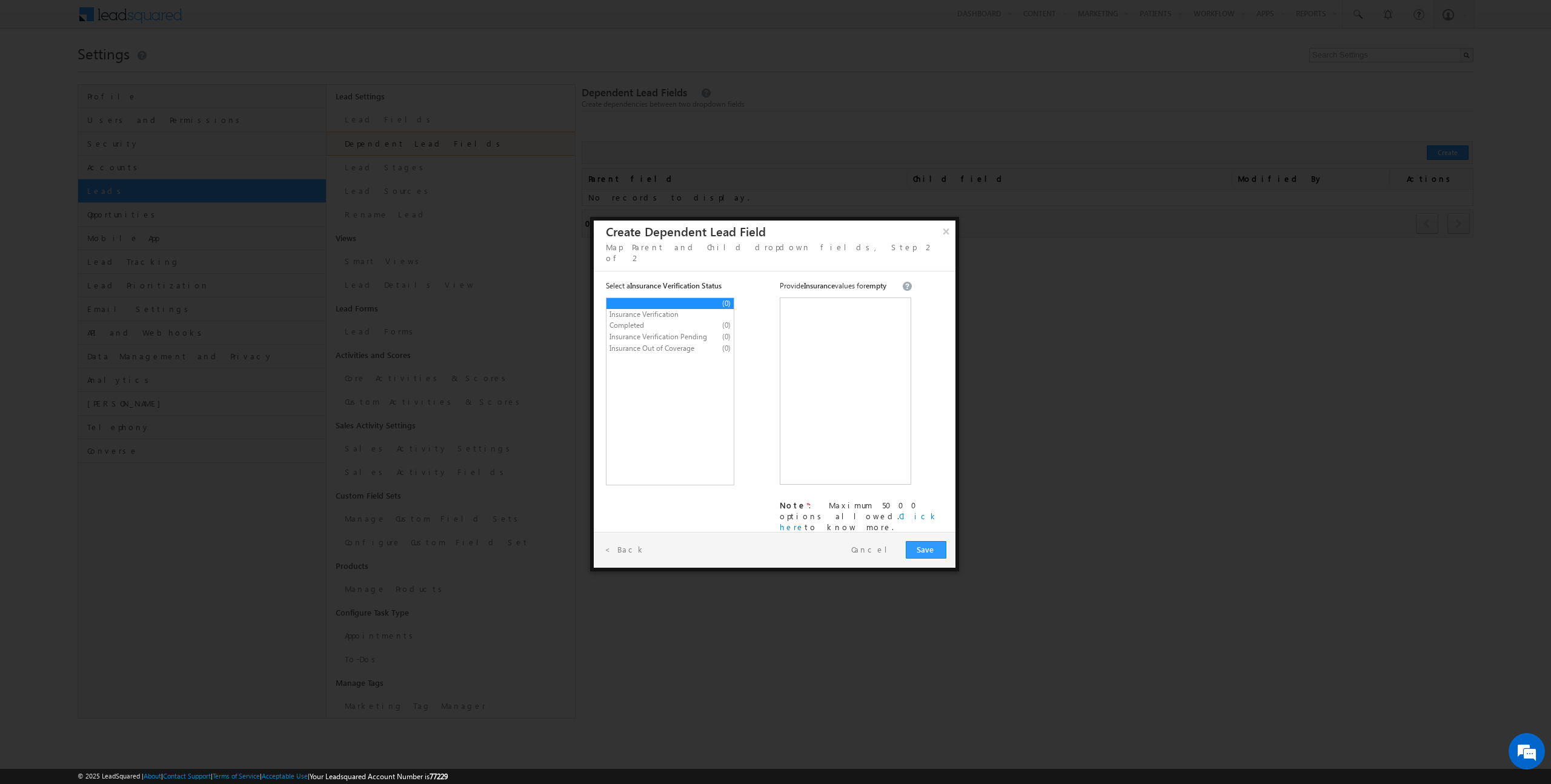
click at [651, 315] on span "Insurance Verification Completed" at bounding box center [660, 319] width 101 height 22
click at [924, 544] on span "Save" at bounding box center [926, 549] width 19 height 11
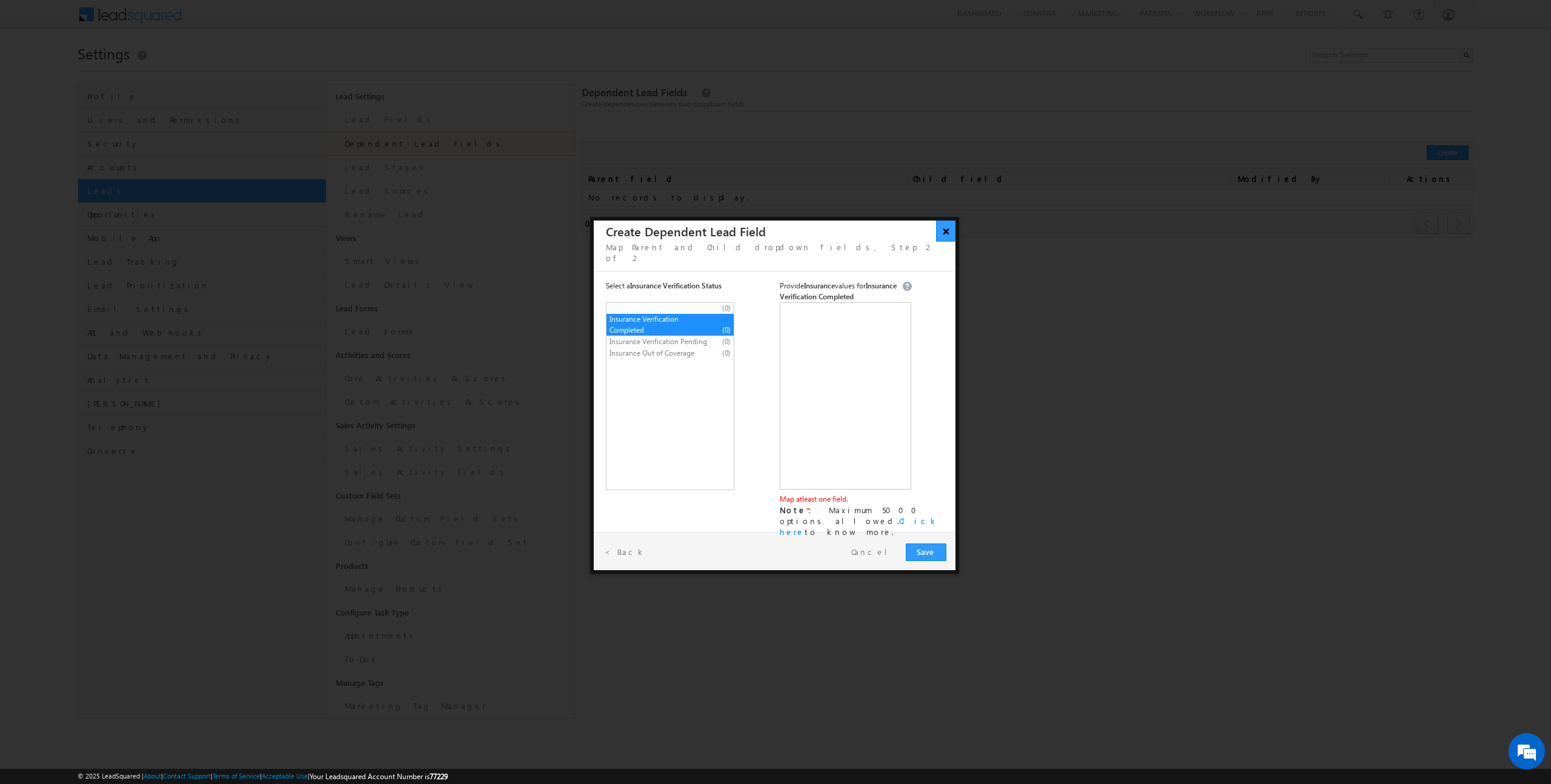
click at [945, 233] on button "×" at bounding box center [946, 231] width 20 height 21
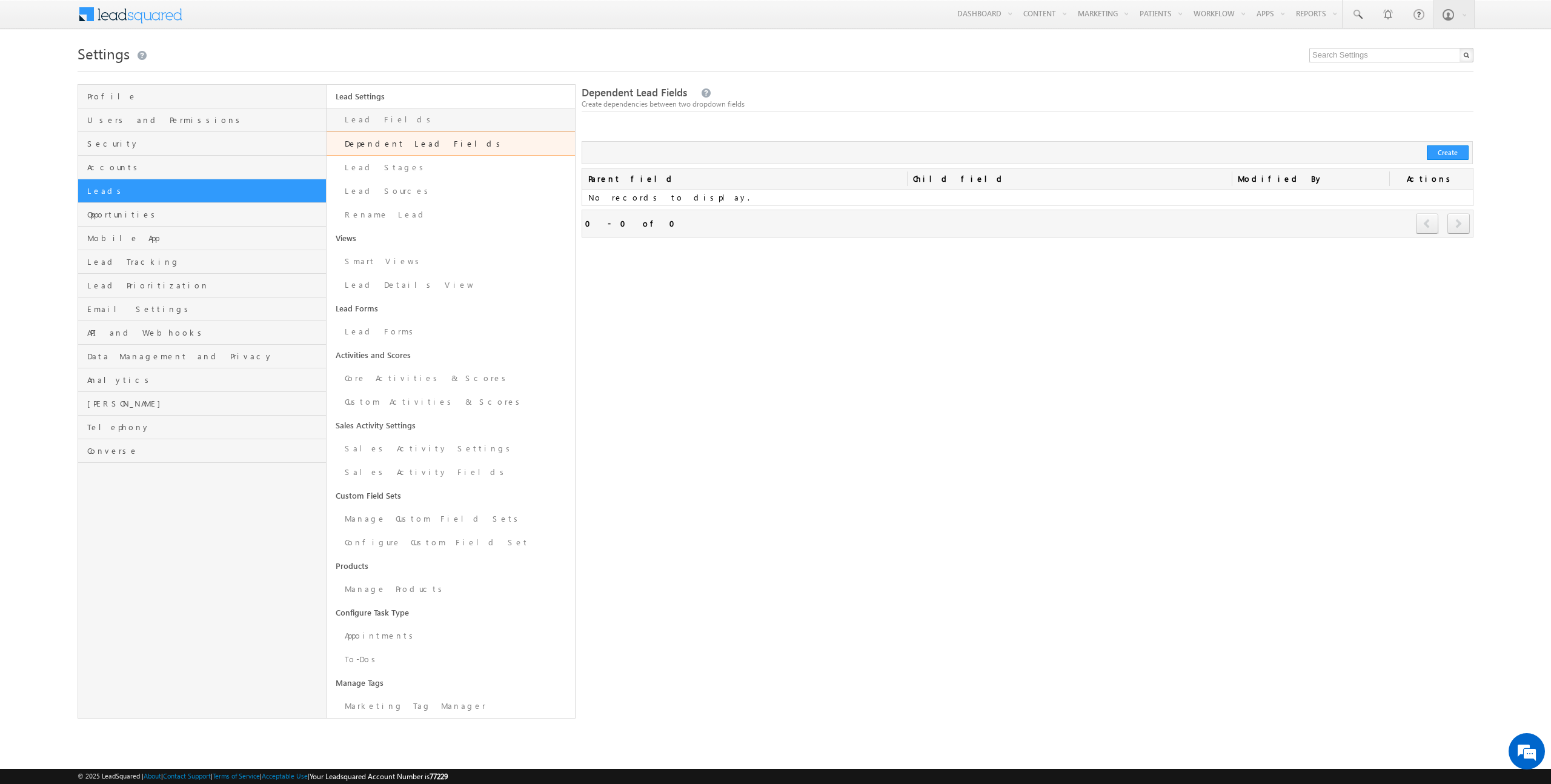
click at [394, 116] on link "Lead Fields" at bounding box center [451, 120] width 248 height 24
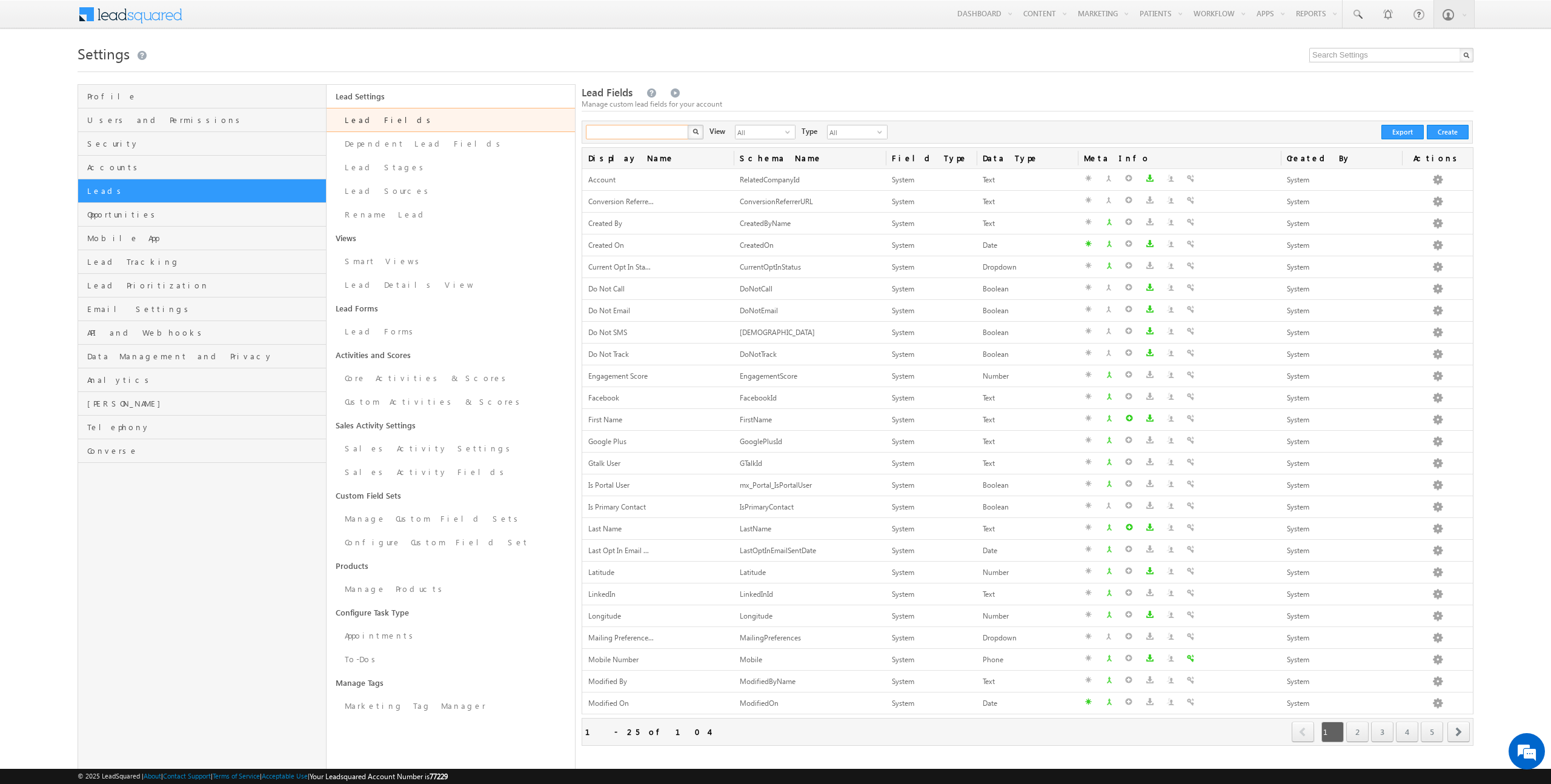
click at [651, 131] on input "text" at bounding box center [637, 132] width 103 height 15
type input "insurance"
click at [687, 125] on button "button" at bounding box center [695, 132] width 16 height 15
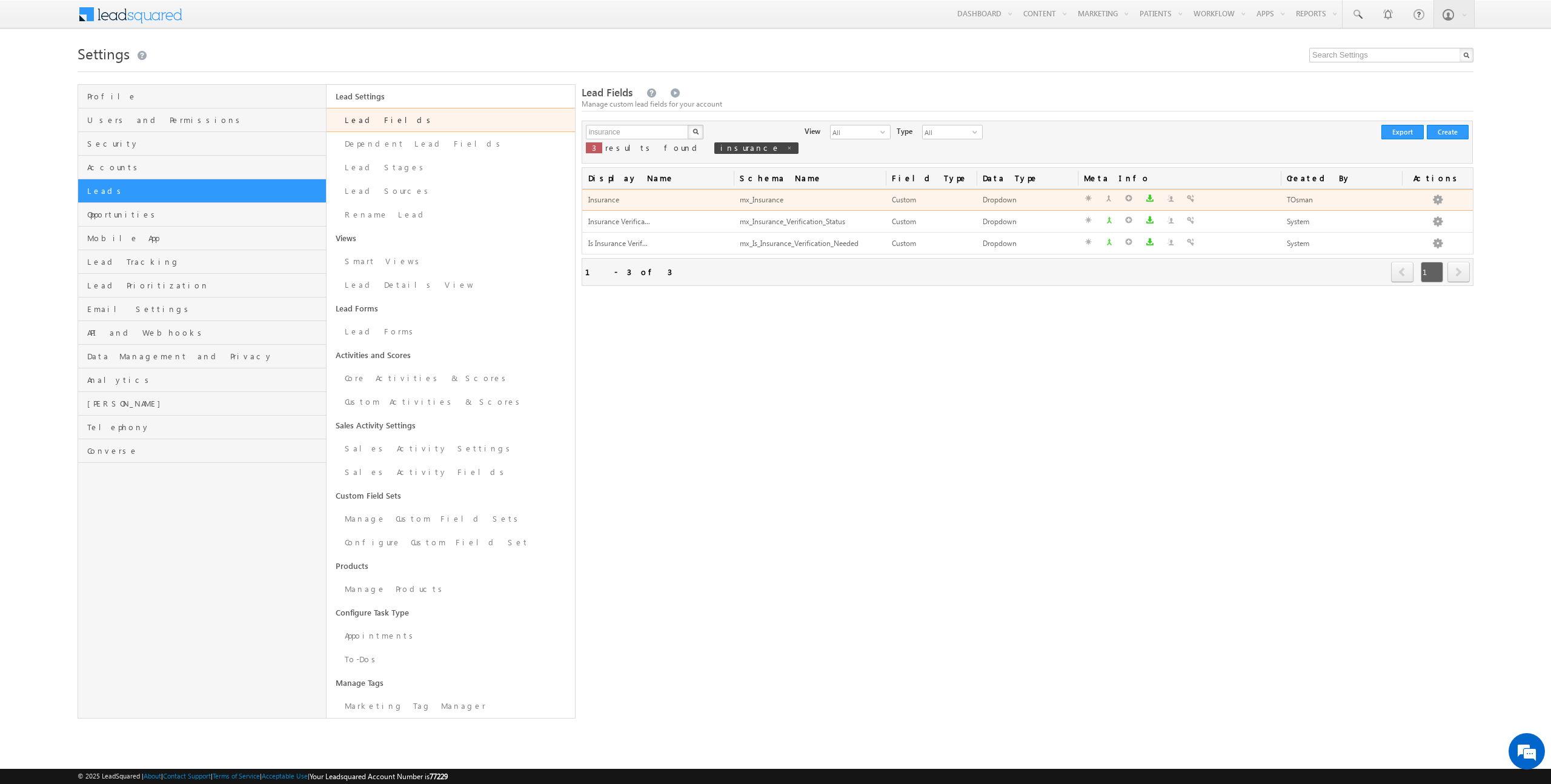
click at [681, 201] on div "Insurance" at bounding box center [658, 201] width 140 height 13
click at [1434, 197] on button "button" at bounding box center [1437, 200] width 12 height 12
click at [1410, 215] on link "Edit" at bounding box center [1415, 215] width 73 height 15
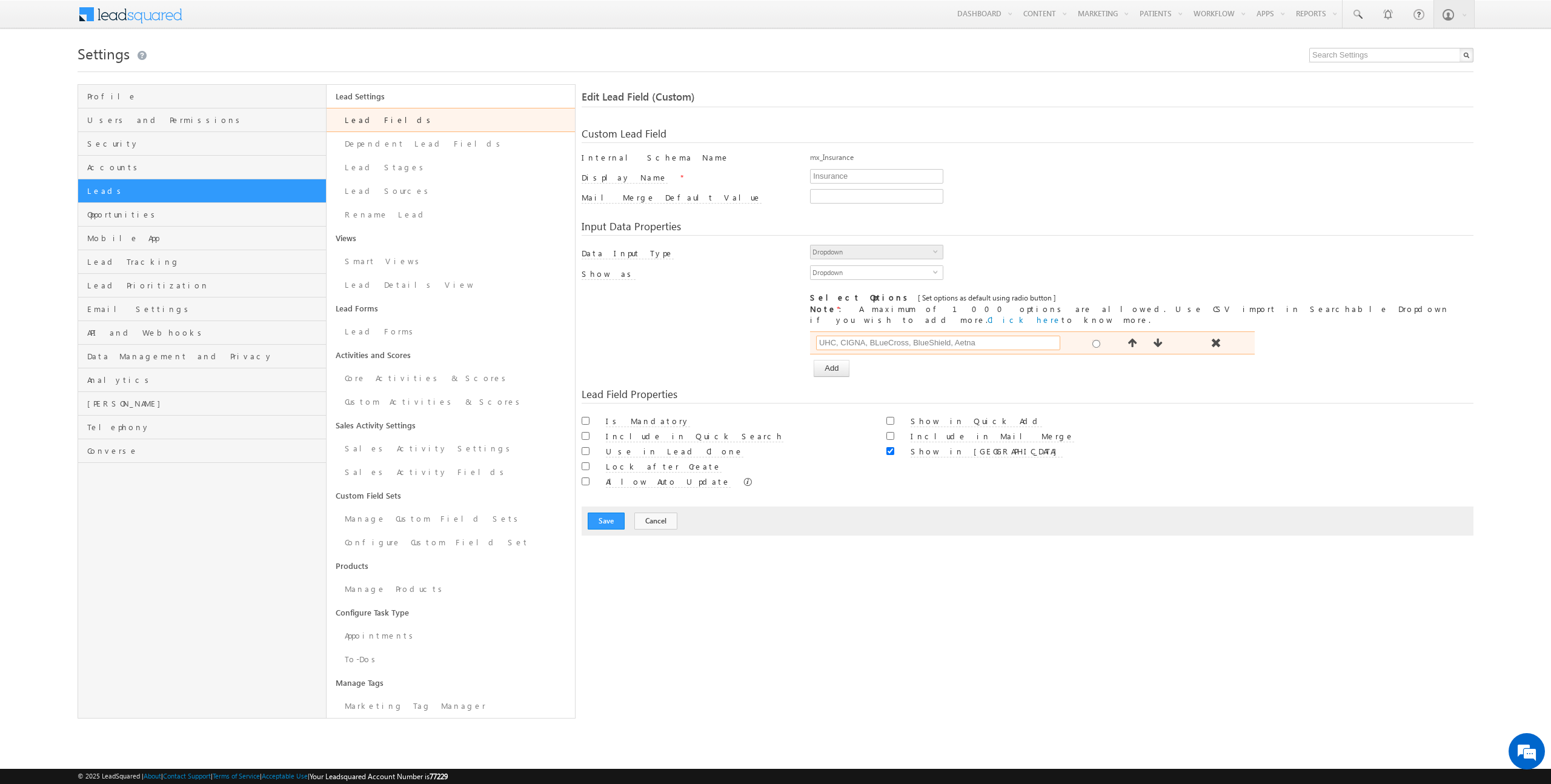
click at [987, 336] on input "UHC, CIGNA, BLueCross, BlueShield, Aetna" at bounding box center [938, 343] width 244 height 15
click at [1096, 340] on input "radio" at bounding box center [1096, 344] width 8 height 8
radio input "true"
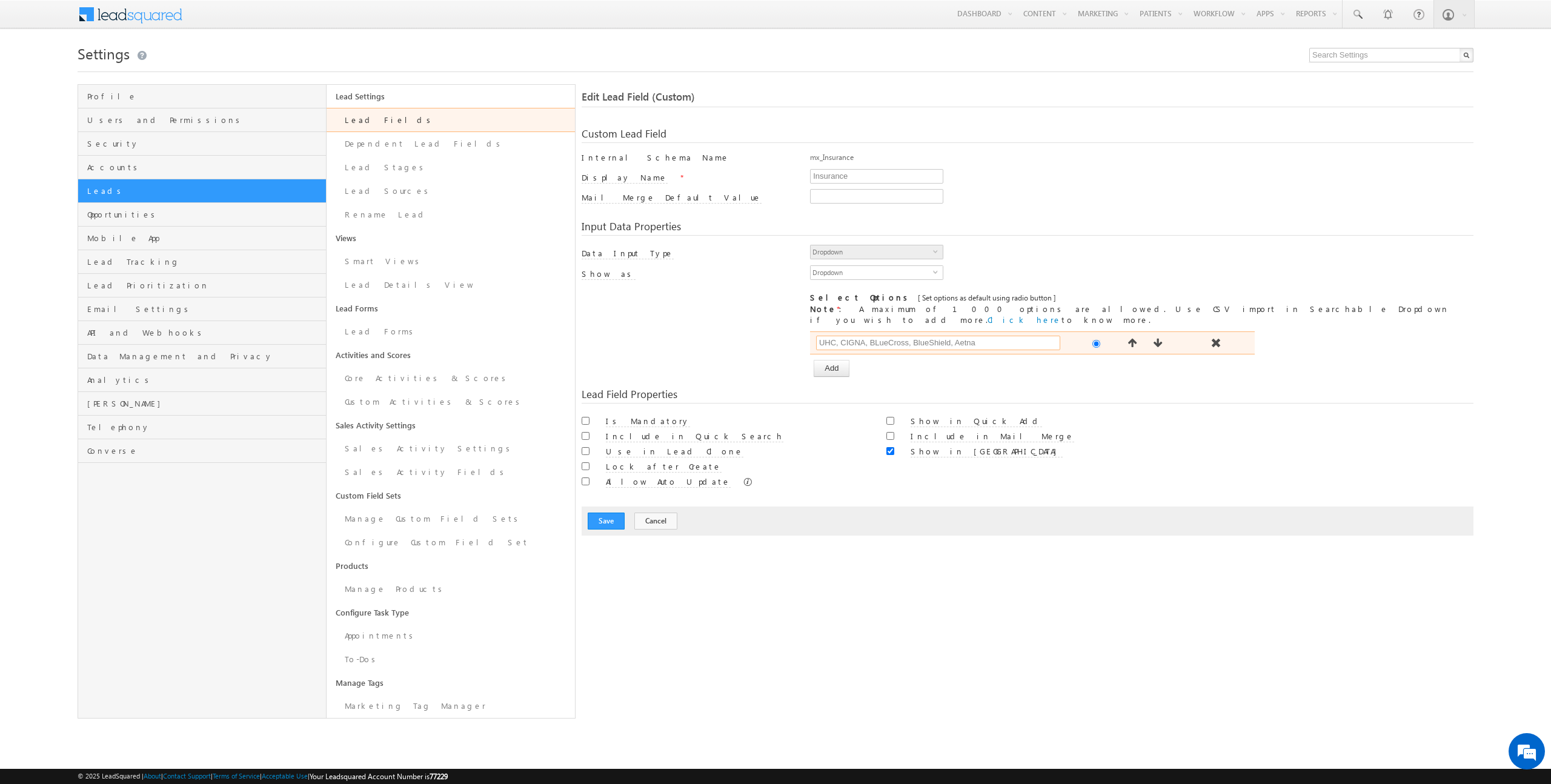
click at [1036, 336] on input "UHC, CIGNA, BLueCross, BlueShield, Aetna" at bounding box center [938, 343] width 244 height 15
click at [833, 360] on button "Add" at bounding box center [832, 368] width 36 height 17
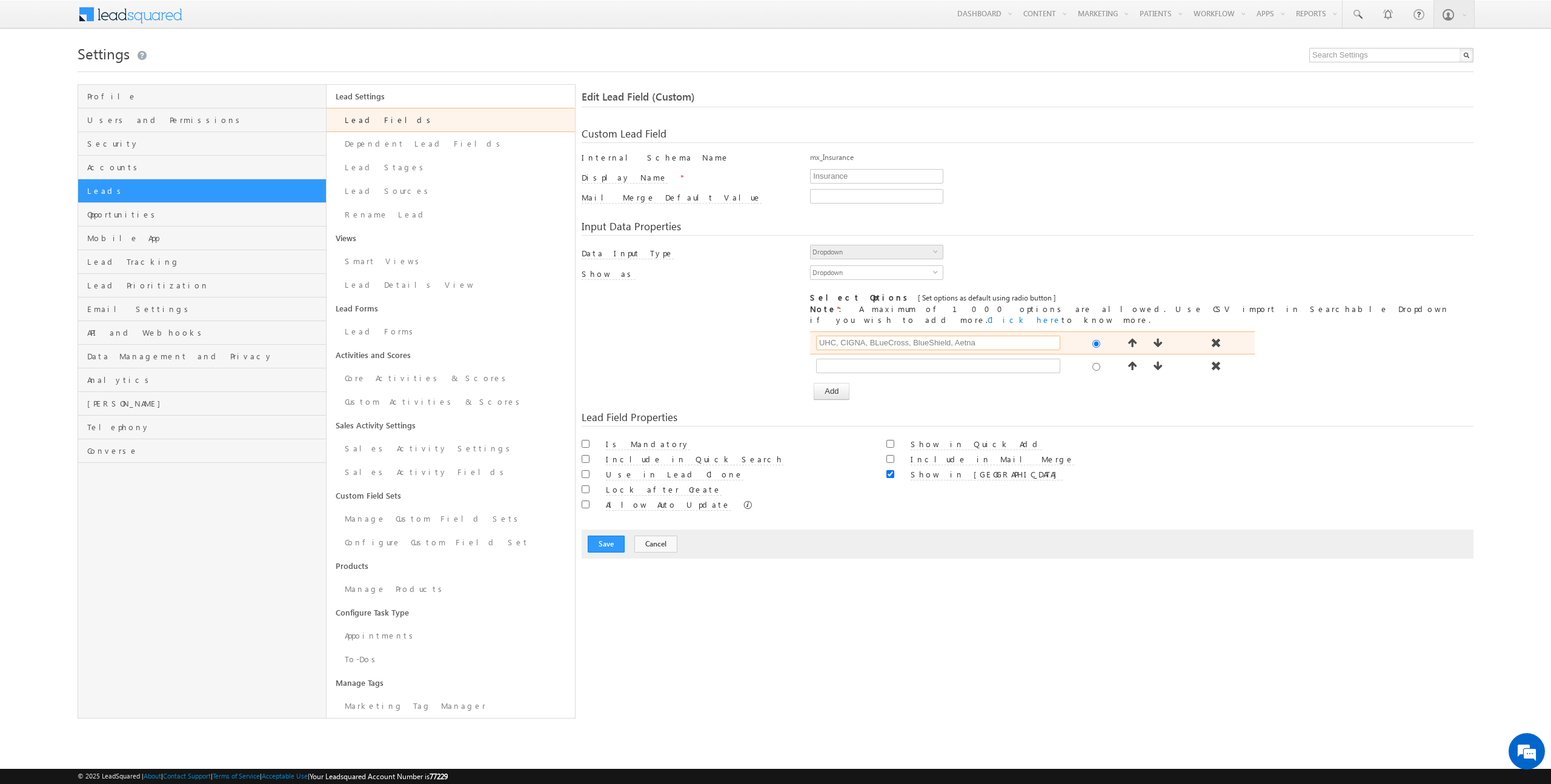
drag, startPoint x: 841, startPoint y: 332, endPoint x: 1014, endPoint y: 331, distance: 173.0
click at [1014, 336] on input "UHC, CIGNA, BLueCross, BlueShield, Aetna" at bounding box center [938, 343] width 244 height 15
type input "UHC"
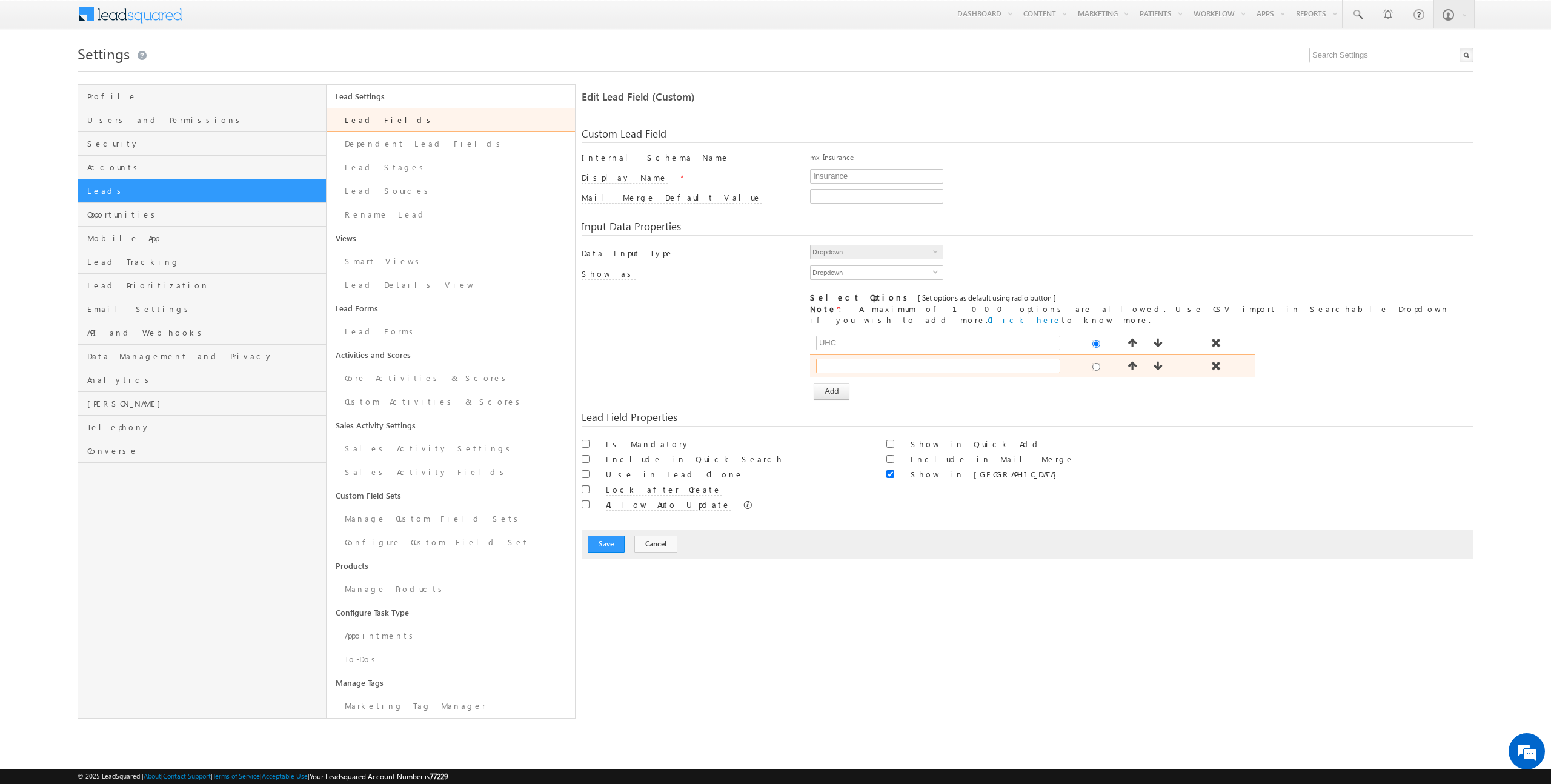
click at [888, 359] on input "text" at bounding box center [938, 366] width 244 height 15
type input "Cigna"
click at [841, 383] on button "Add" at bounding box center [832, 391] width 36 height 17
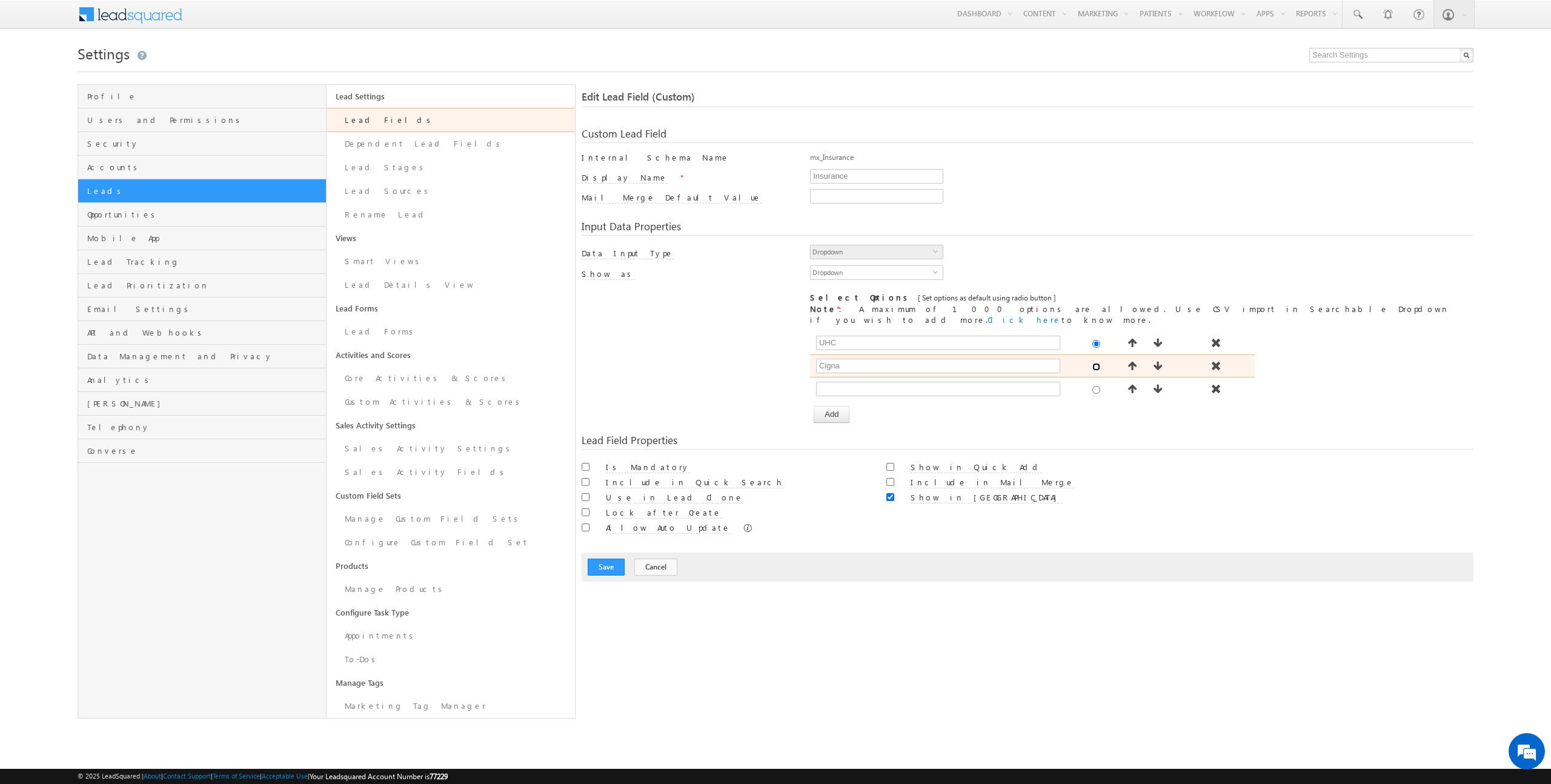
click at [1093, 363] on input "radio" at bounding box center [1096, 367] width 8 height 8
radio input "true"
click at [966, 382] on input "text" at bounding box center [938, 389] width 244 height 15
type input "UHC"
click at [832, 406] on button "Add" at bounding box center [832, 414] width 36 height 17
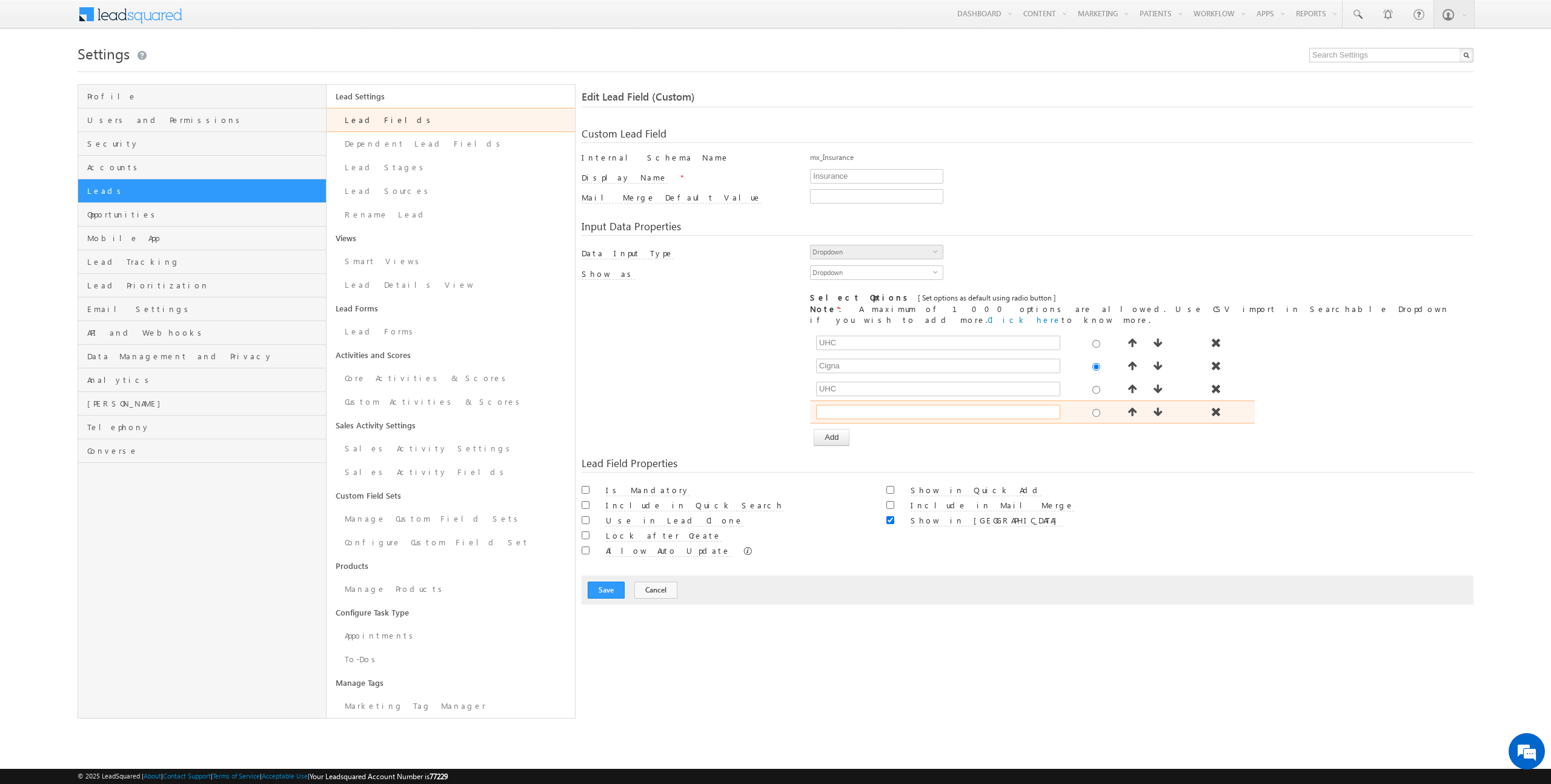
click at [847, 405] on input "text" at bounding box center [938, 412] width 244 height 15
type input "Aetna"
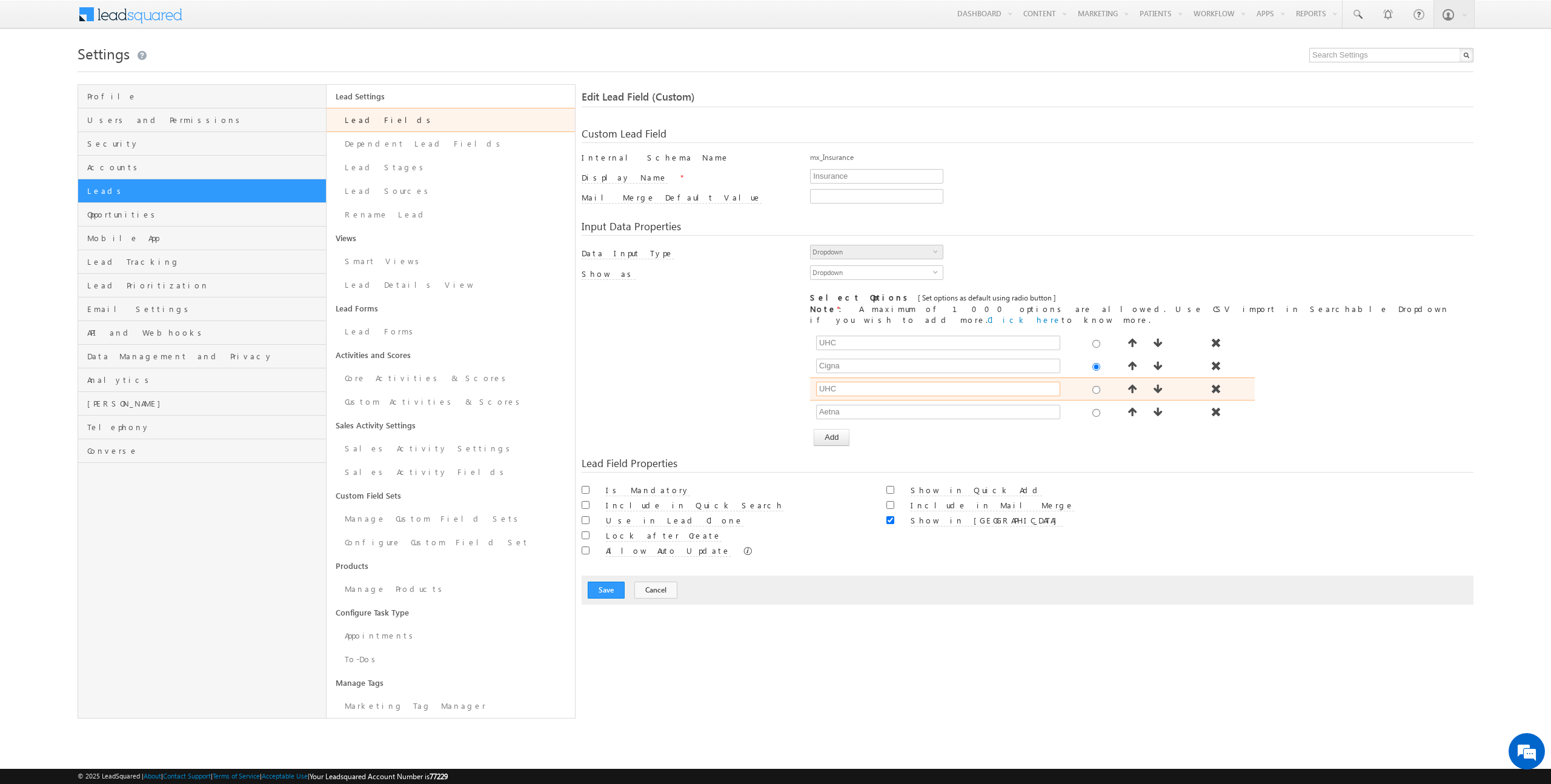
click at [836, 382] on input "UHC" at bounding box center [938, 389] width 244 height 15
type input "BlueCross"
click at [838, 428] on button "Add" at bounding box center [832, 437] width 36 height 17
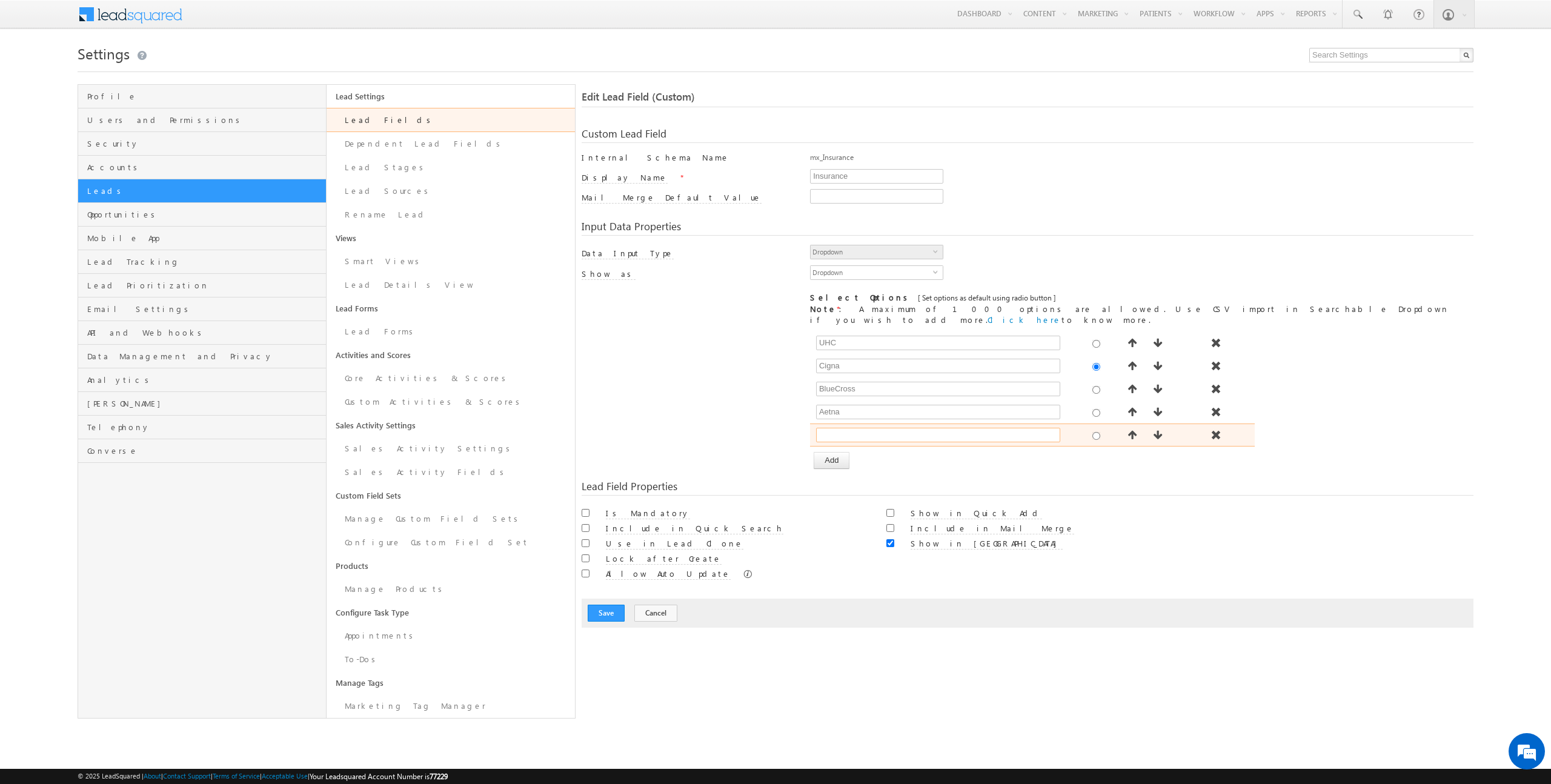
click at [841, 431] on input "text" at bounding box center [938, 435] width 244 height 15
type input "BlueShield"
click at [610, 605] on button "Save" at bounding box center [605, 613] width 37 height 17
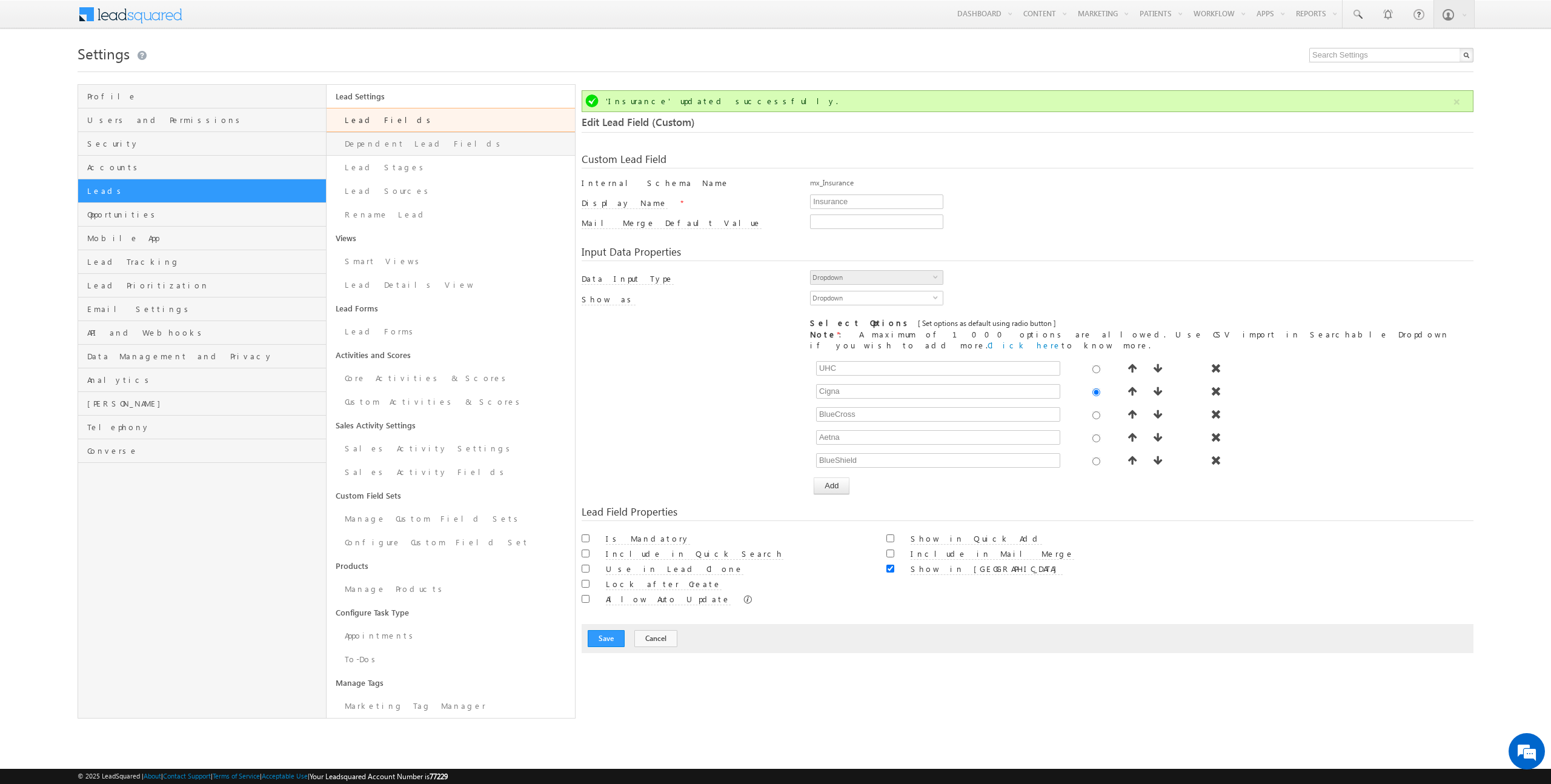
click at [447, 144] on link "Dependent Lead Fields" at bounding box center [451, 143] width 248 height 24
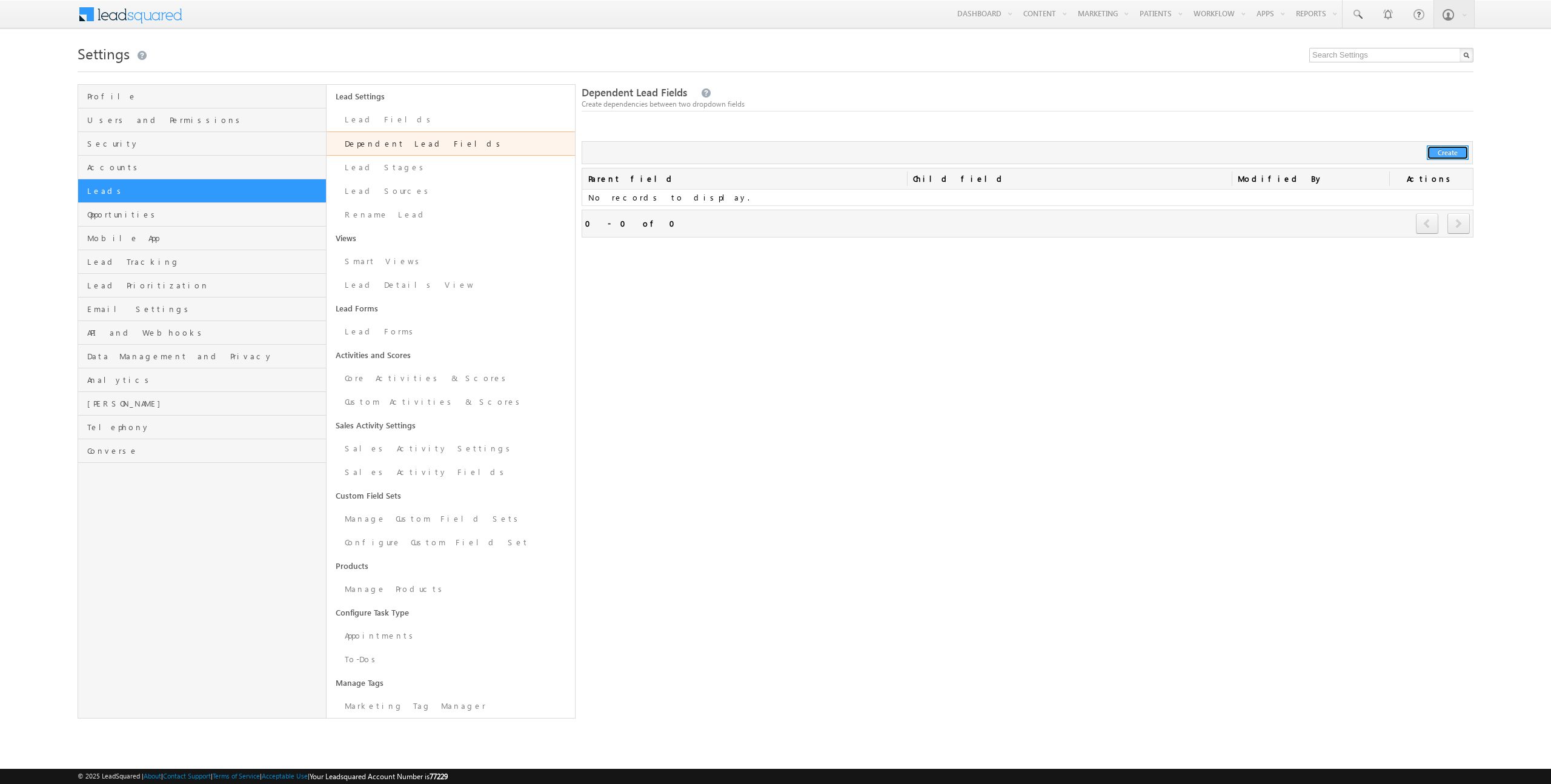
click at [1438, 150] on button "Create" at bounding box center [1447, 152] width 42 height 15
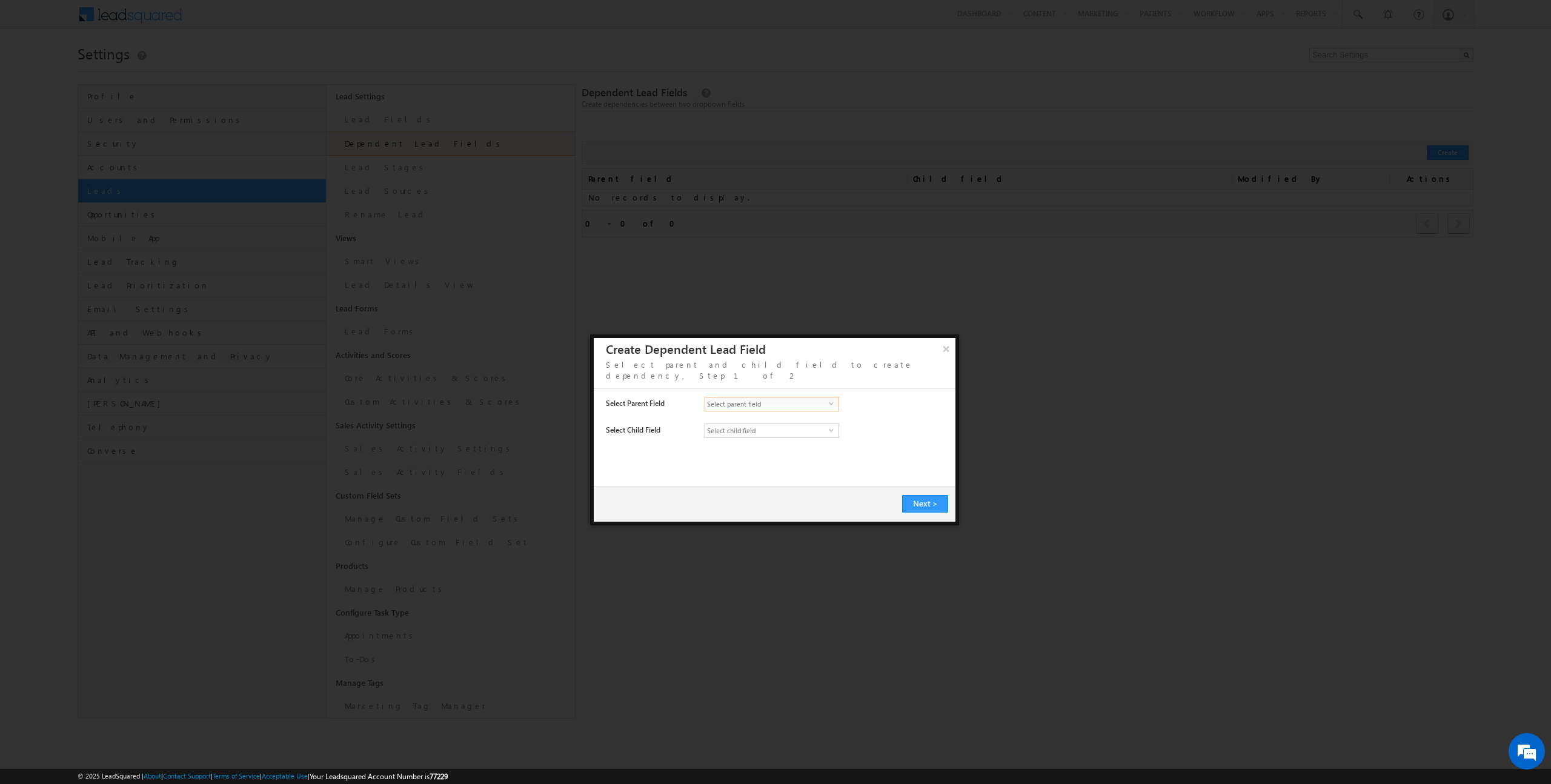
click at [773, 397] on span "Select parent field" at bounding box center [767, 404] width 124 height 13
click at [755, 512] on li "Insurance Verification Status" at bounding box center [772, 516] width 134 height 12
click at [751, 428] on div "Select child field select" at bounding box center [862, 435] width 315 height 23
click at [750, 424] on span "Select child field" at bounding box center [767, 431] width 124 height 13
click at [761, 527] on li "Insurance" at bounding box center [772, 530] width 134 height 12
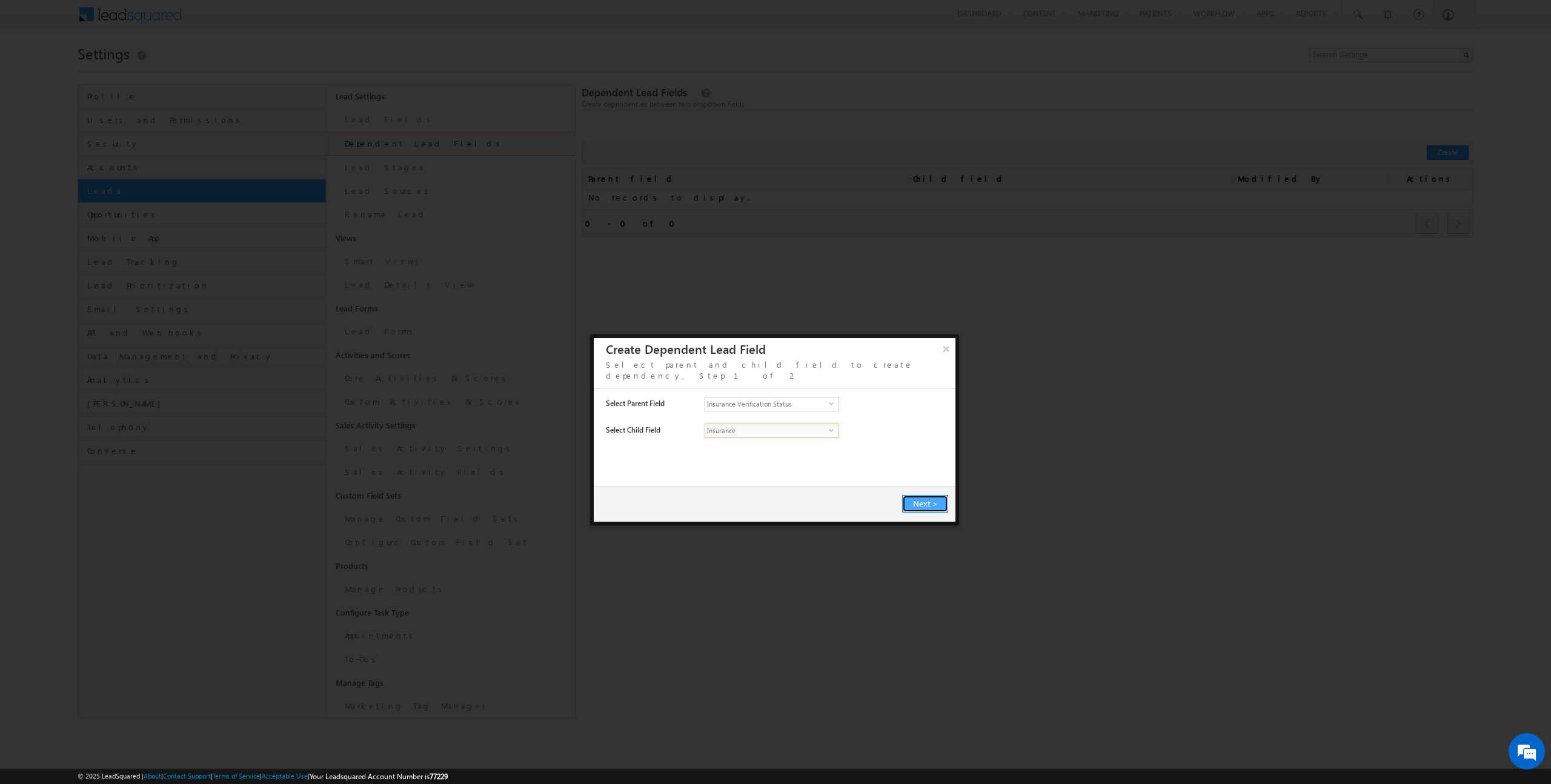
click at [917, 498] on span "Next" at bounding box center [923, 503] width 20 height 11
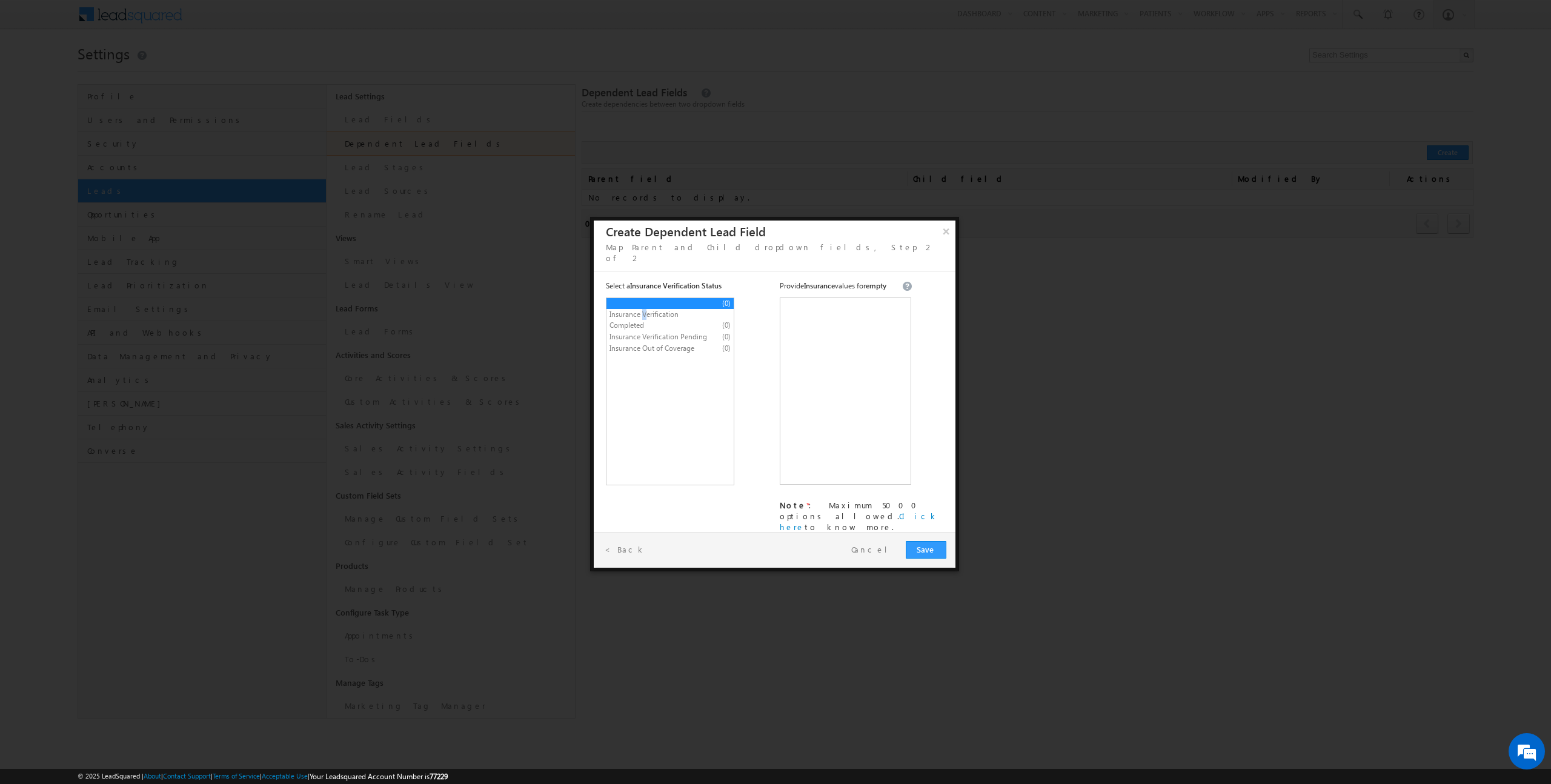
click at [644, 309] on span "Insurance Verification Completed" at bounding box center [660, 319] width 101 height 22
click at [814, 302] on textarea at bounding box center [846, 396] width 131 height 187
type textarea "Aetna"
click at [918, 544] on span "Save" at bounding box center [926, 549] width 19 height 11
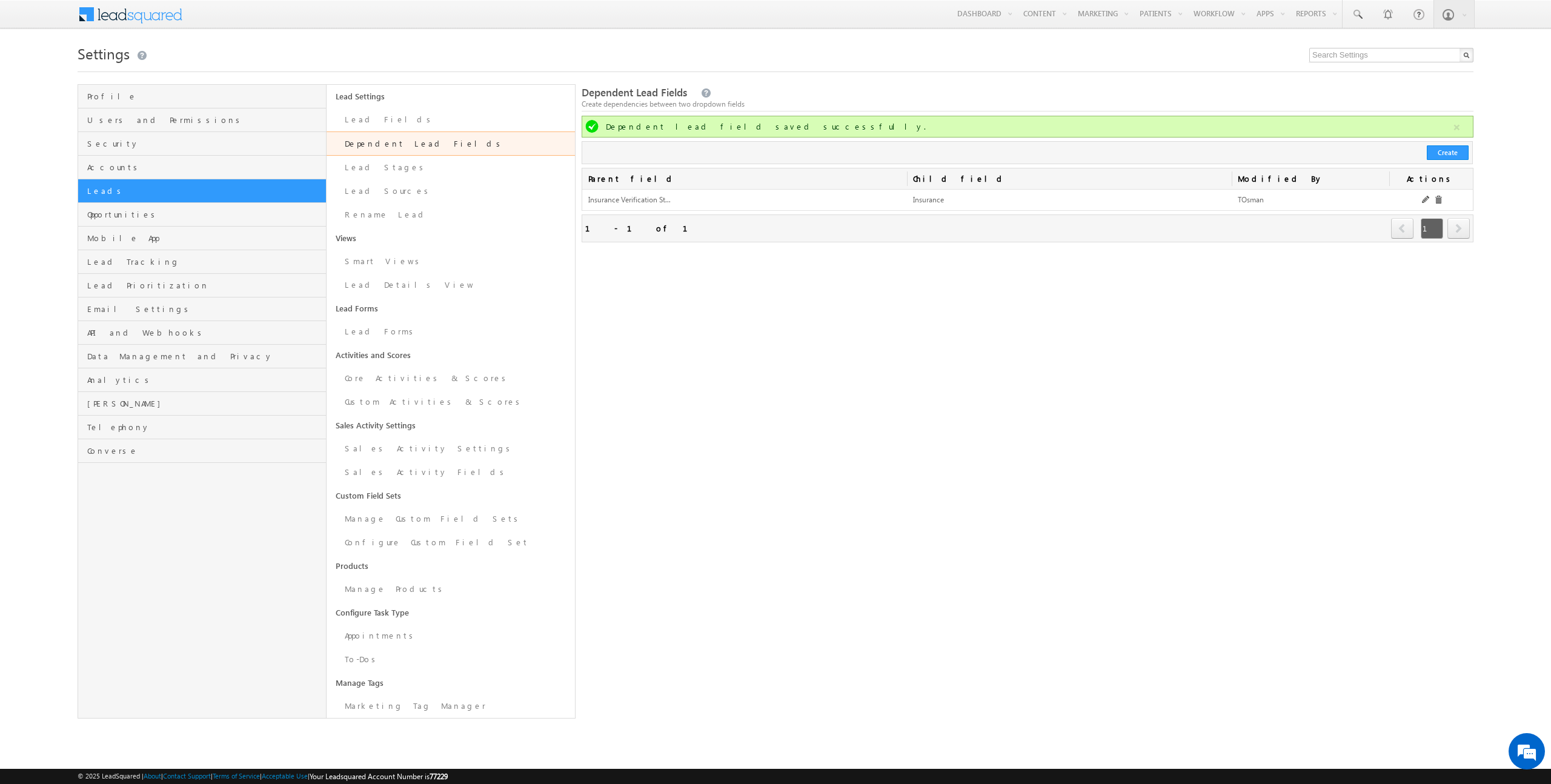
click at [764, 292] on div "Dependent Lead Fields Create dependencies between two dropdown fields Dependent…" at bounding box center [1027, 401] width 891 height 634
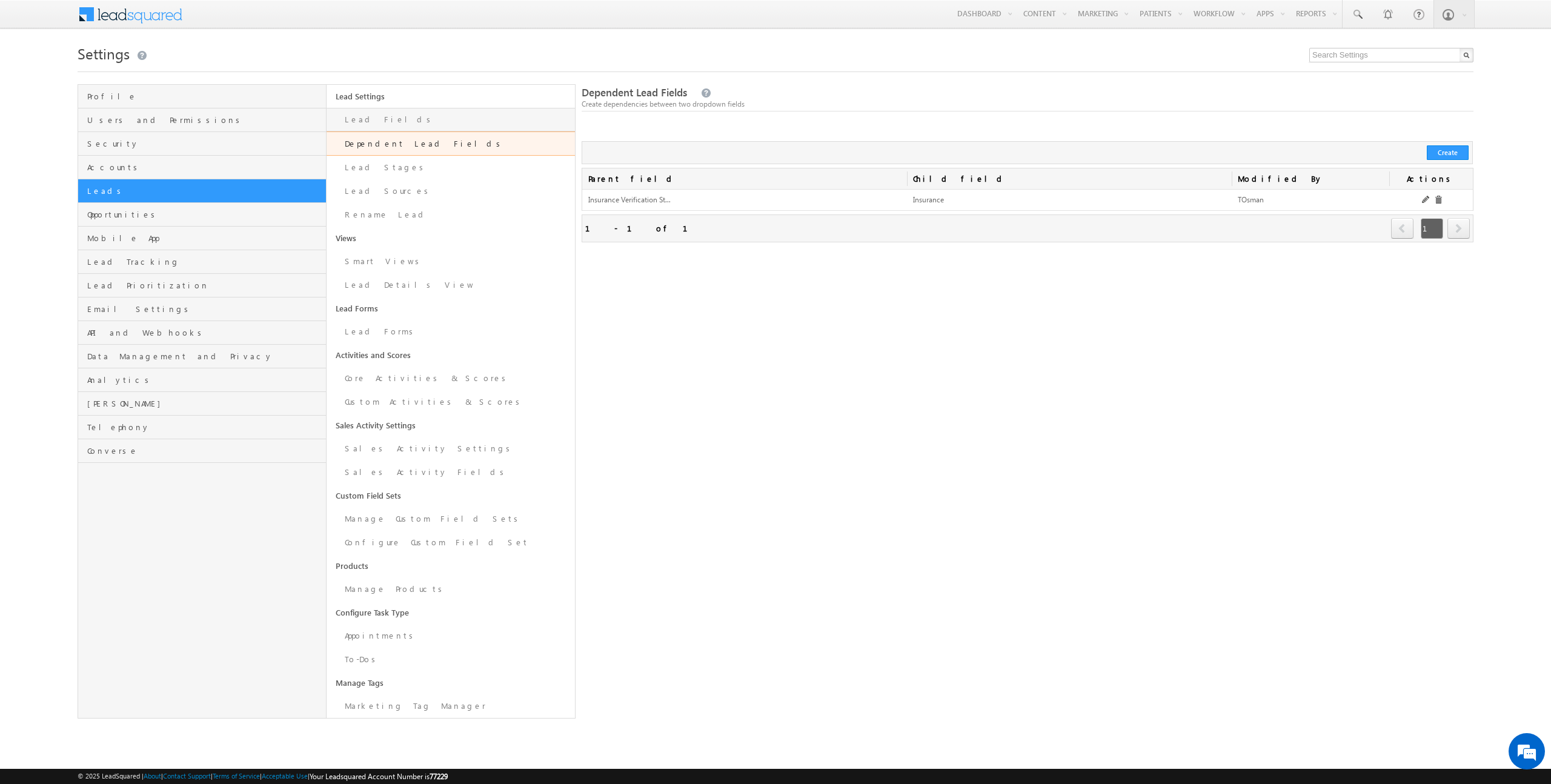
click at [451, 123] on link "Lead Fields" at bounding box center [451, 120] width 248 height 24
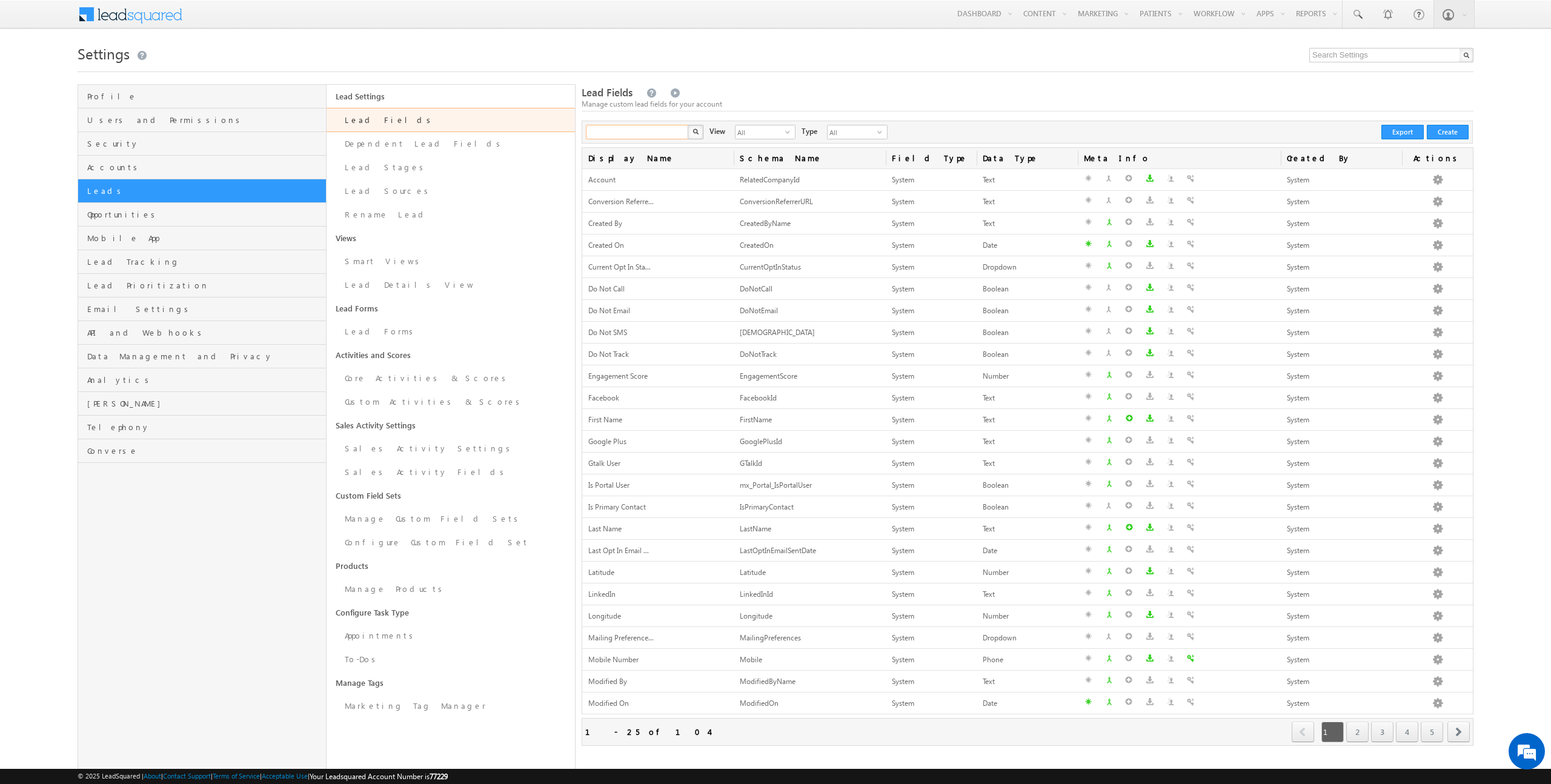
click at [647, 138] on input "text" at bounding box center [637, 132] width 103 height 15
type input "insurance"
click at [687, 125] on button "button" at bounding box center [695, 132] width 16 height 15
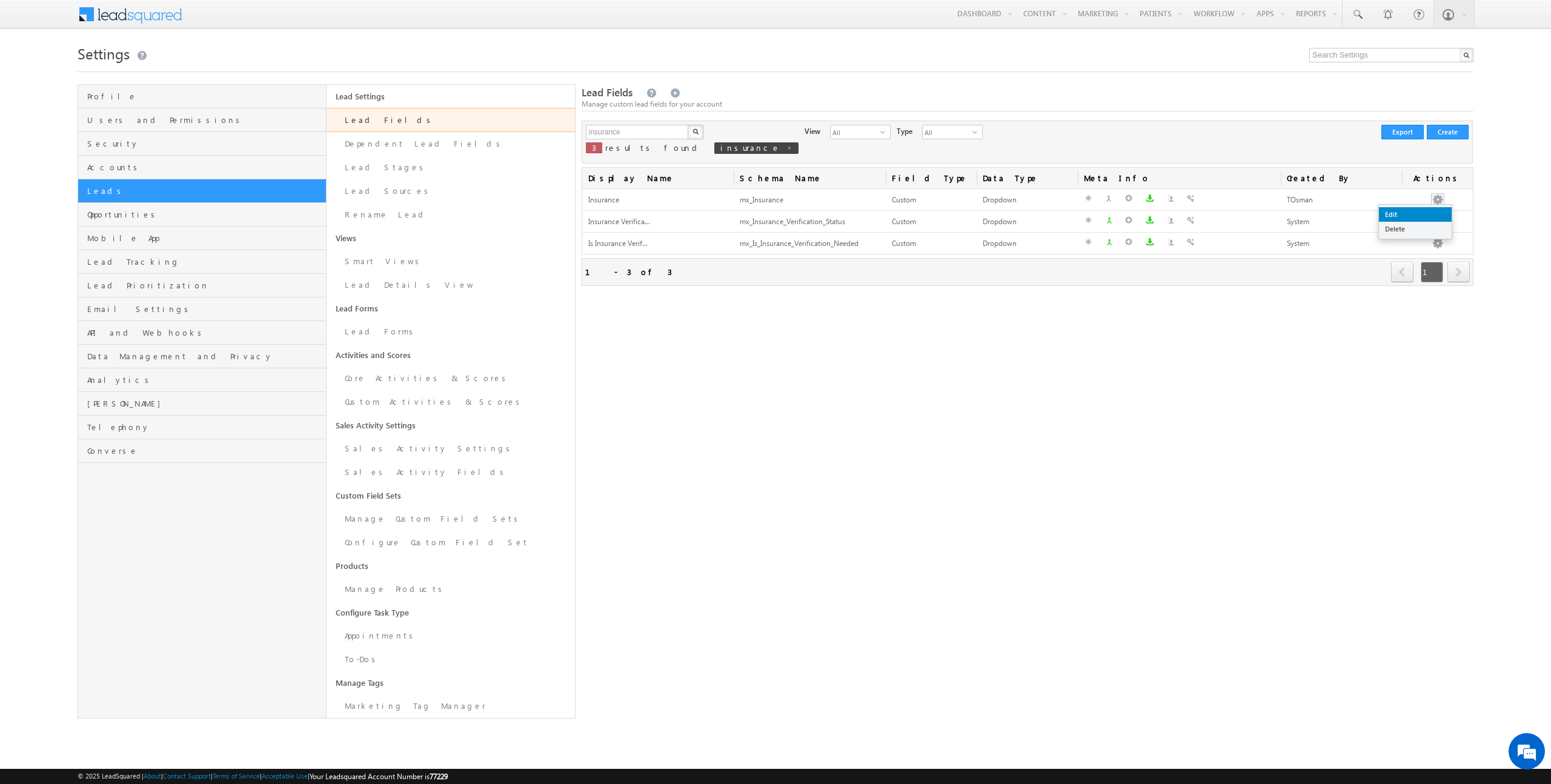
click at [1437, 209] on link "Edit" at bounding box center [1415, 215] width 73 height 15
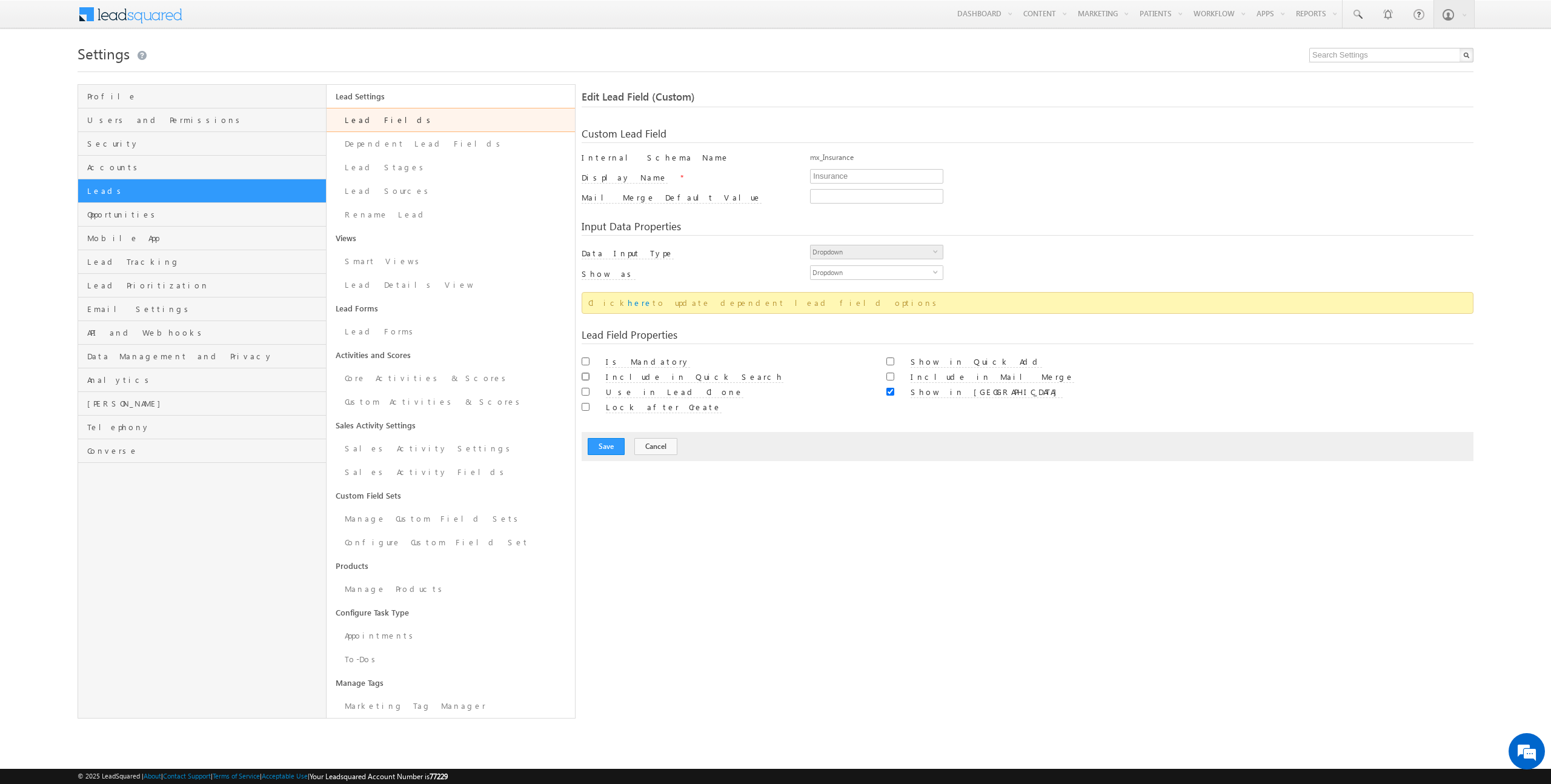
click at [583, 378] on input "Include in Quick Search" at bounding box center [586, 377] width 8 height 8
checkbox input "true"
click at [584, 394] on input "Use in Lead Clone" at bounding box center [586, 392] width 8 height 8
checkbox input "true"
click at [892, 365] on input "Show in Quick Add" at bounding box center [891, 361] width 8 height 8
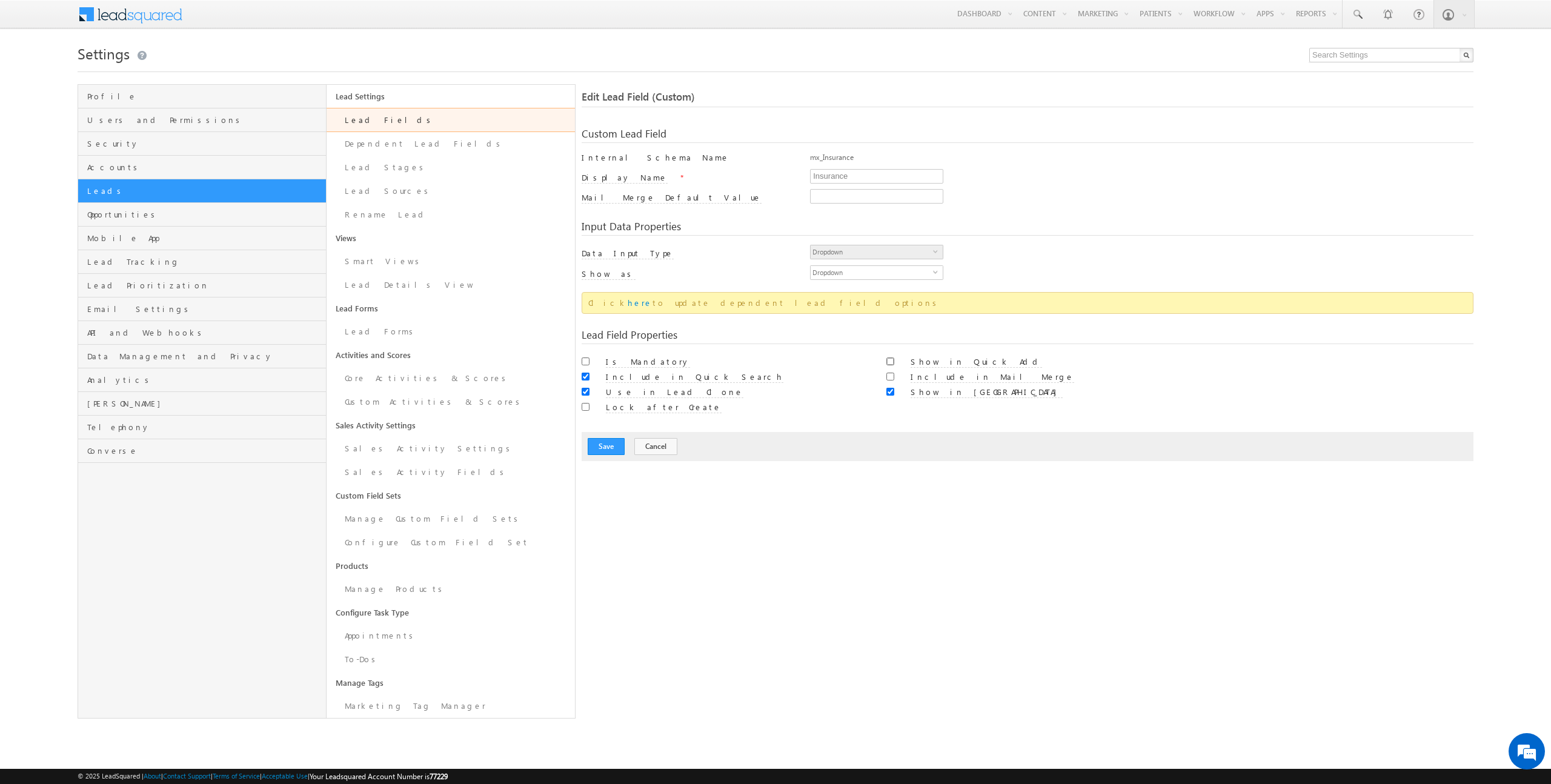
checkbox input "true"
click at [603, 443] on button "Save" at bounding box center [605, 446] width 37 height 17
